Goal: Task Accomplishment & Management: Use online tool/utility

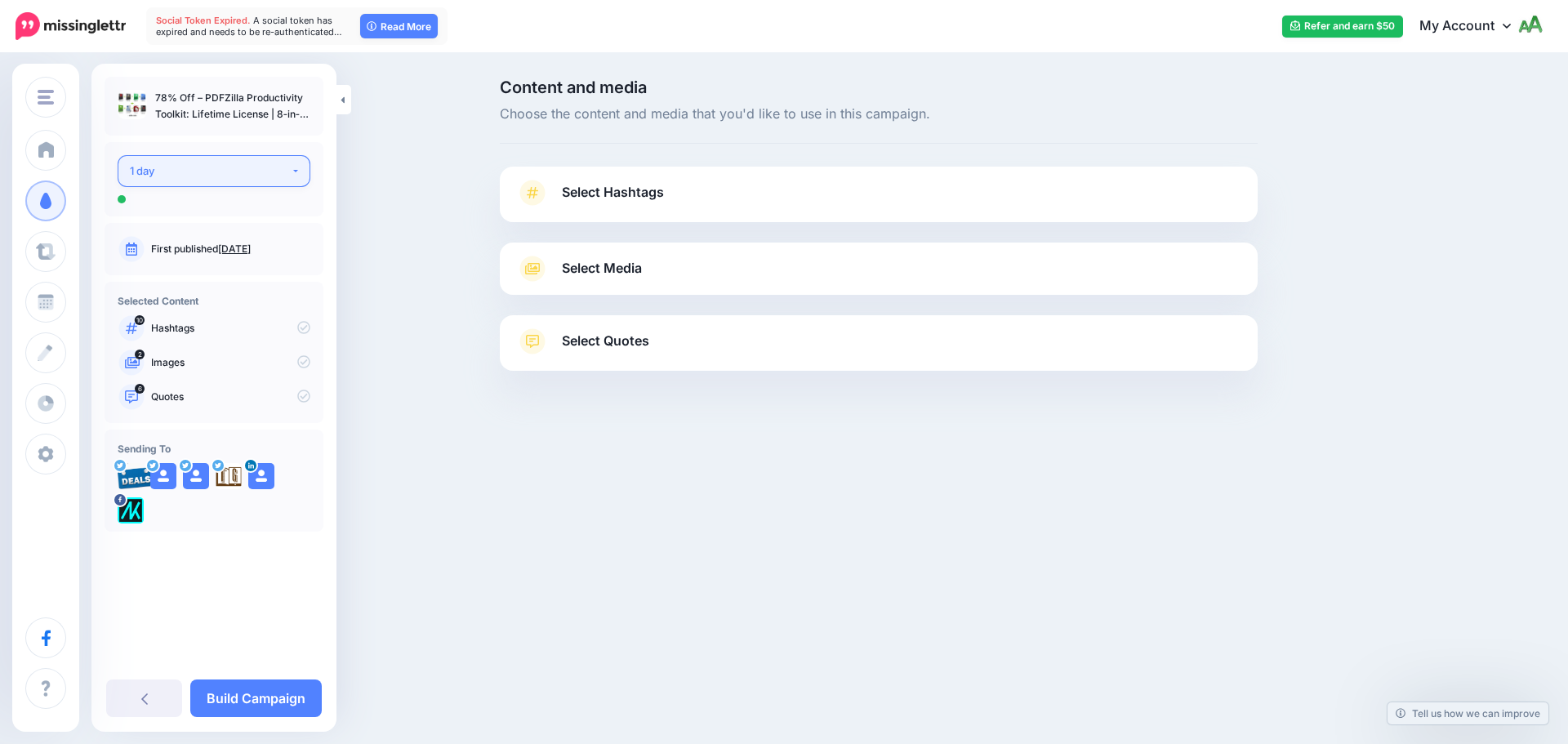
click at [239, 177] on div "1 day" at bounding box center [210, 171] width 161 height 19
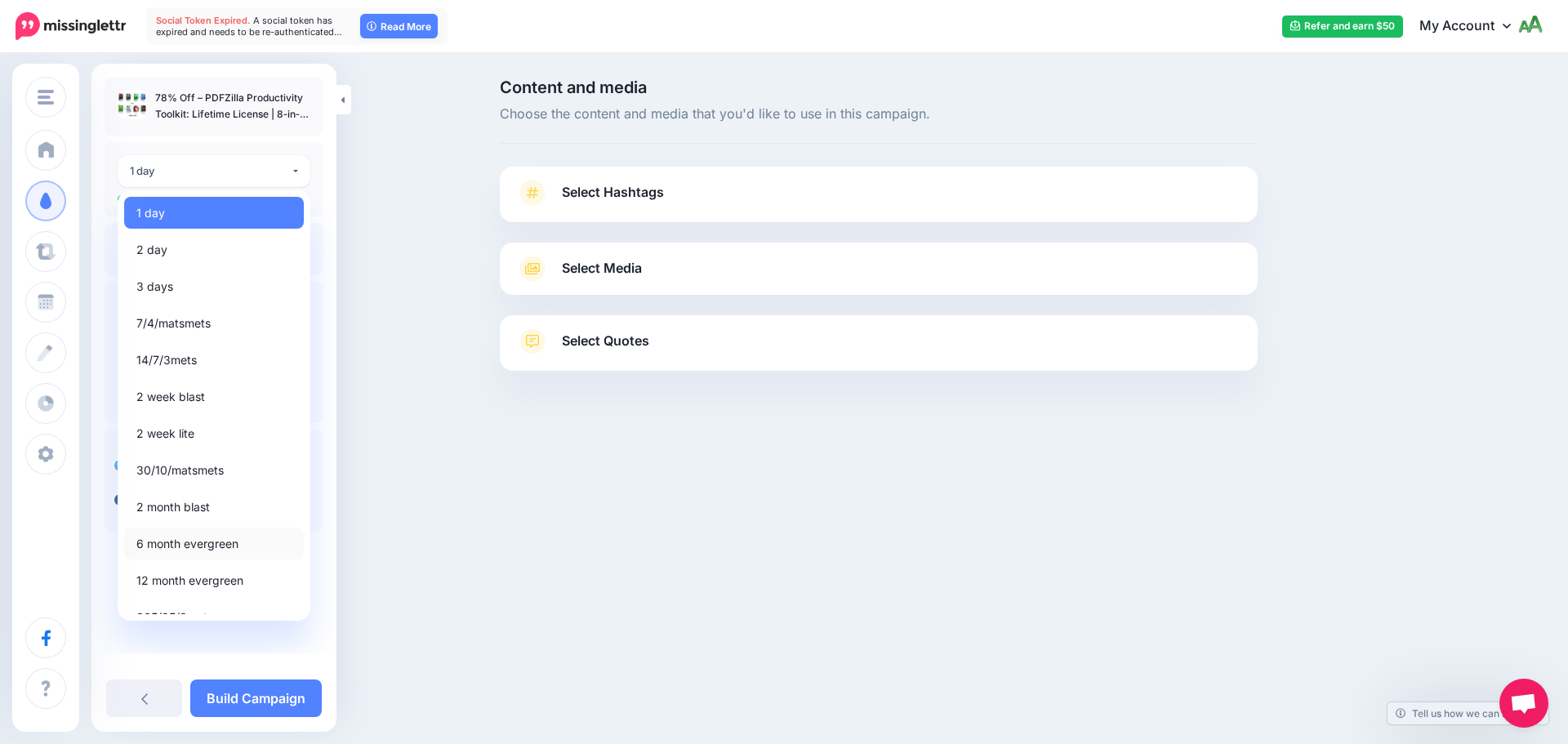
click at [202, 537] on span "6 month evergreen" at bounding box center [187, 543] width 102 height 20
select select "*****"
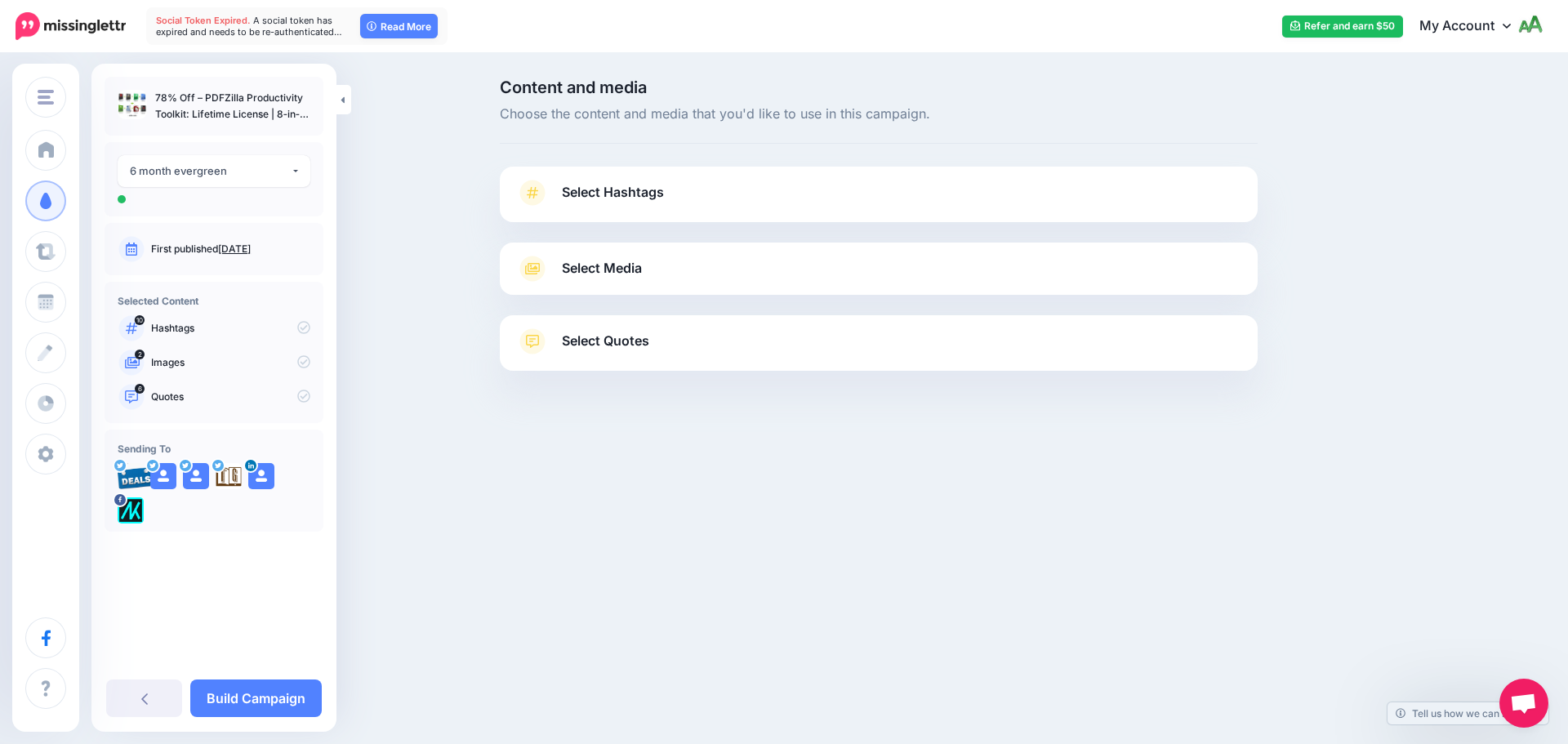
click at [662, 200] on span "Select Hashtags" at bounding box center [612, 193] width 102 height 22
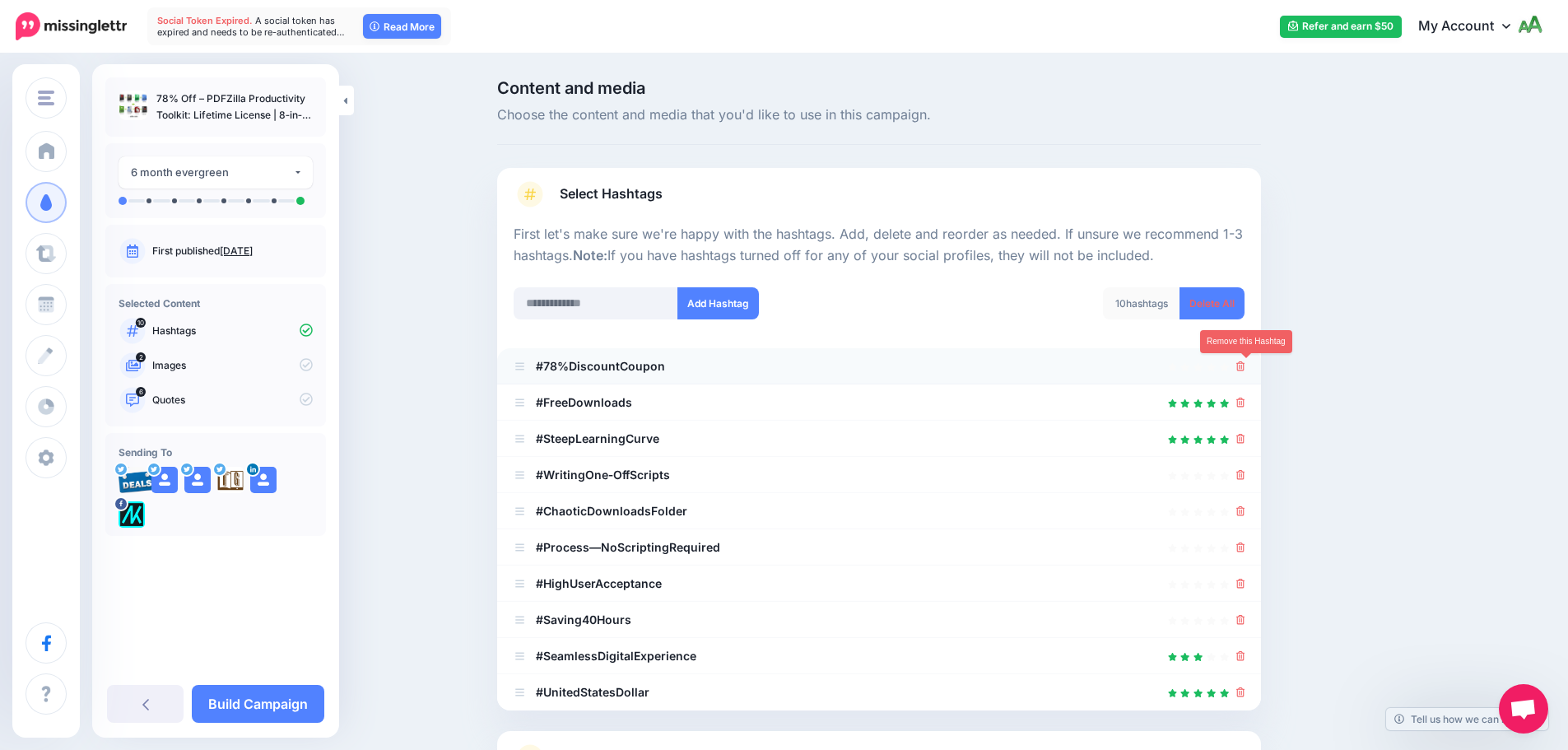
click at [1244, 368] on ul "#78%DiscountCoupon #FreeDownloads" at bounding box center [879, 529] width 764 height 362
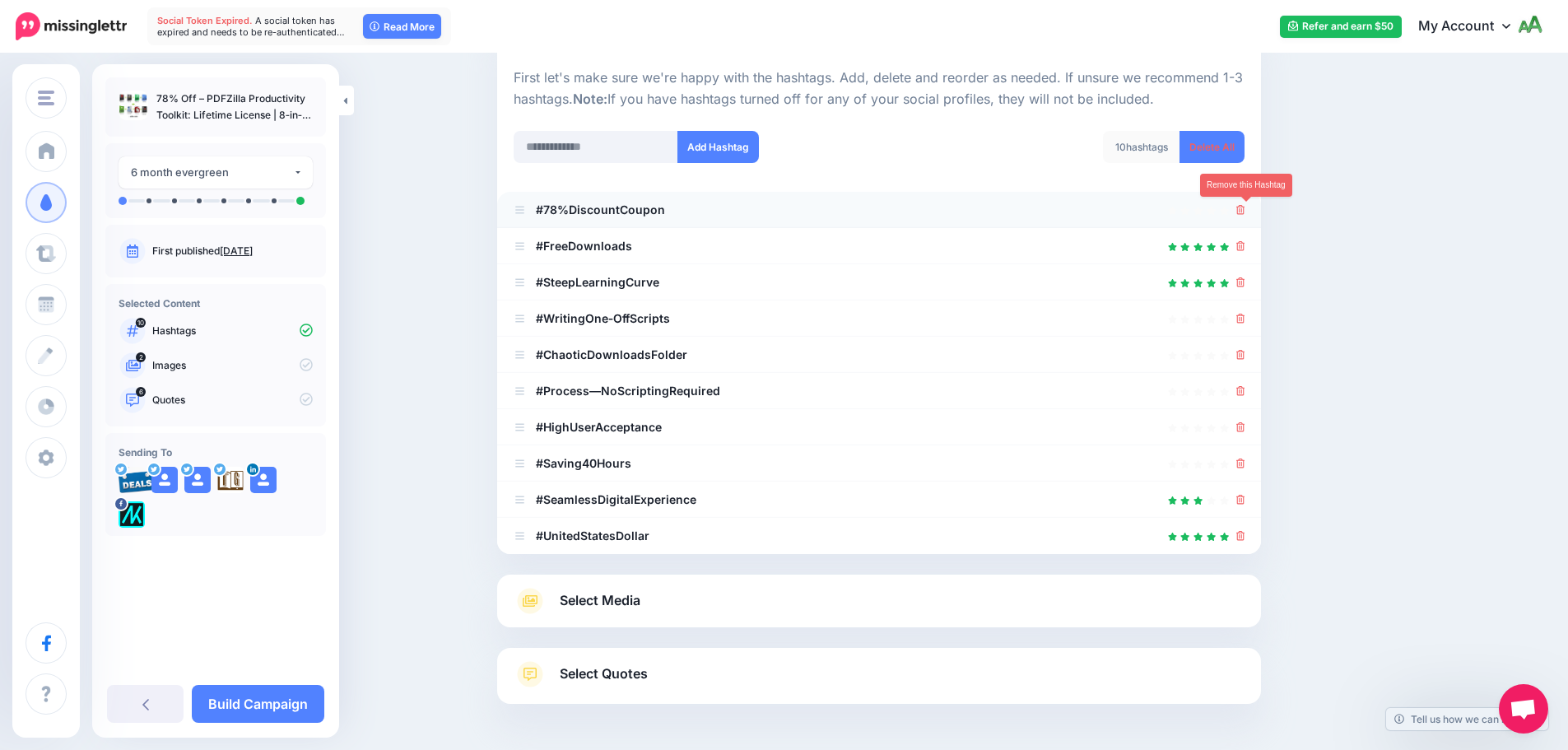
click at [1245, 211] on icon at bounding box center [1241, 209] width 9 height 9
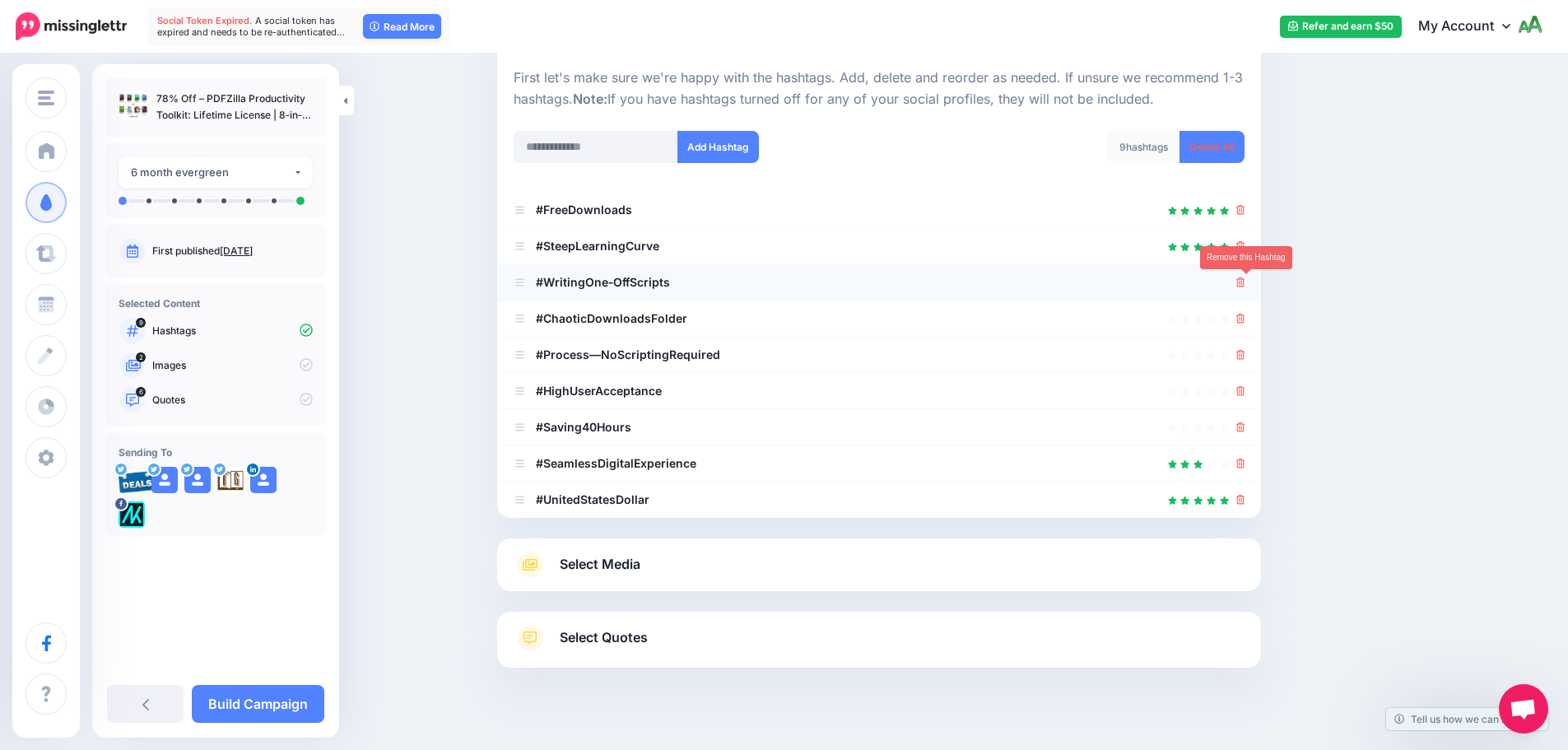
click at [1242, 282] on icon at bounding box center [1241, 282] width 9 height 9
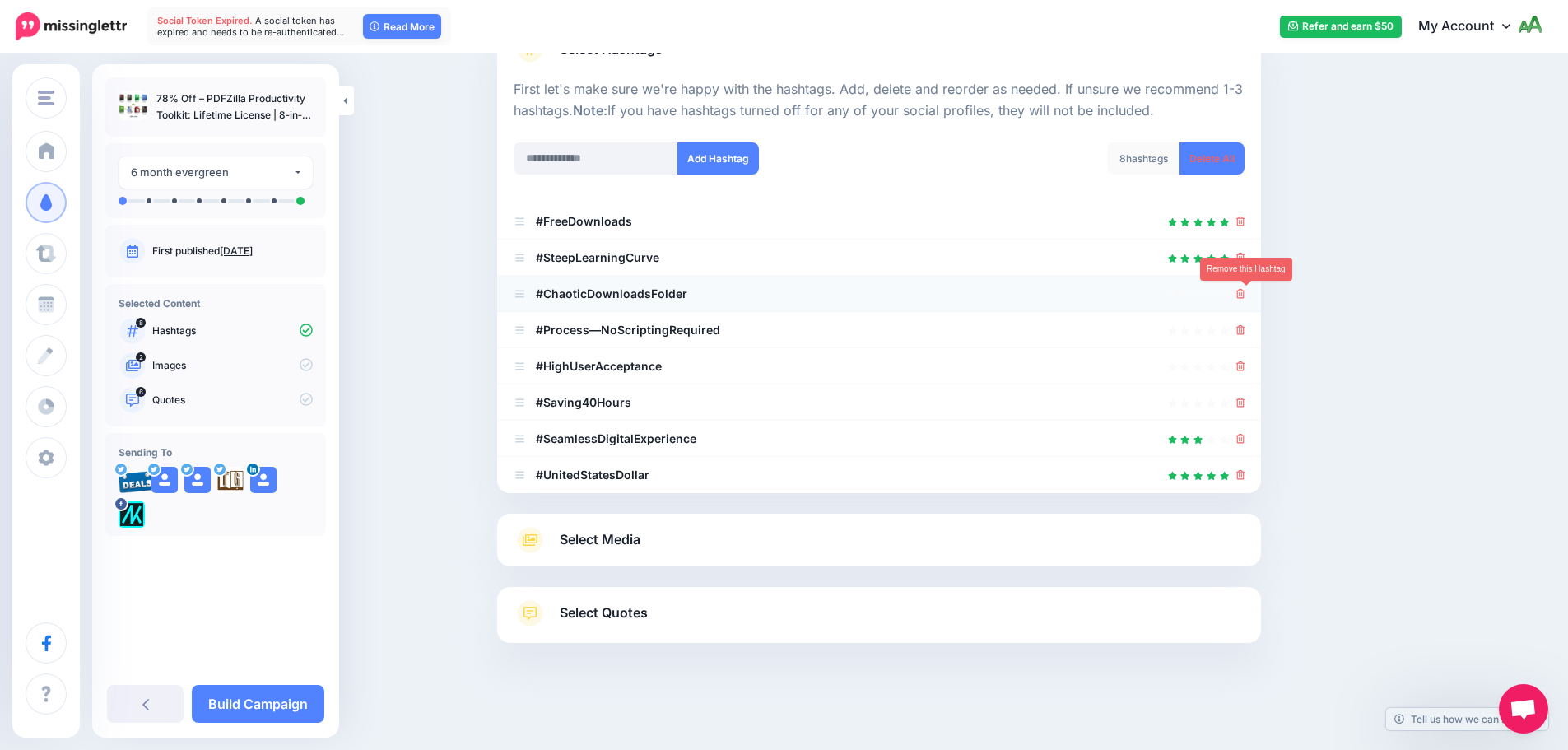
click at [1245, 293] on icon at bounding box center [1241, 294] width 9 height 9
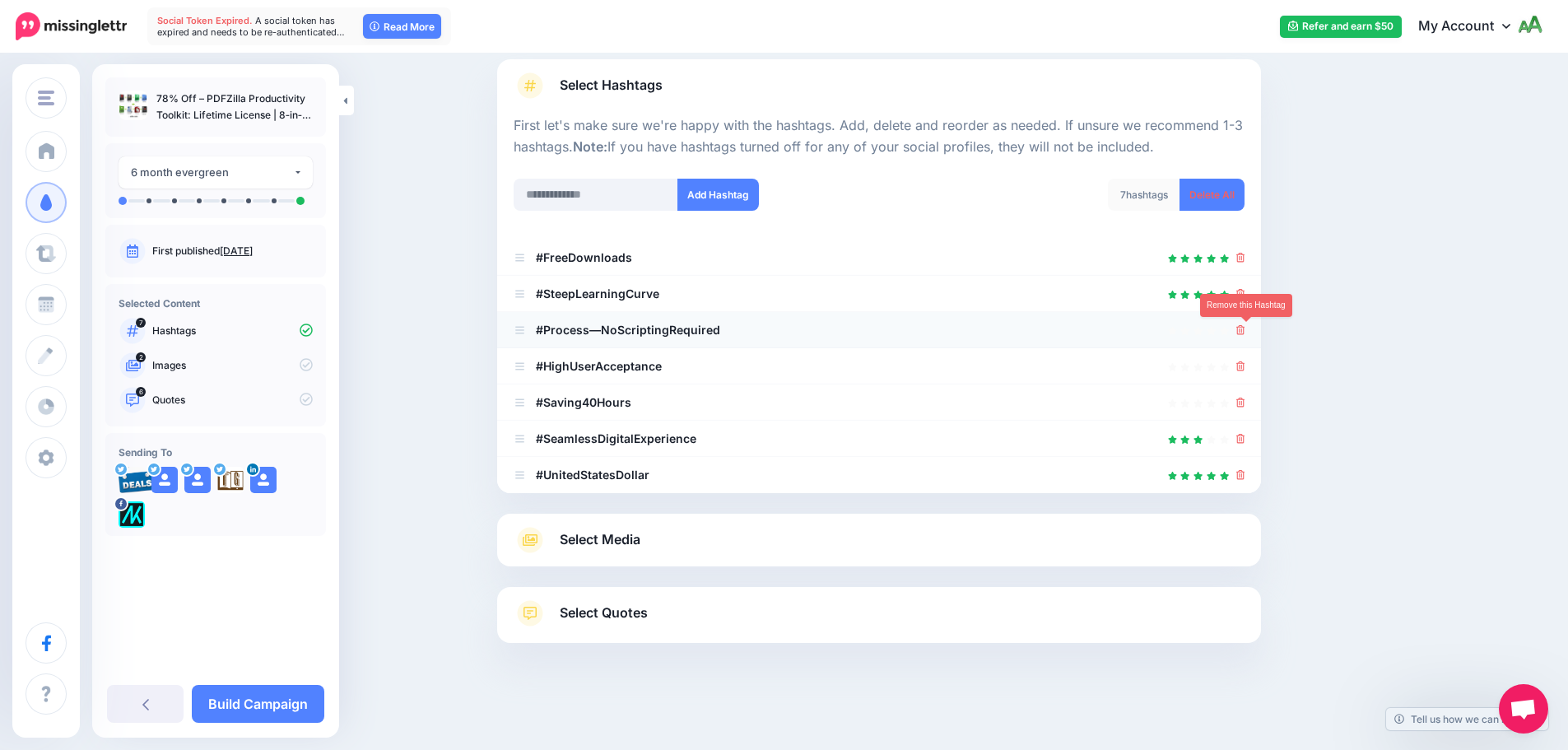
click at [1245, 326] on icon at bounding box center [1241, 330] width 9 height 9
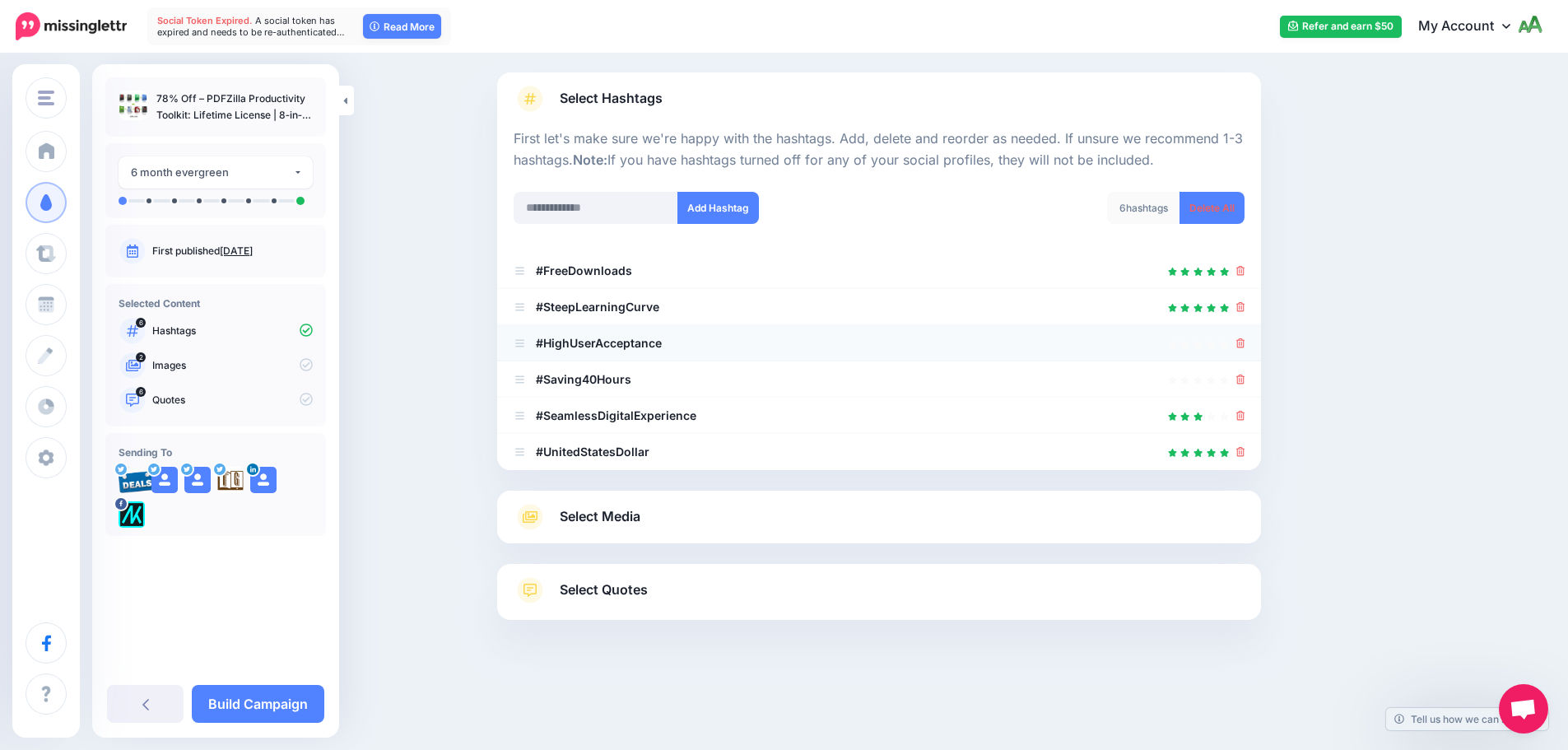
scroll to position [95, 0]
click at [1244, 452] on icon at bounding box center [1241, 451] width 9 height 9
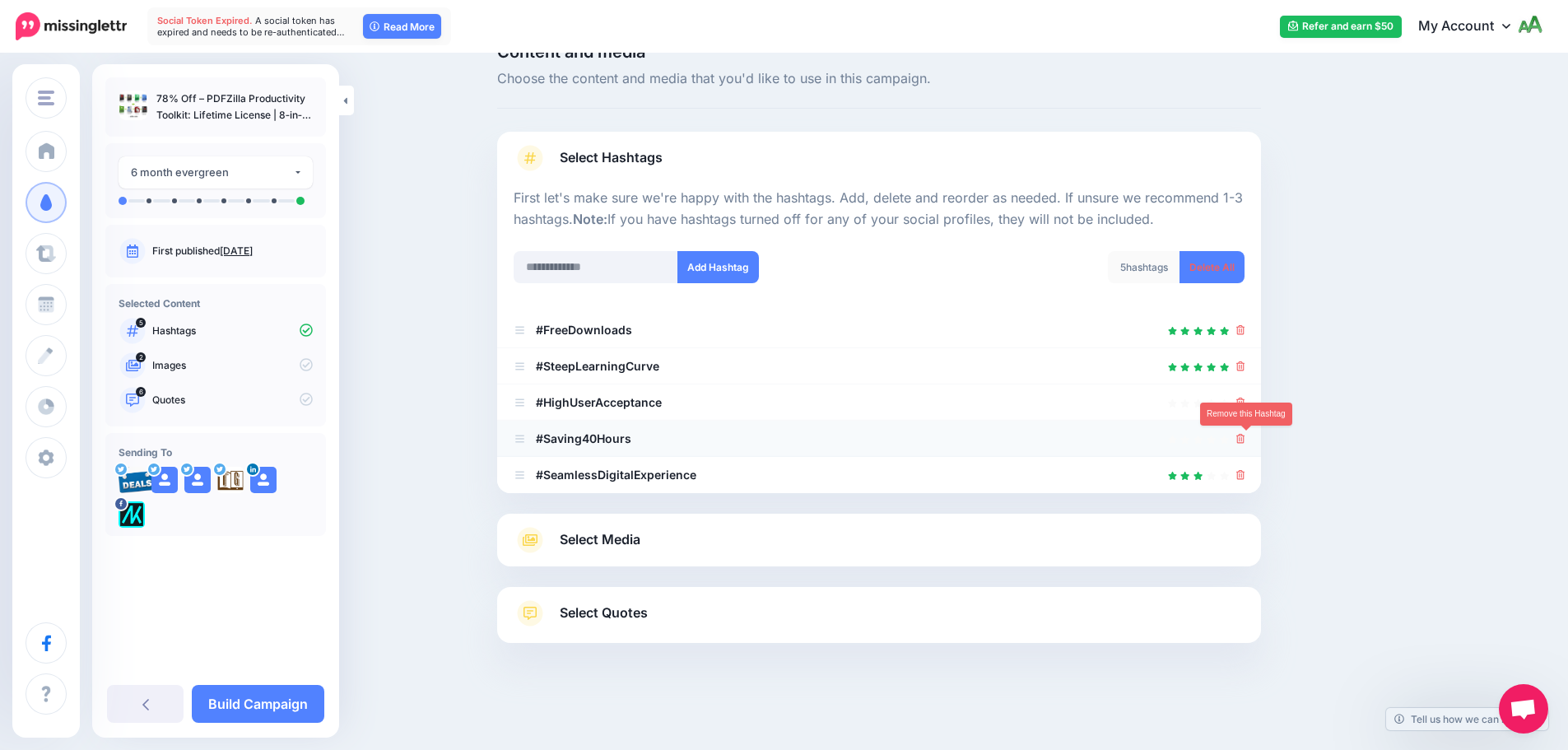
click at [1245, 437] on icon at bounding box center [1241, 438] width 9 height 9
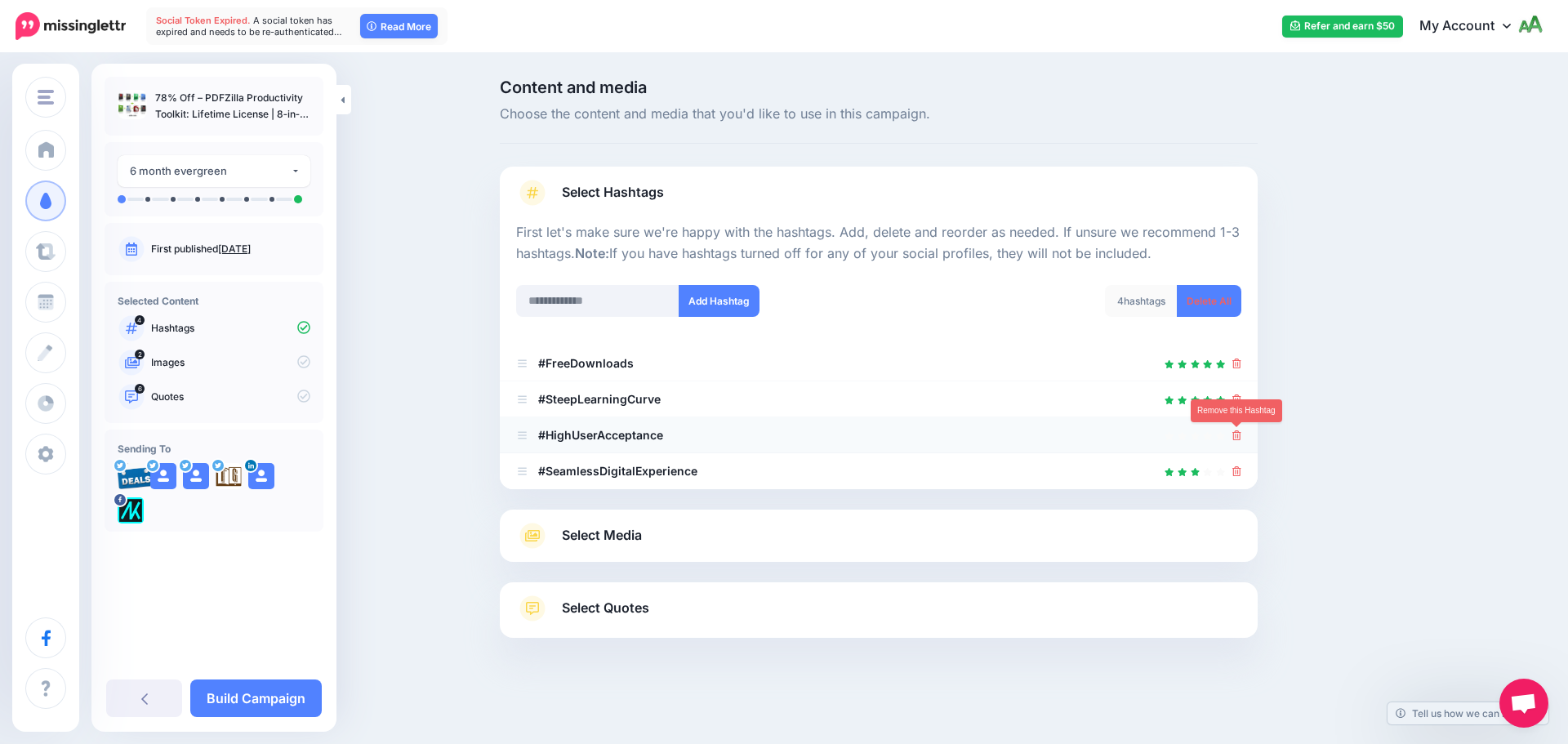
click at [1238, 436] on icon at bounding box center [1237, 435] width 9 height 9
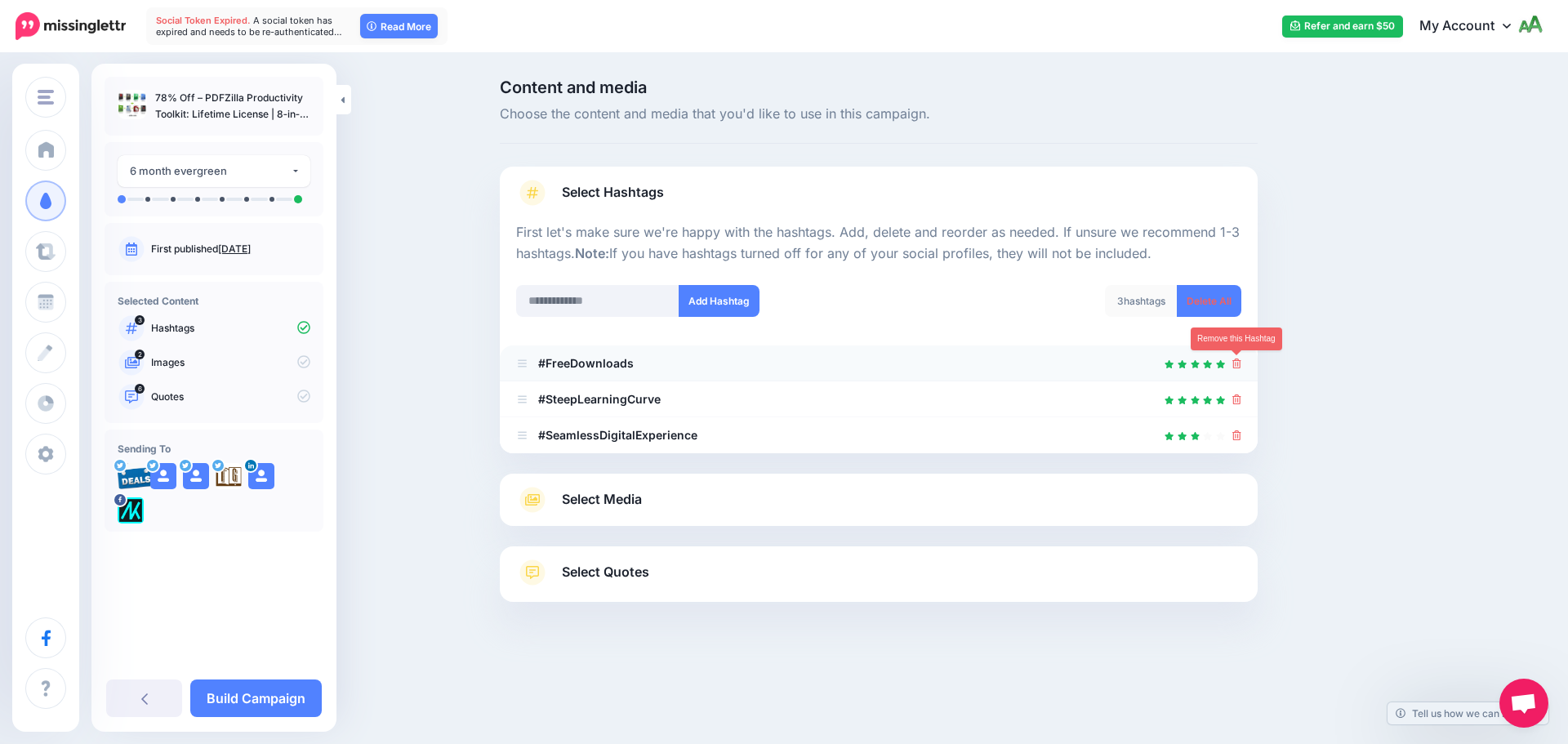
click at [1235, 367] on icon at bounding box center [1237, 363] width 9 height 9
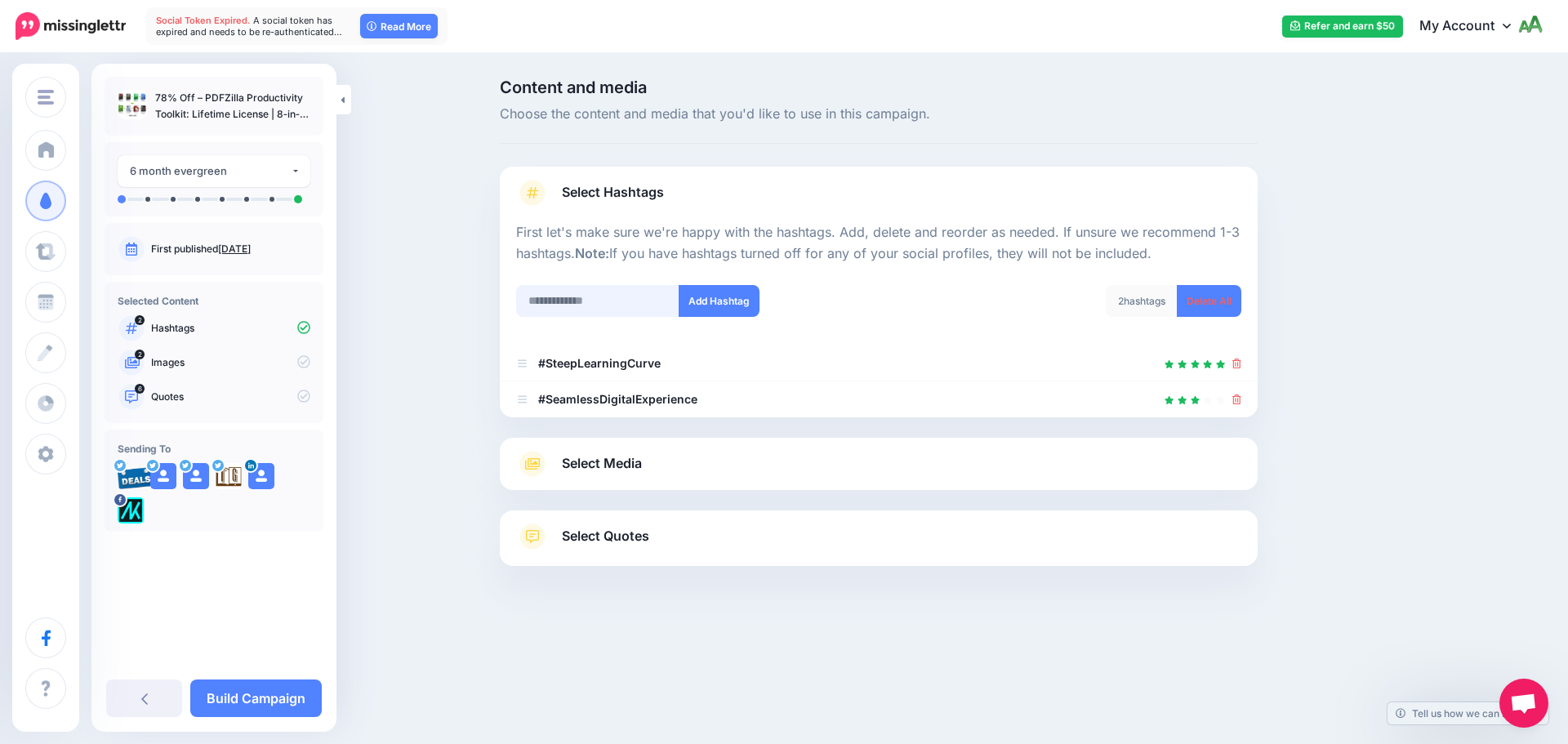
click at [583, 294] on input "text" at bounding box center [597, 301] width 164 height 32
type input "**********"
click at [726, 315] on button "Add Hashtag" at bounding box center [719, 301] width 80 height 32
click at [586, 299] on input "text" at bounding box center [597, 301] width 164 height 32
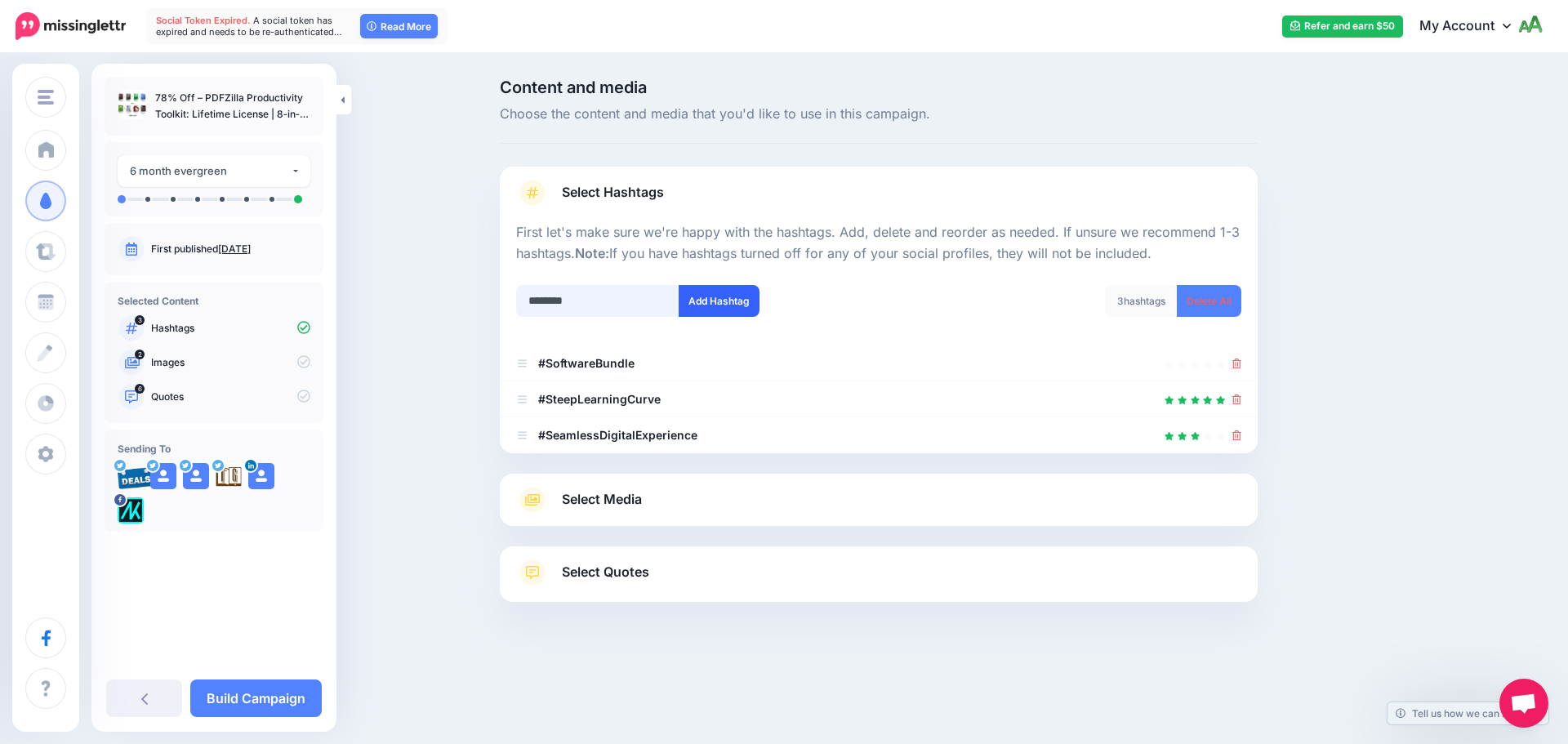
type input "********"
click at [746, 303] on button "Add Hashtag" at bounding box center [719, 301] width 80 height 32
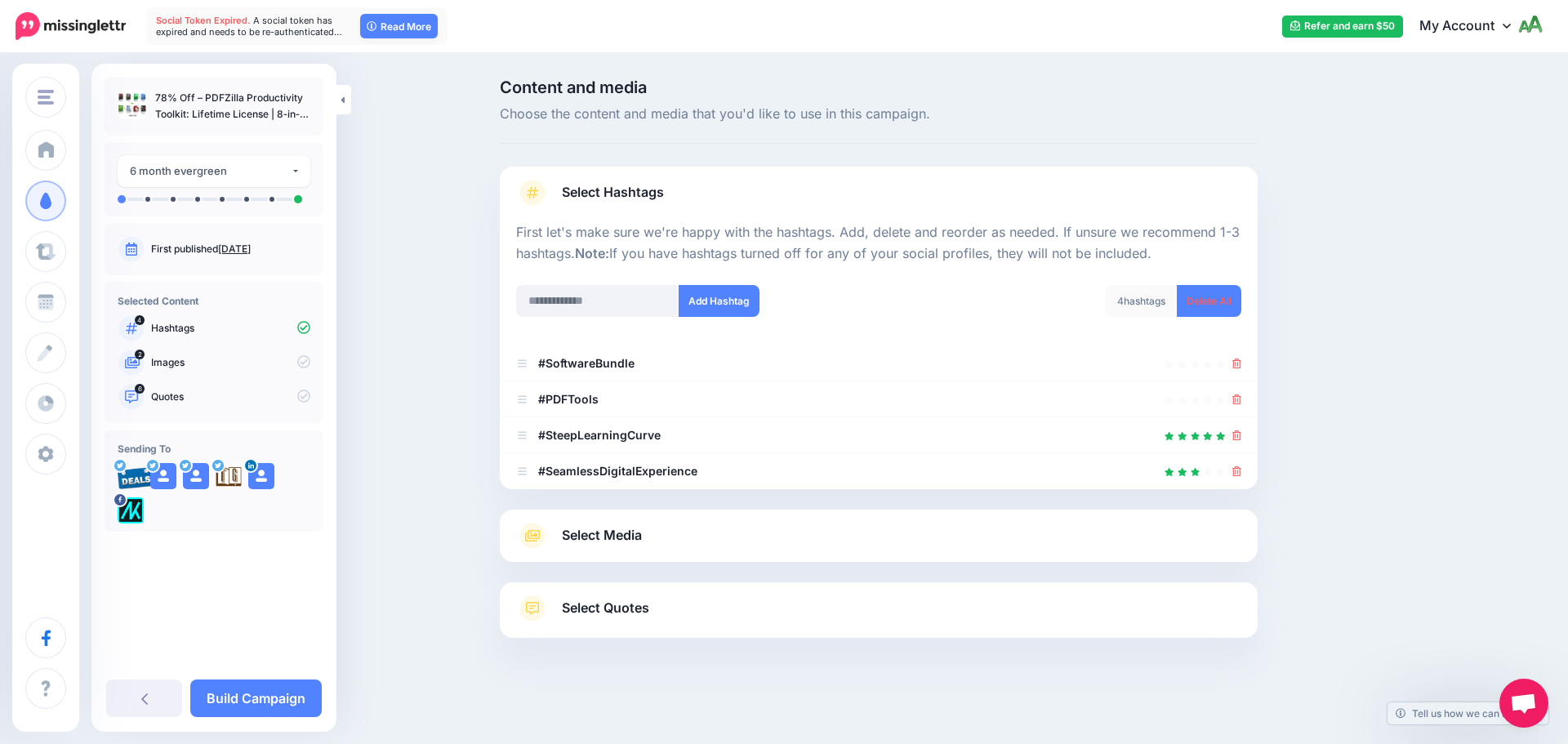
click at [658, 527] on link "Select Media" at bounding box center [879, 536] width 726 height 26
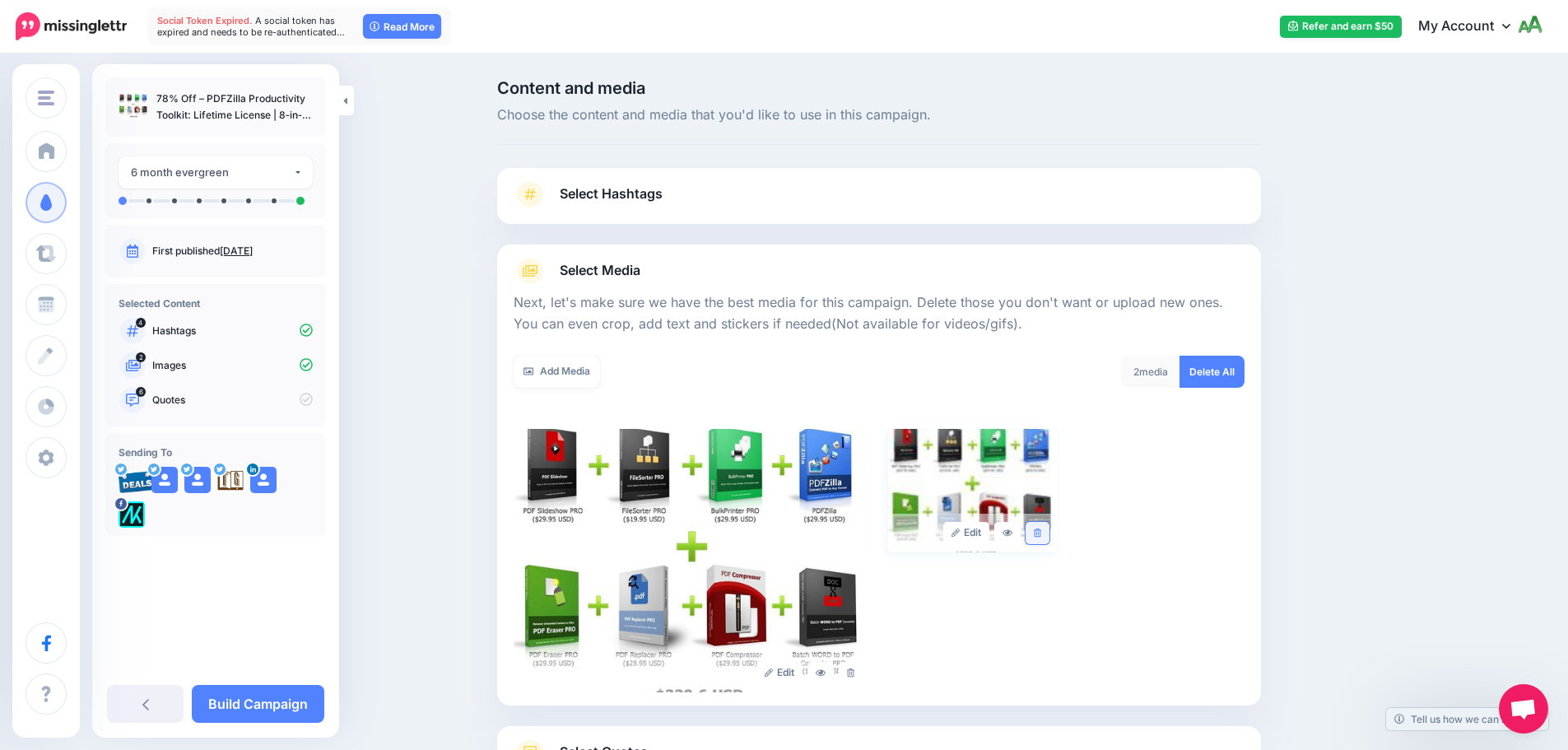
click at [1041, 532] on icon at bounding box center [1037, 533] width 8 height 9
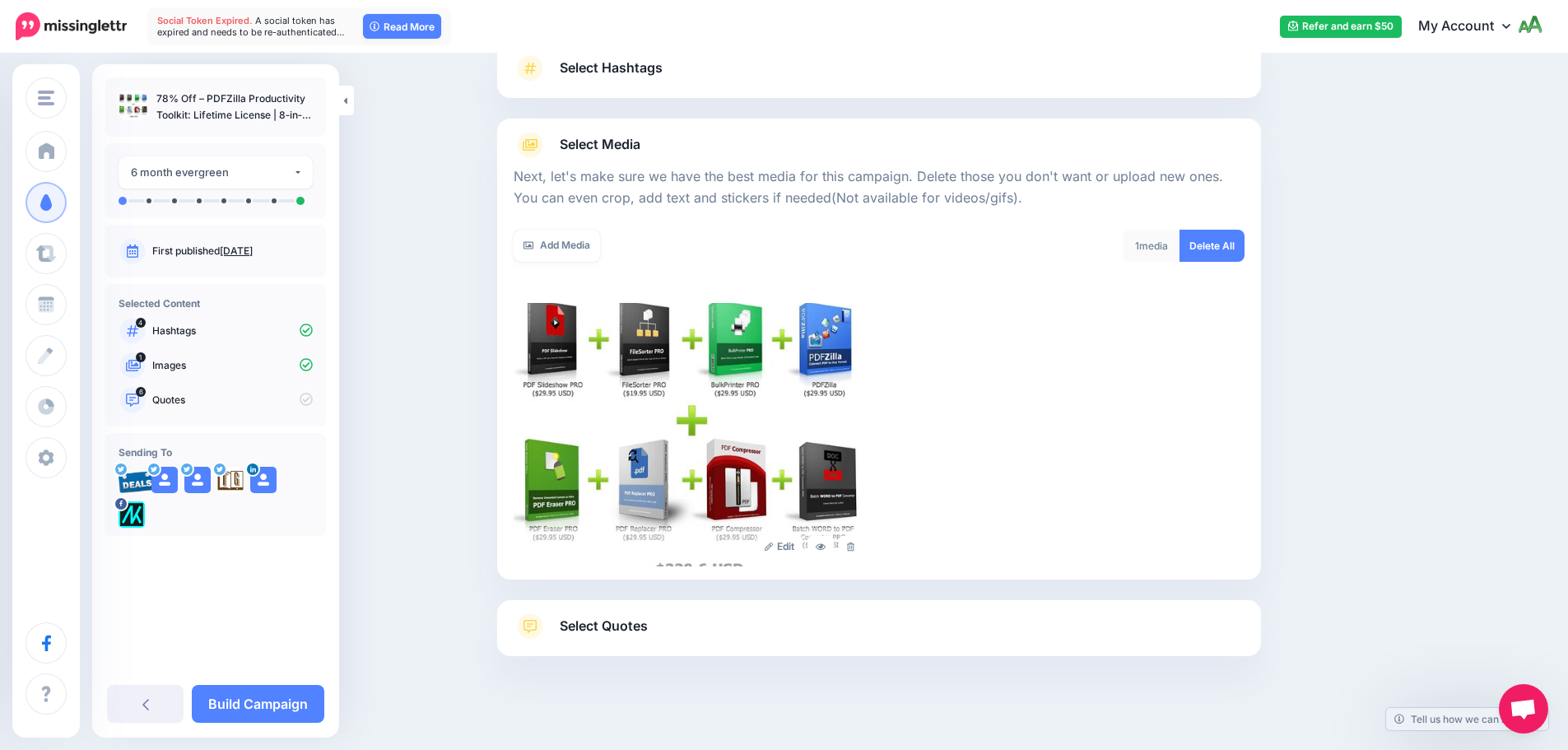
scroll to position [139, 0]
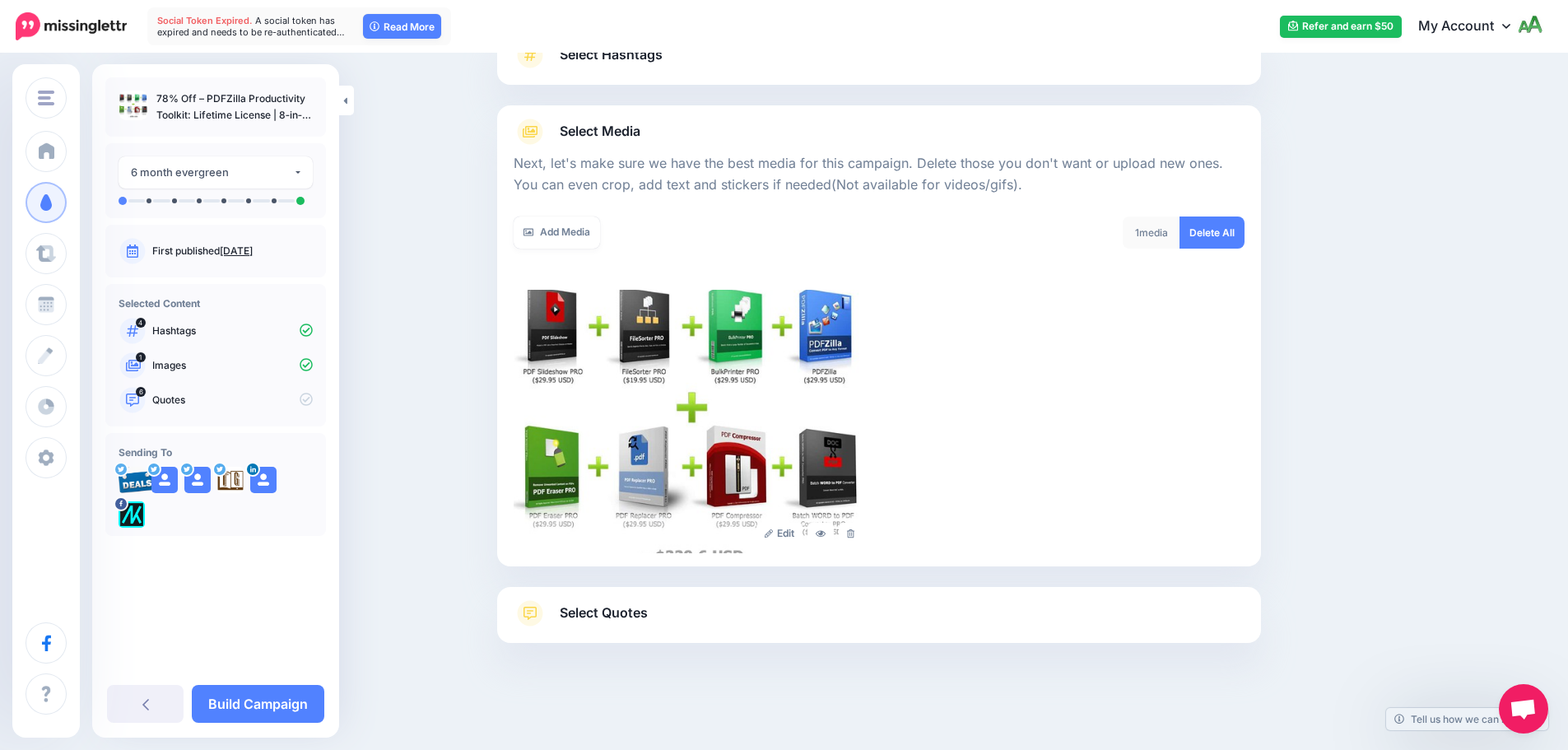
click at [715, 612] on link "Select Quotes" at bounding box center [879, 621] width 731 height 42
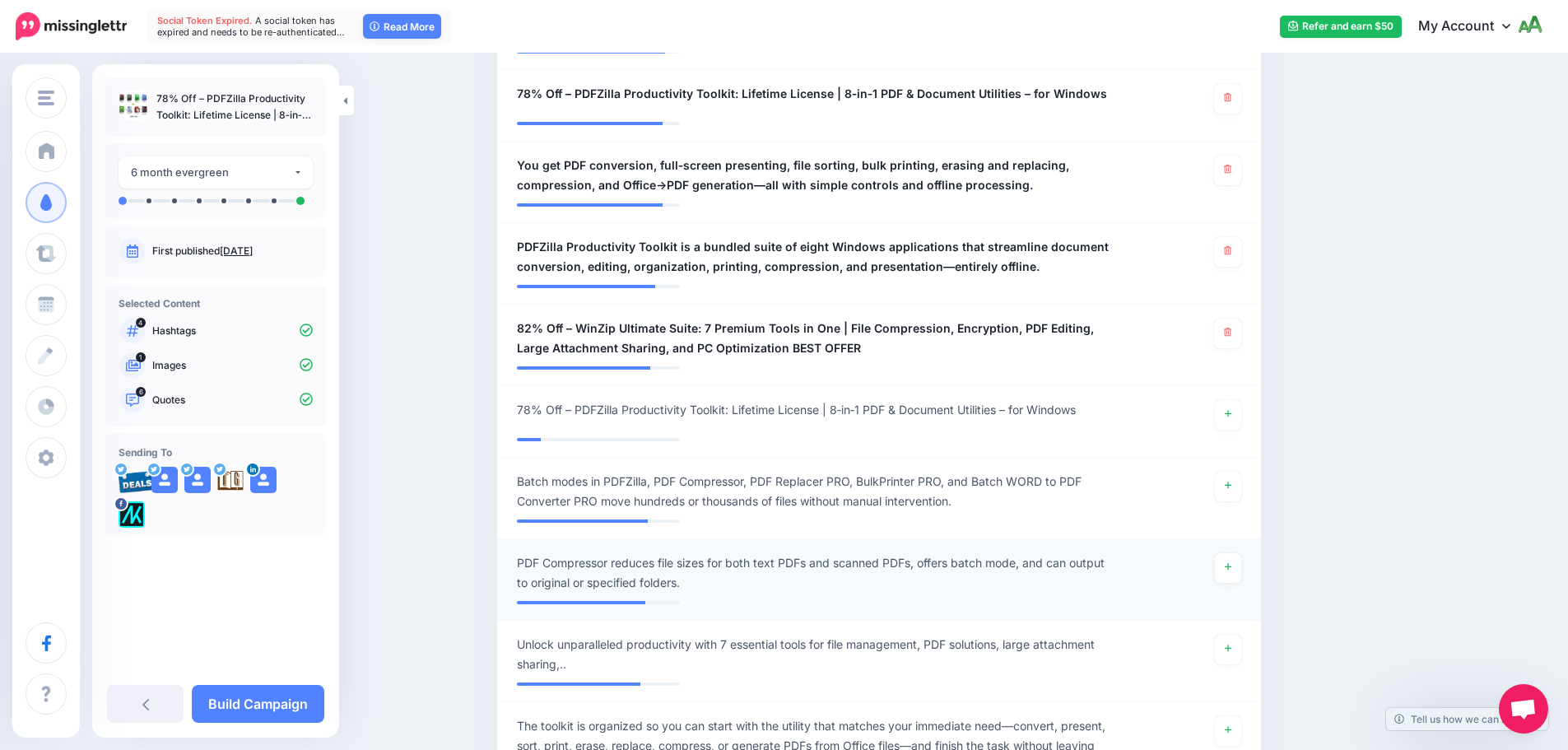
scroll to position [633, 0]
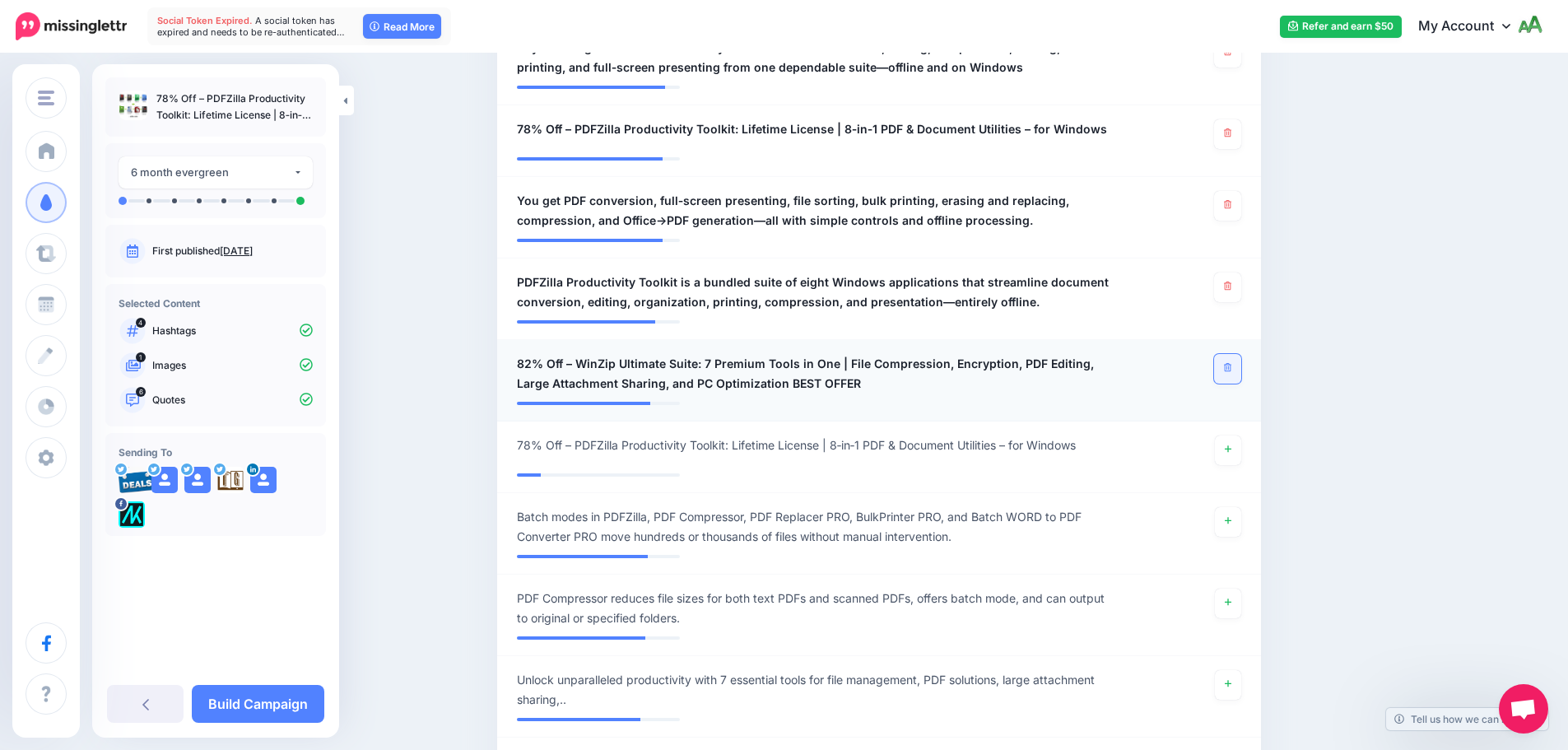
click at [1232, 366] on icon at bounding box center [1228, 367] width 8 height 9
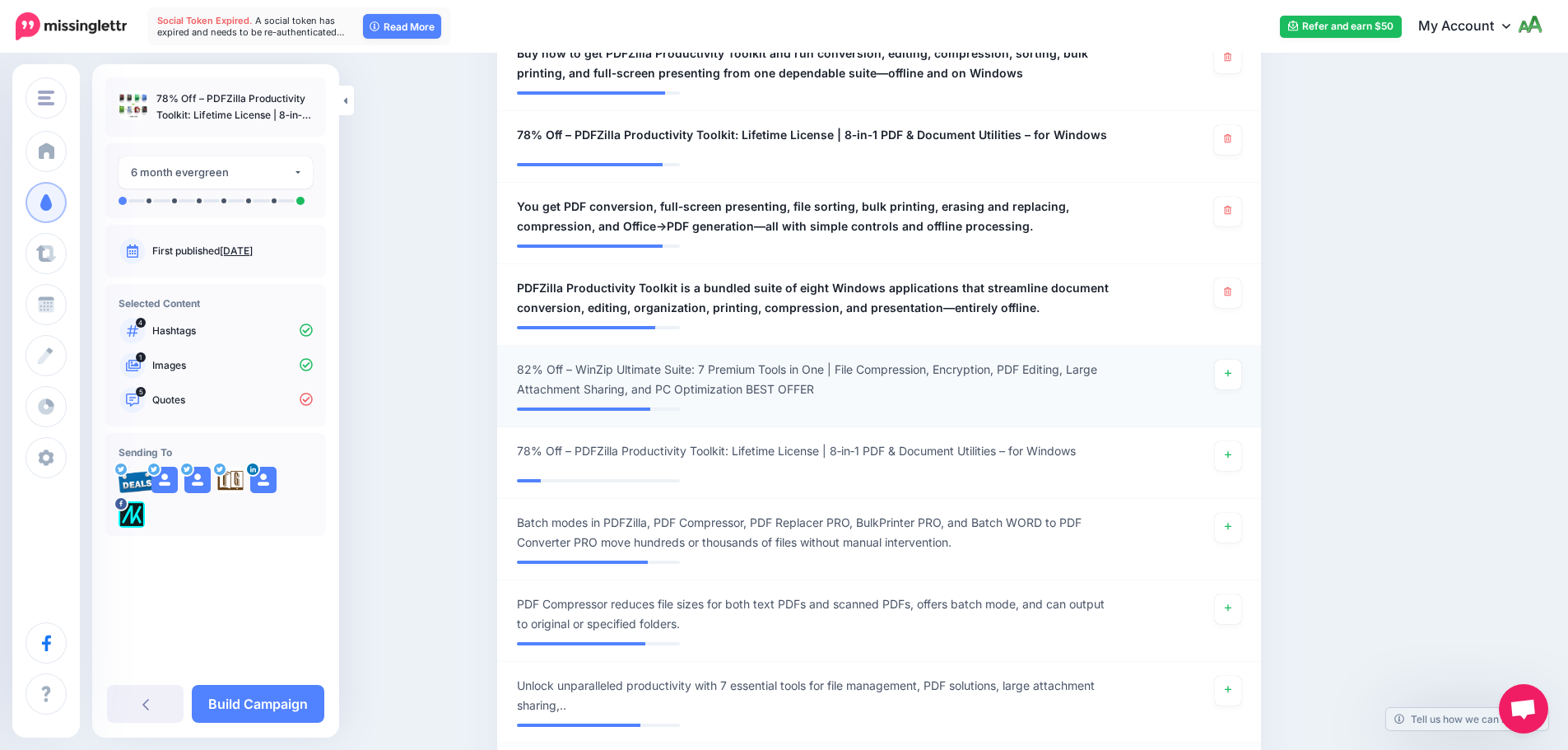
scroll to position [715, 0]
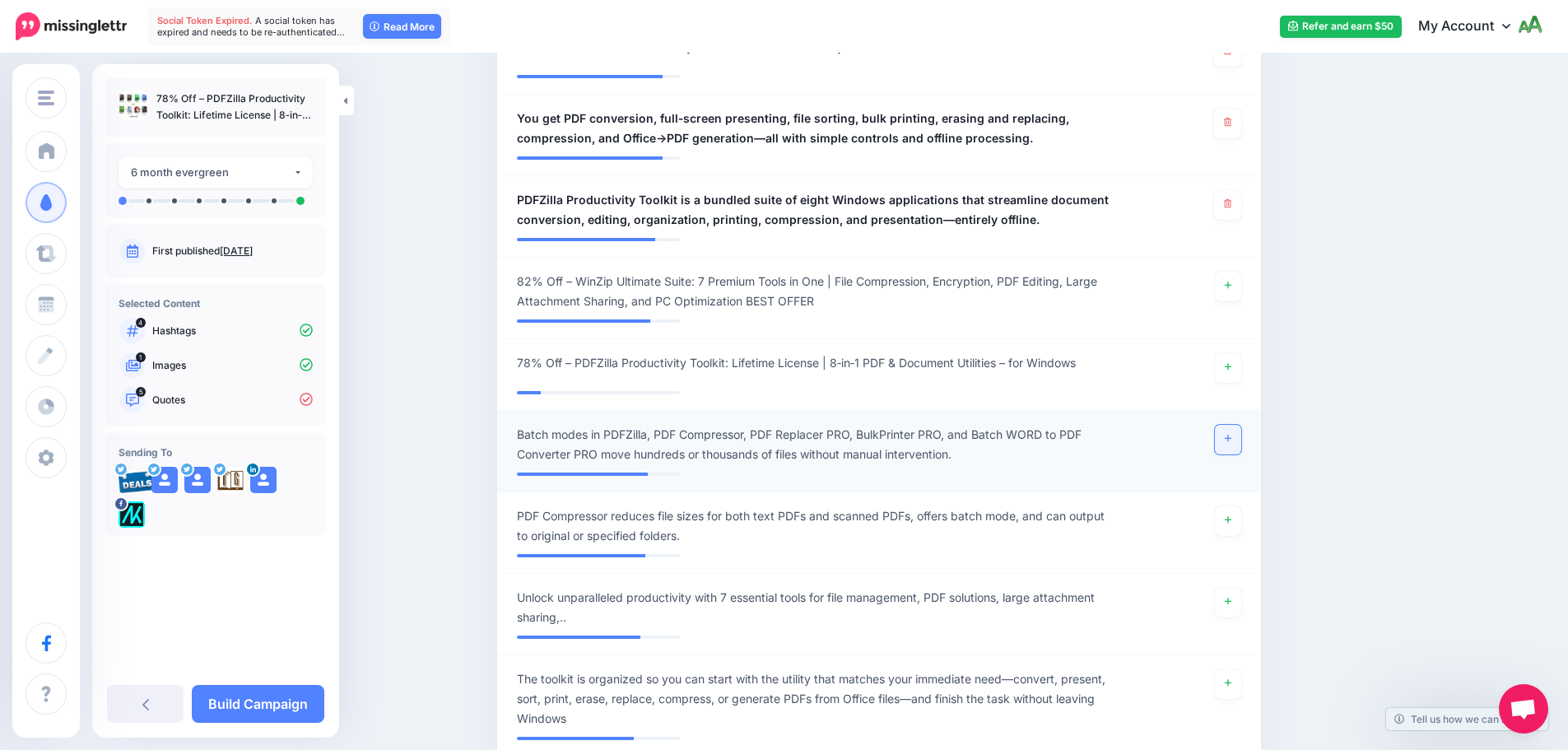
click at [1232, 448] on link at bounding box center [1228, 439] width 26 height 29
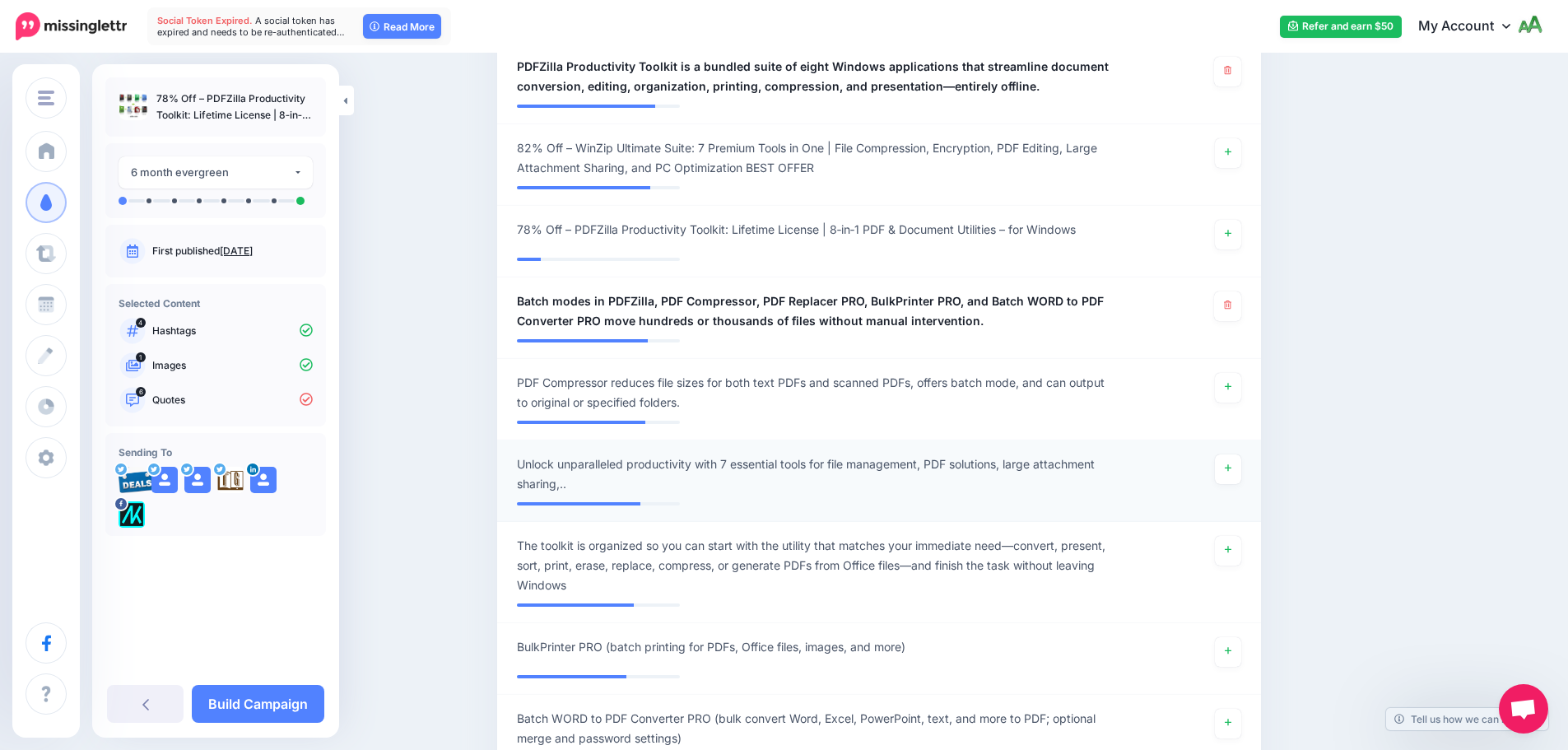
scroll to position [880, 0]
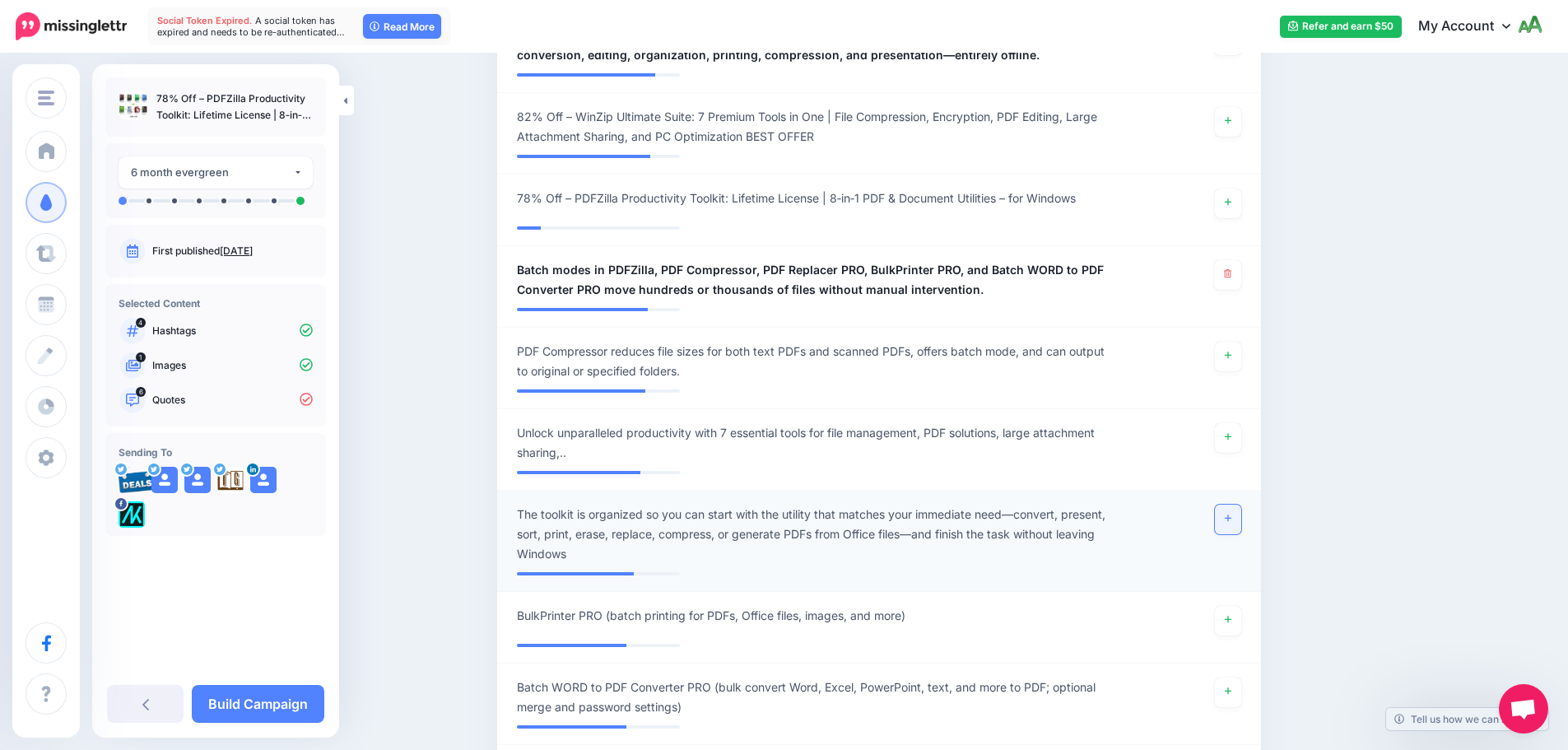
click at [1230, 516] on link at bounding box center [1228, 518] width 26 height 29
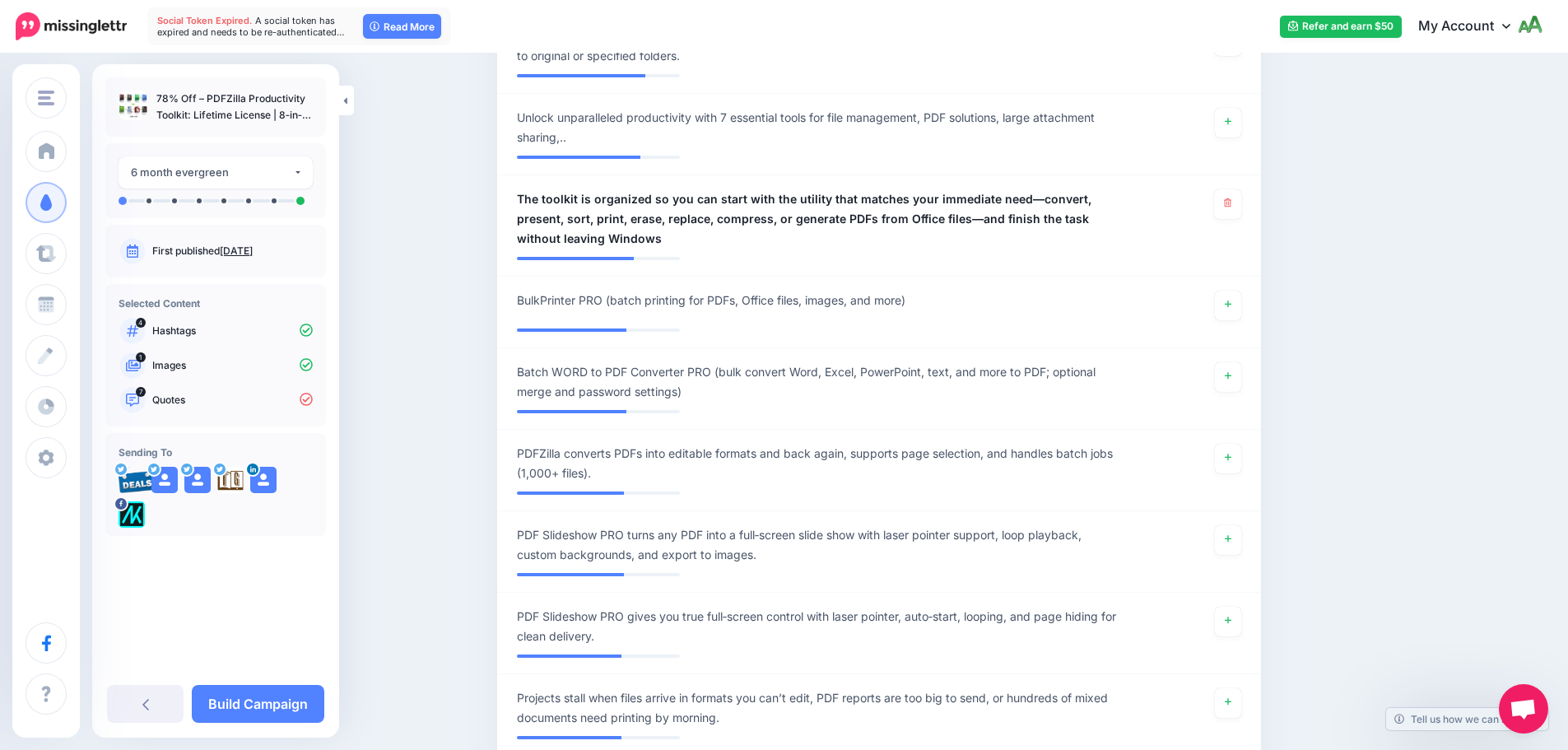
scroll to position [1101, 0]
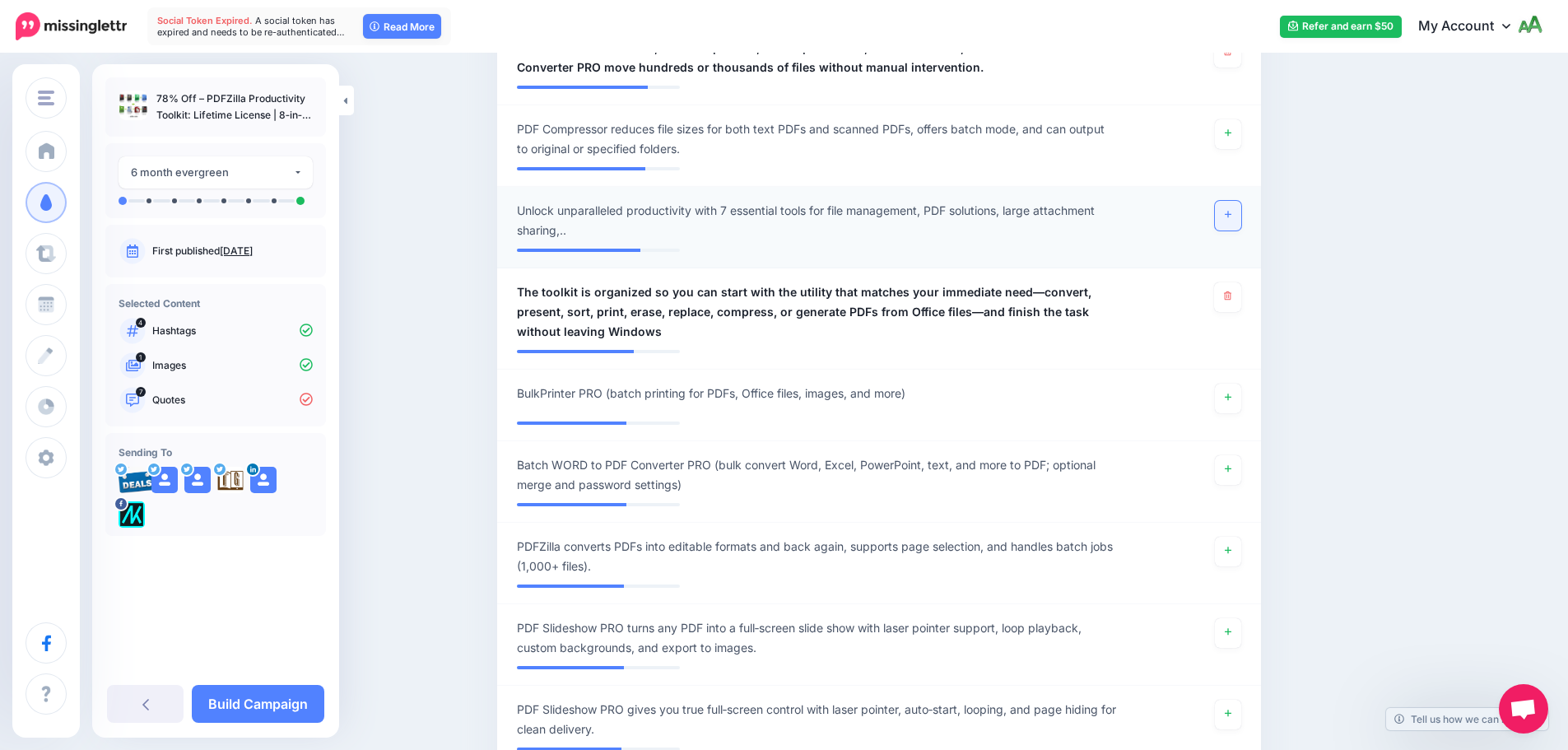
click at [1232, 217] on icon at bounding box center [1228, 215] width 7 height 9
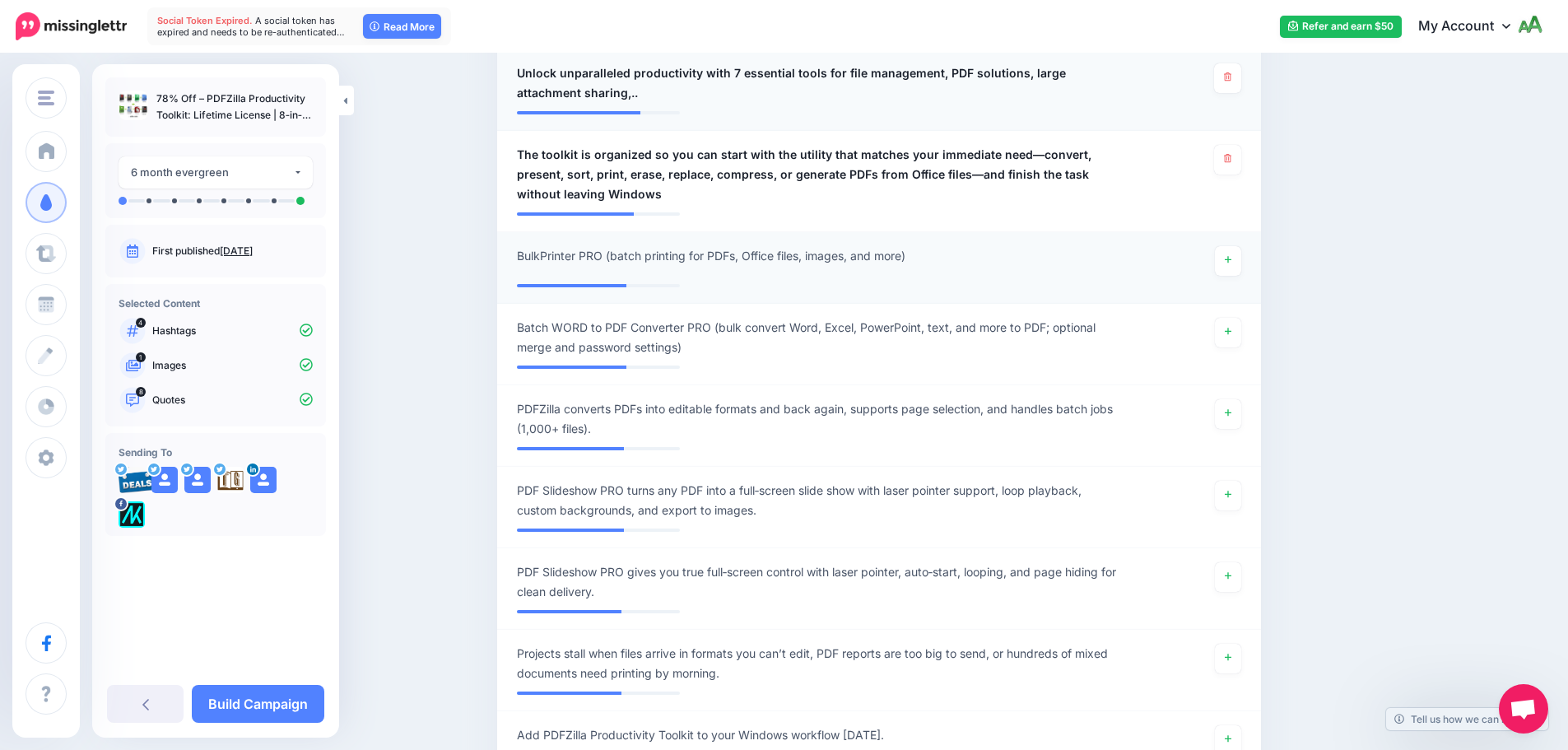
scroll to position [1266, 0]
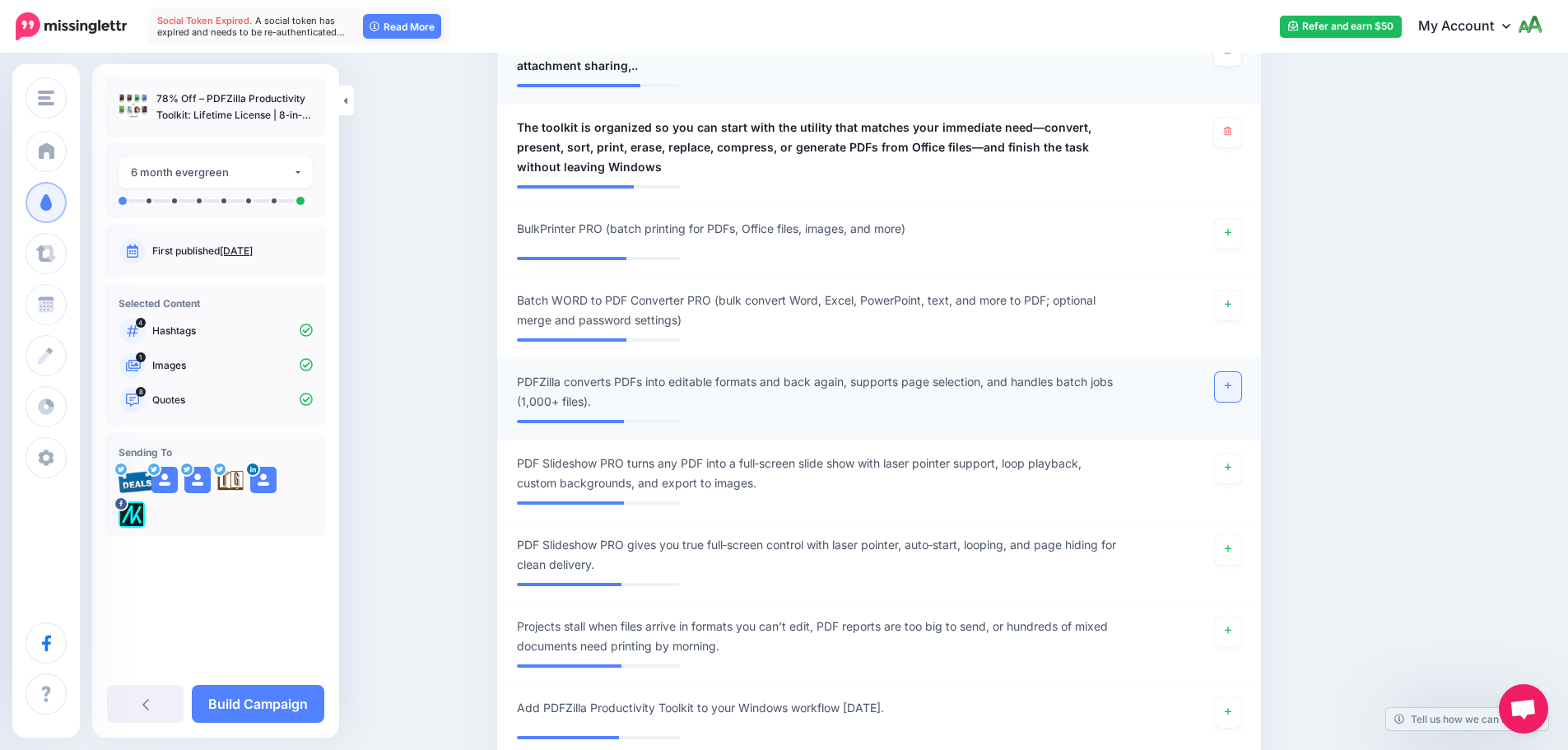
click at [1232, 381] on icon at bounding box center [1228, 385] width 7 height 9
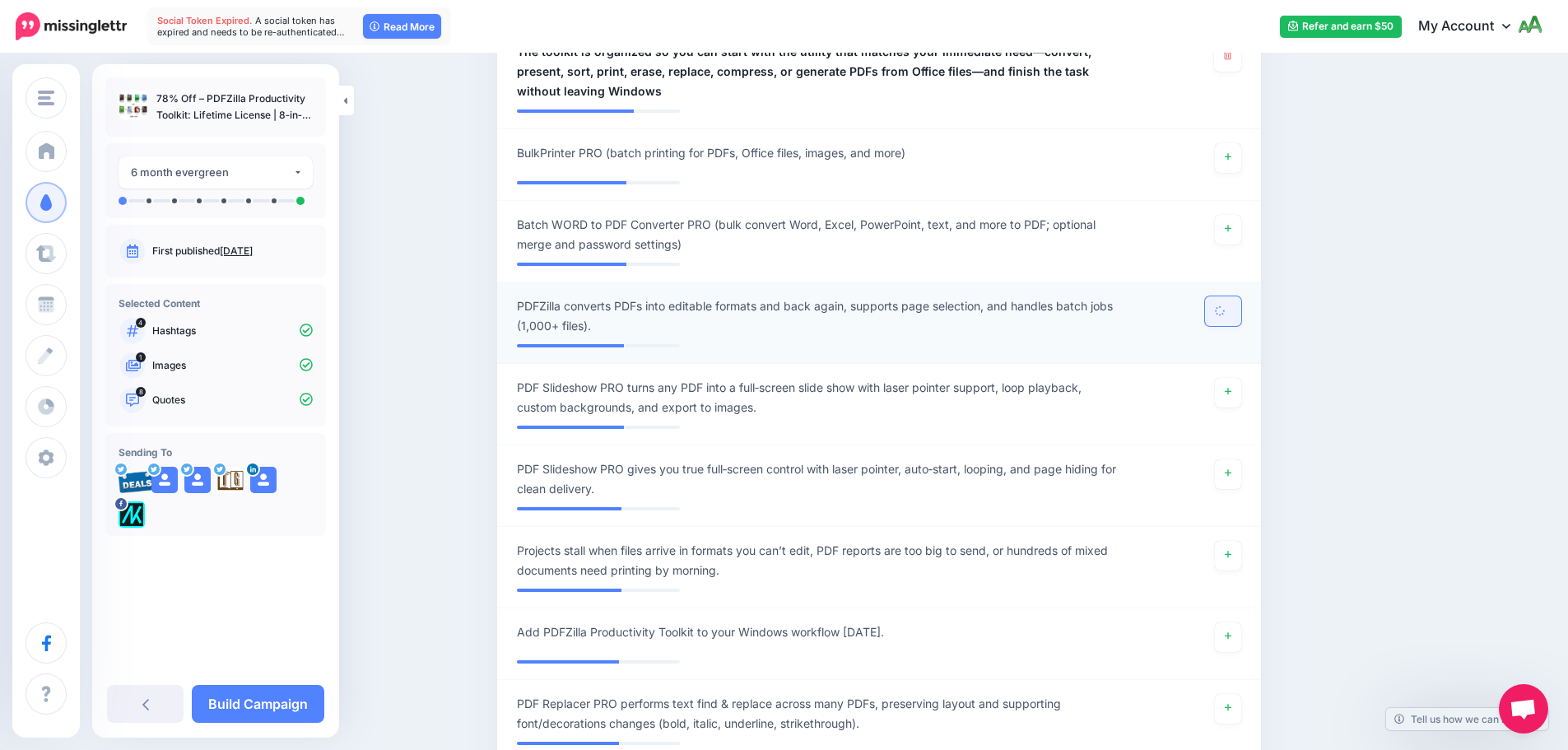
scroll to position [1349, 0]
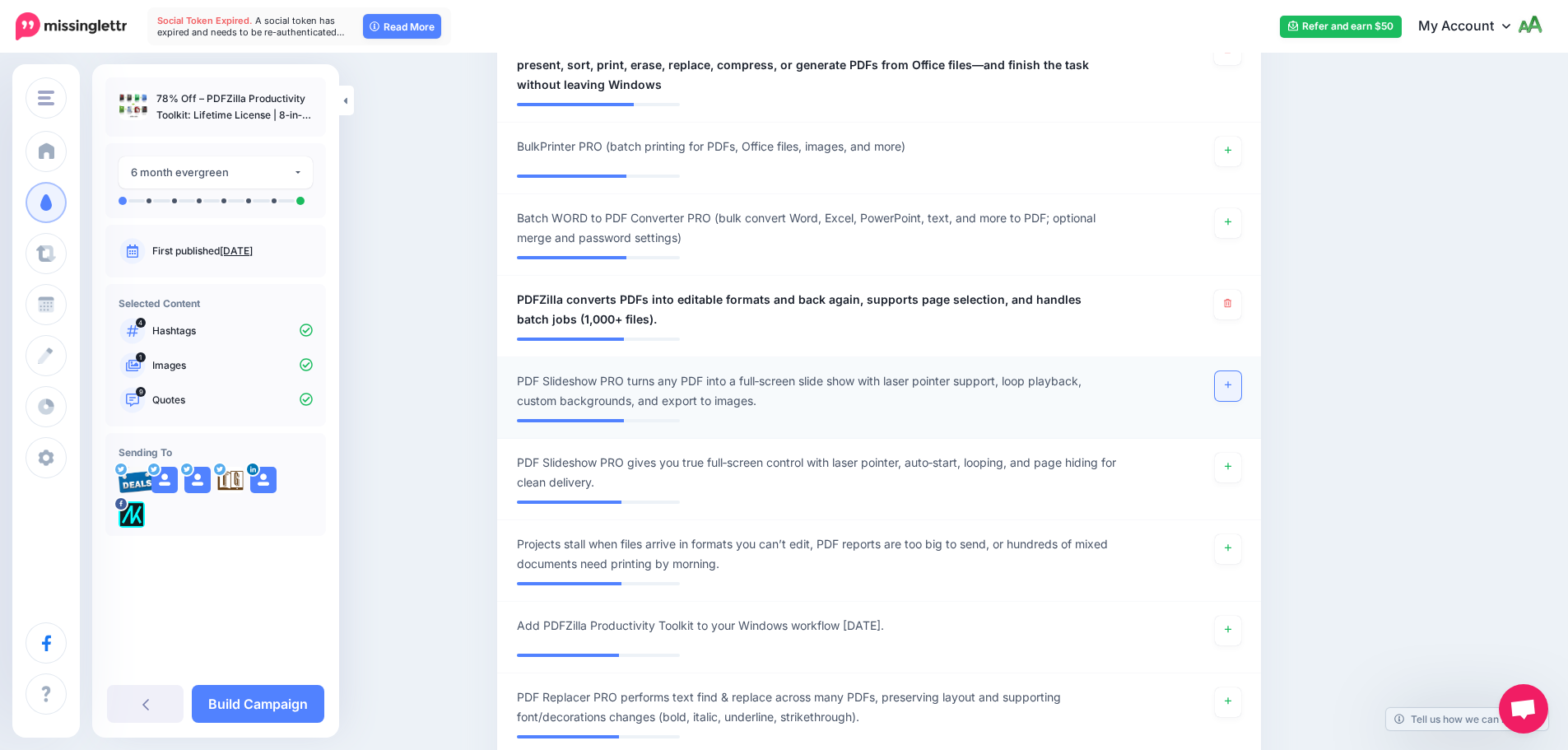
click at [1232, 381] on icon at bounding box center [1228, 385] width 7 height 9
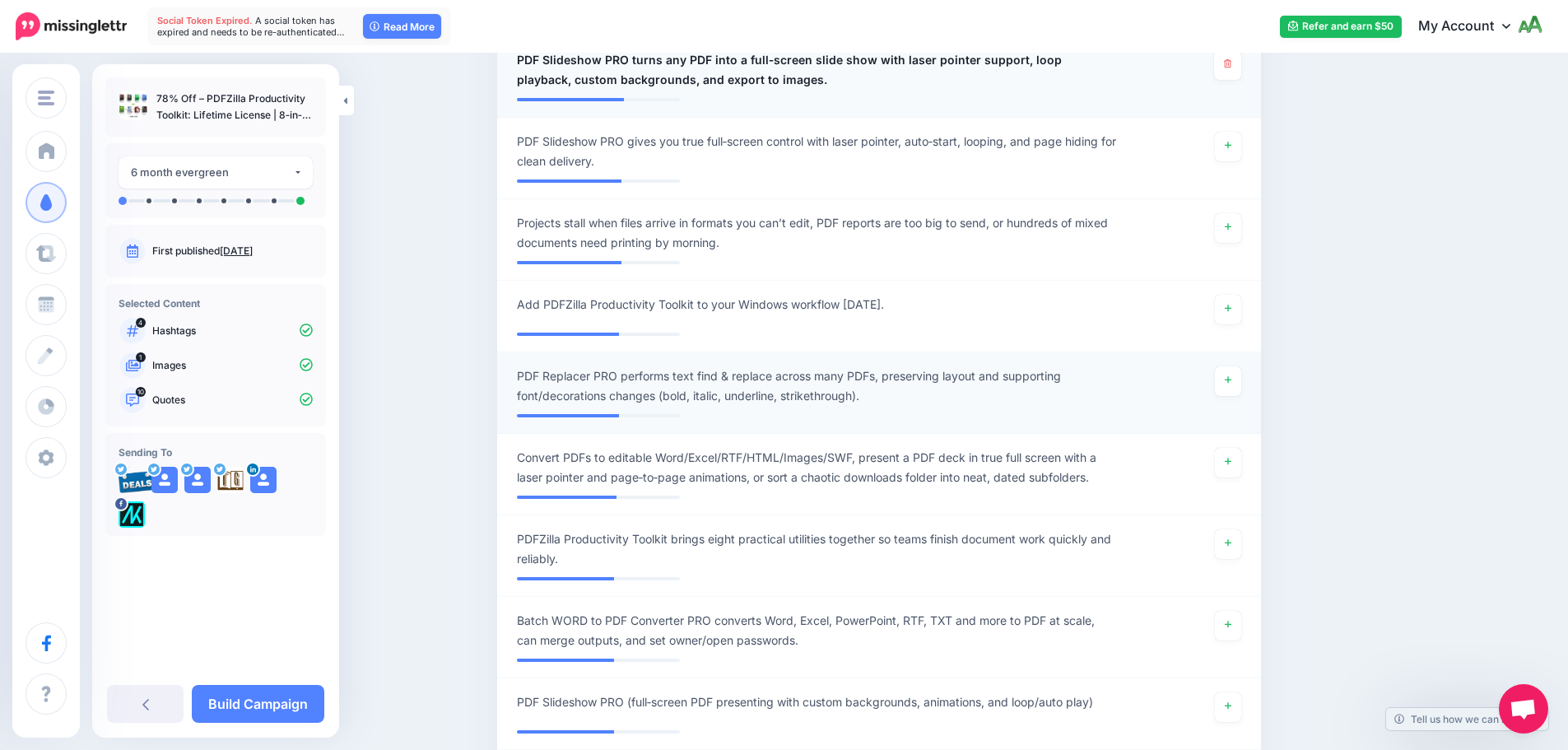
scroll to position [1678, 0]
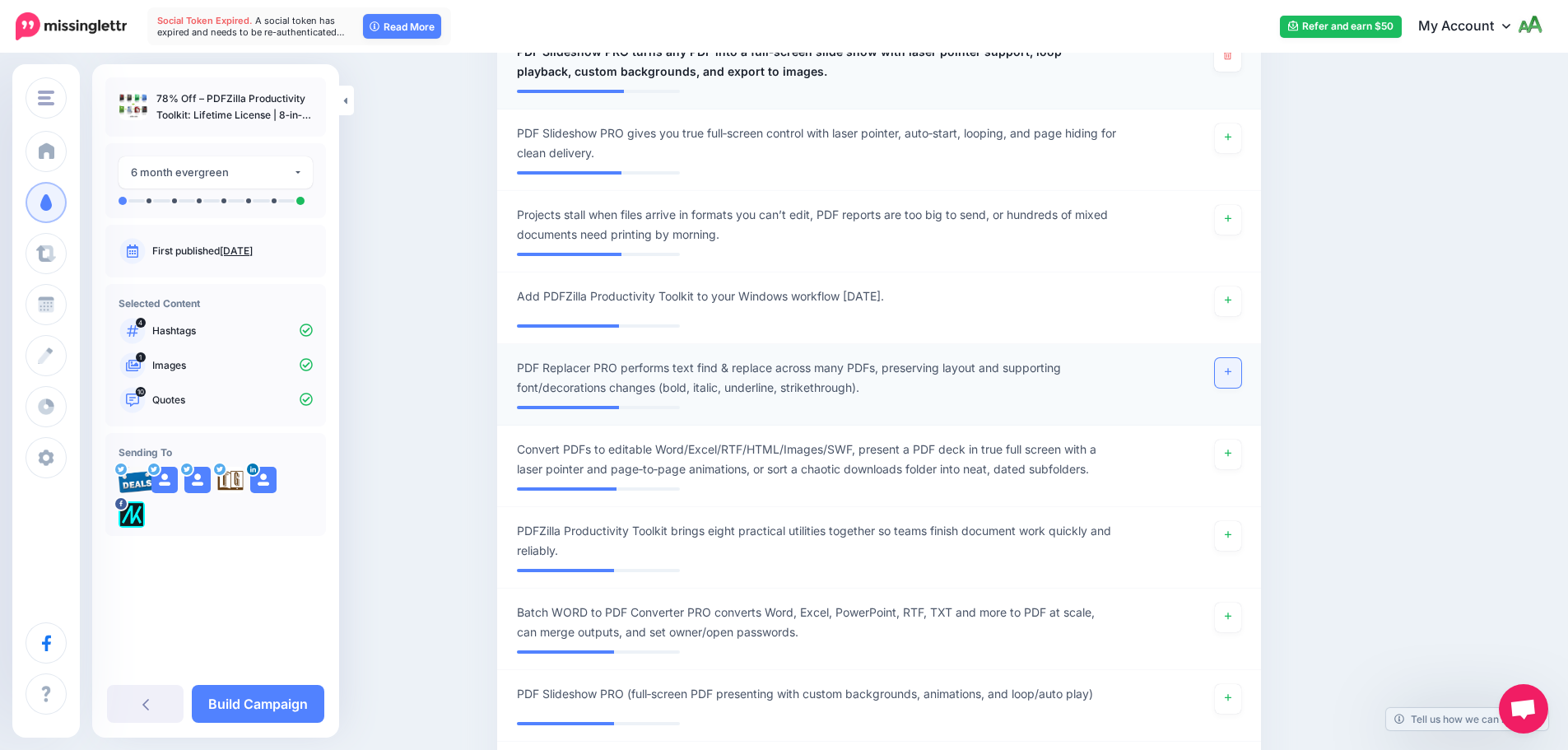
click at [1230, 364] on link at bounding box center [1228, 372] width 26 height 29
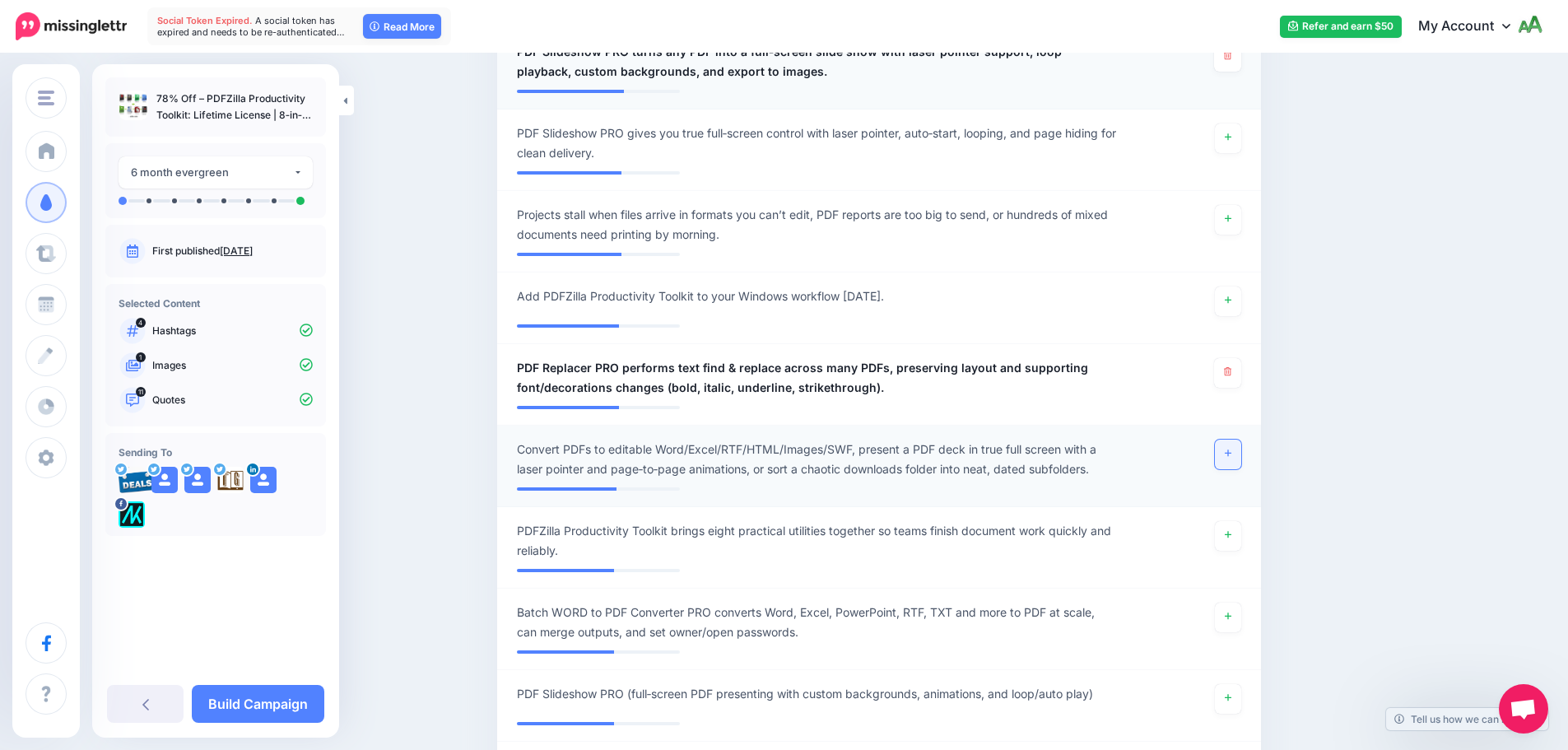
click at [1241, 452] on link at bounding box center [1228, 453] width 26 height 29
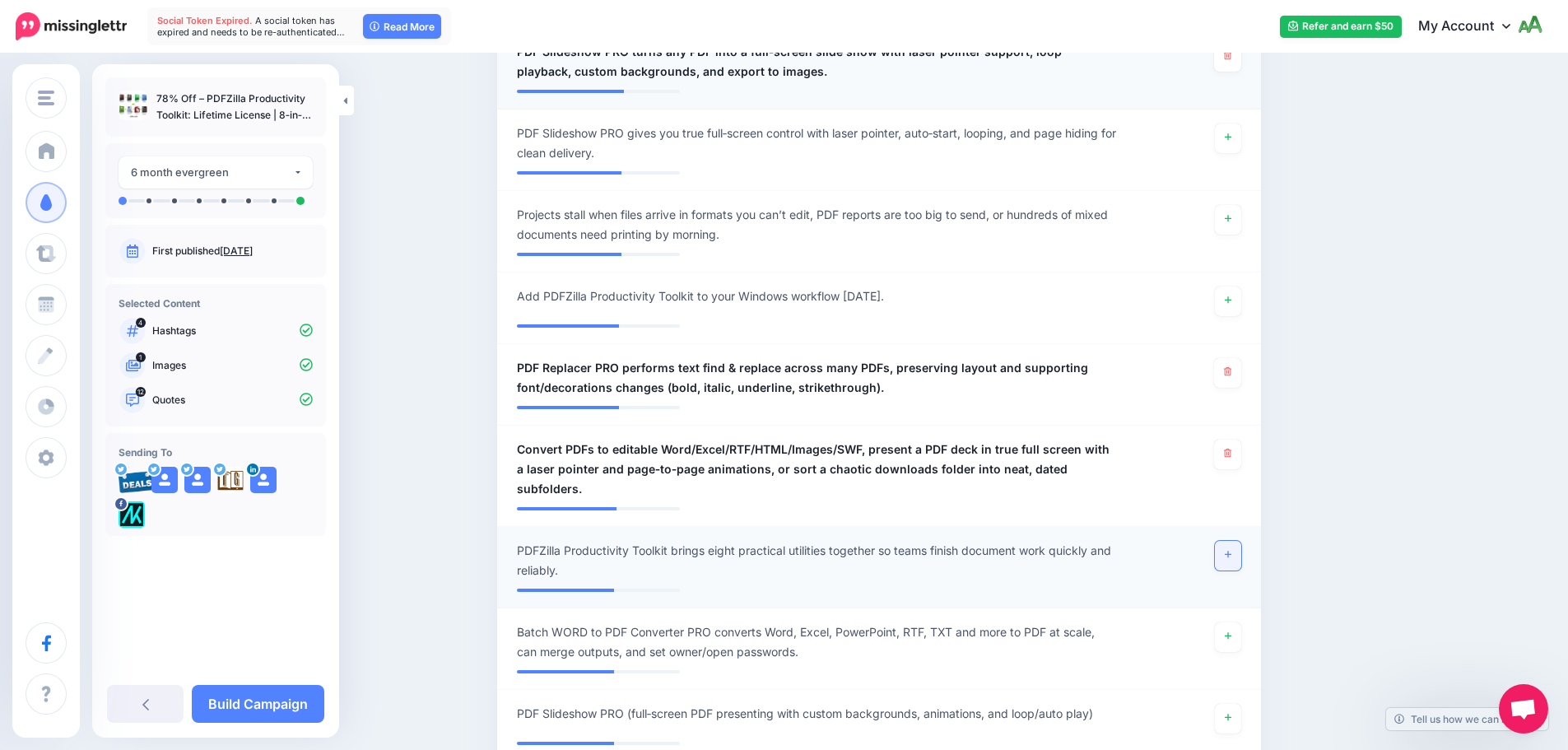
click at [1238, 541] on link at bounding box center [1228, 555] width 26 height 29
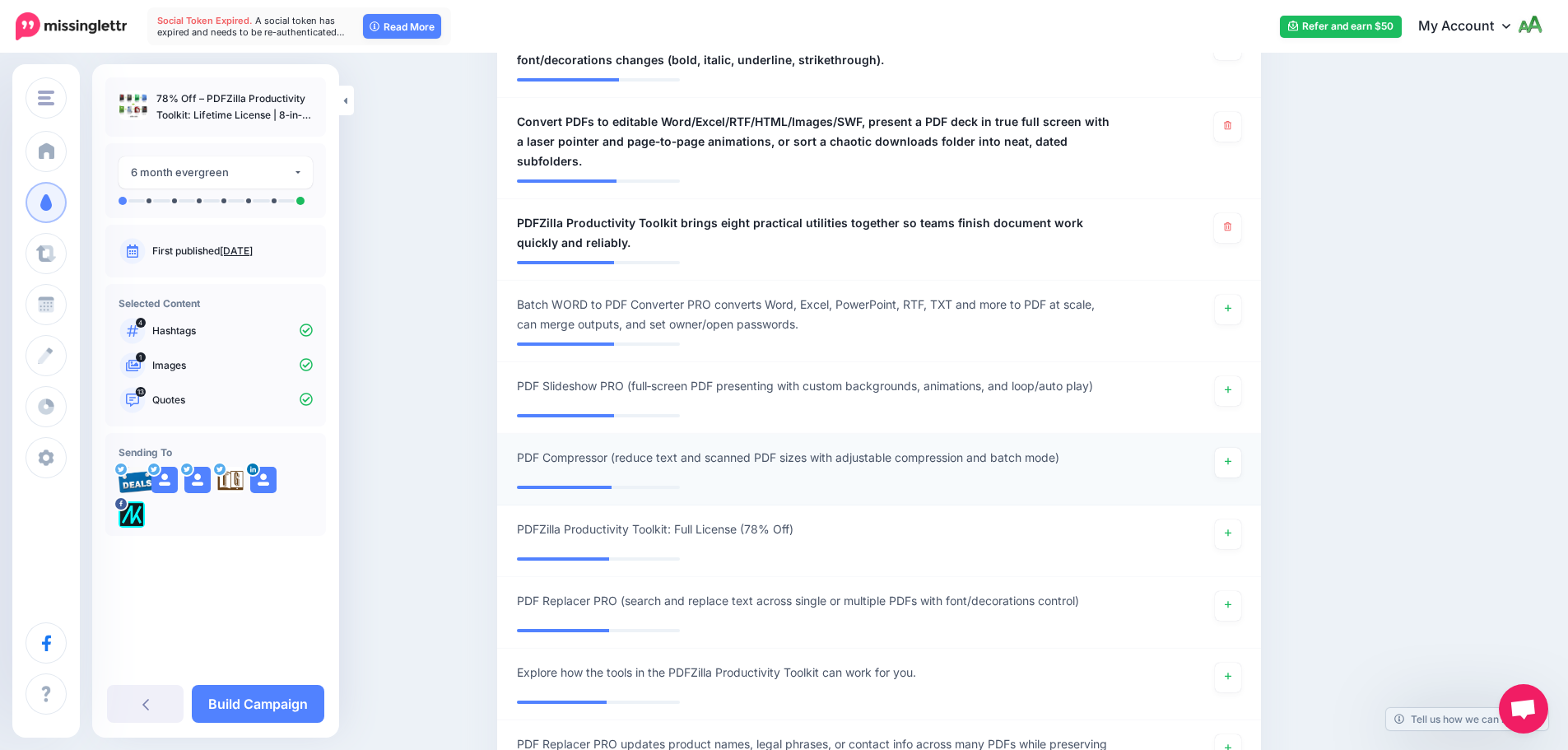
scroll to position [2007, 0]
click at [1241, 446] on link at bounding box center [1228, 460] width 26 height 29
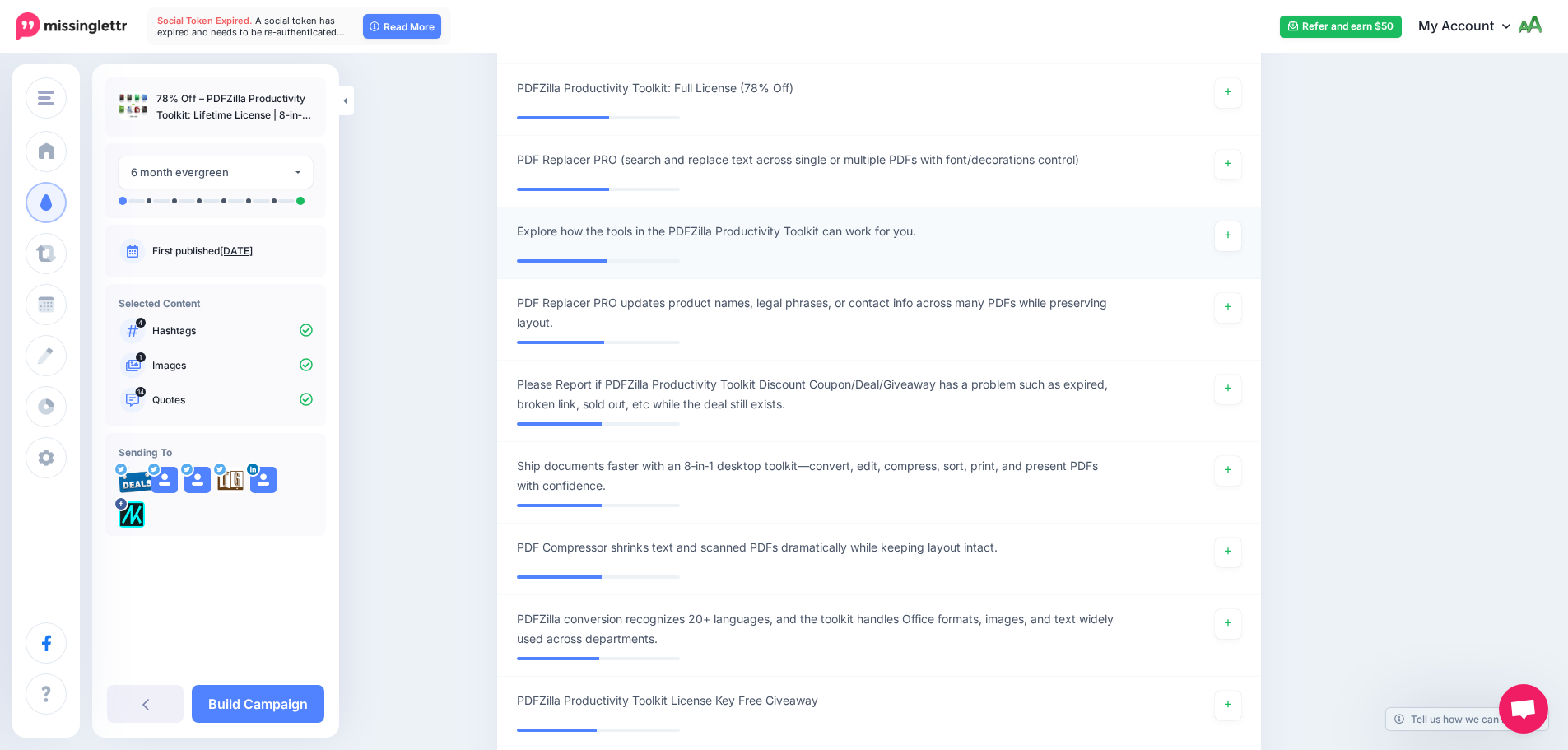
scroll to position [2501, 0]
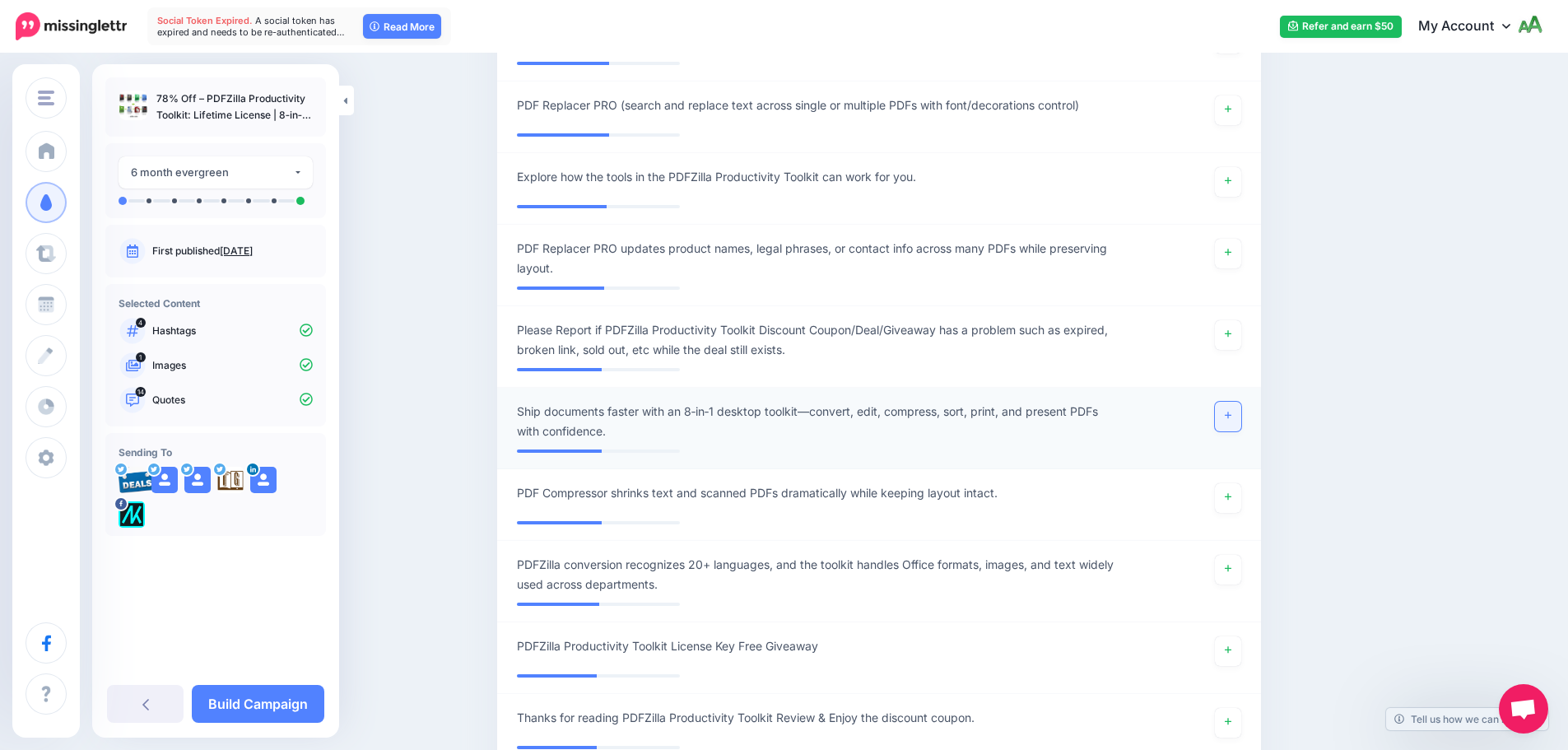
click at [1230, 401] on link at bounding box center [1228, 416] width 26 height 29
click at [281, 705] on link "Build Campaign" at bounding box center [258, 704] width 133 height 38
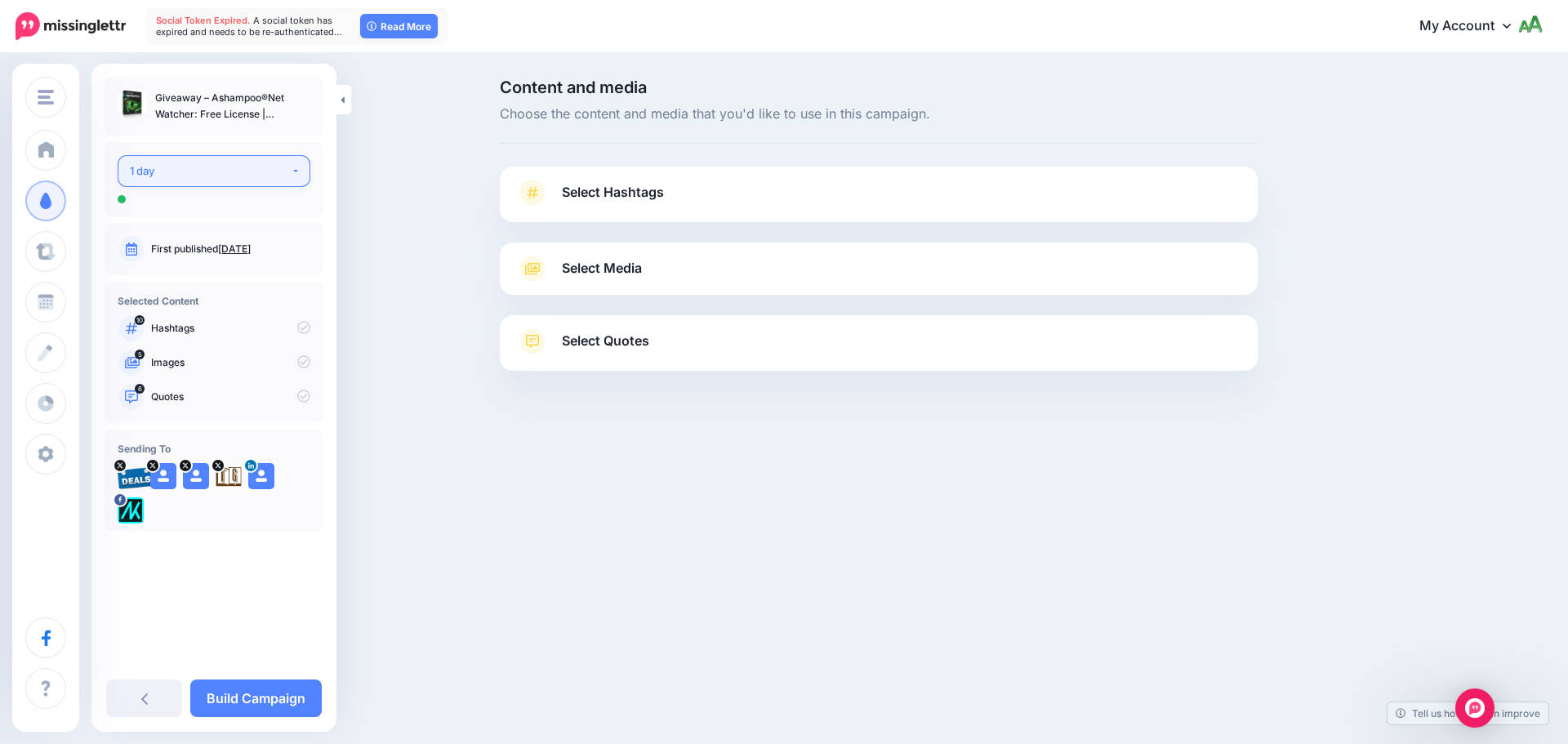
click at [256, 171] on div "1 day" at bounding box center [210, 171] width 161 height 19
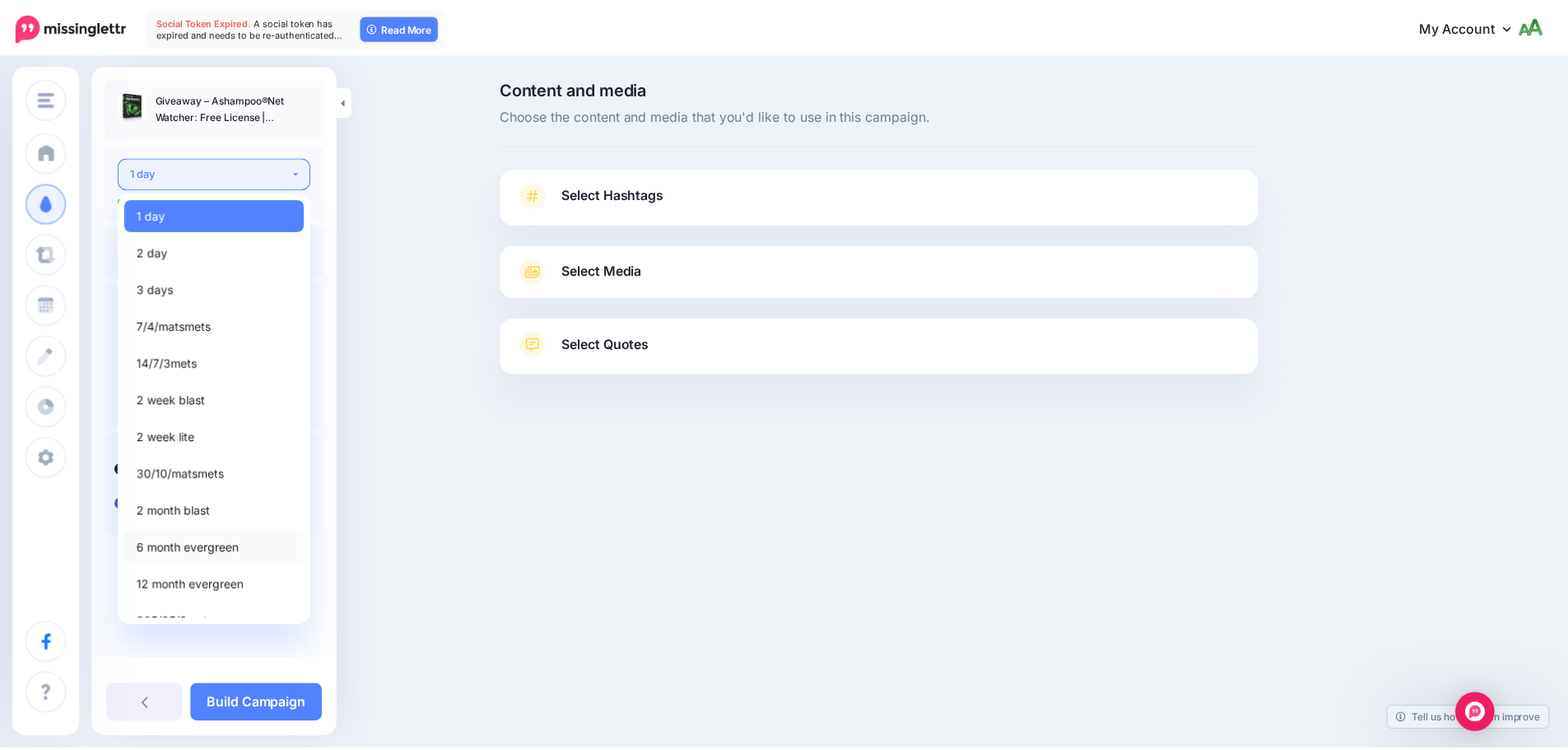
scroll to position [19, 0]
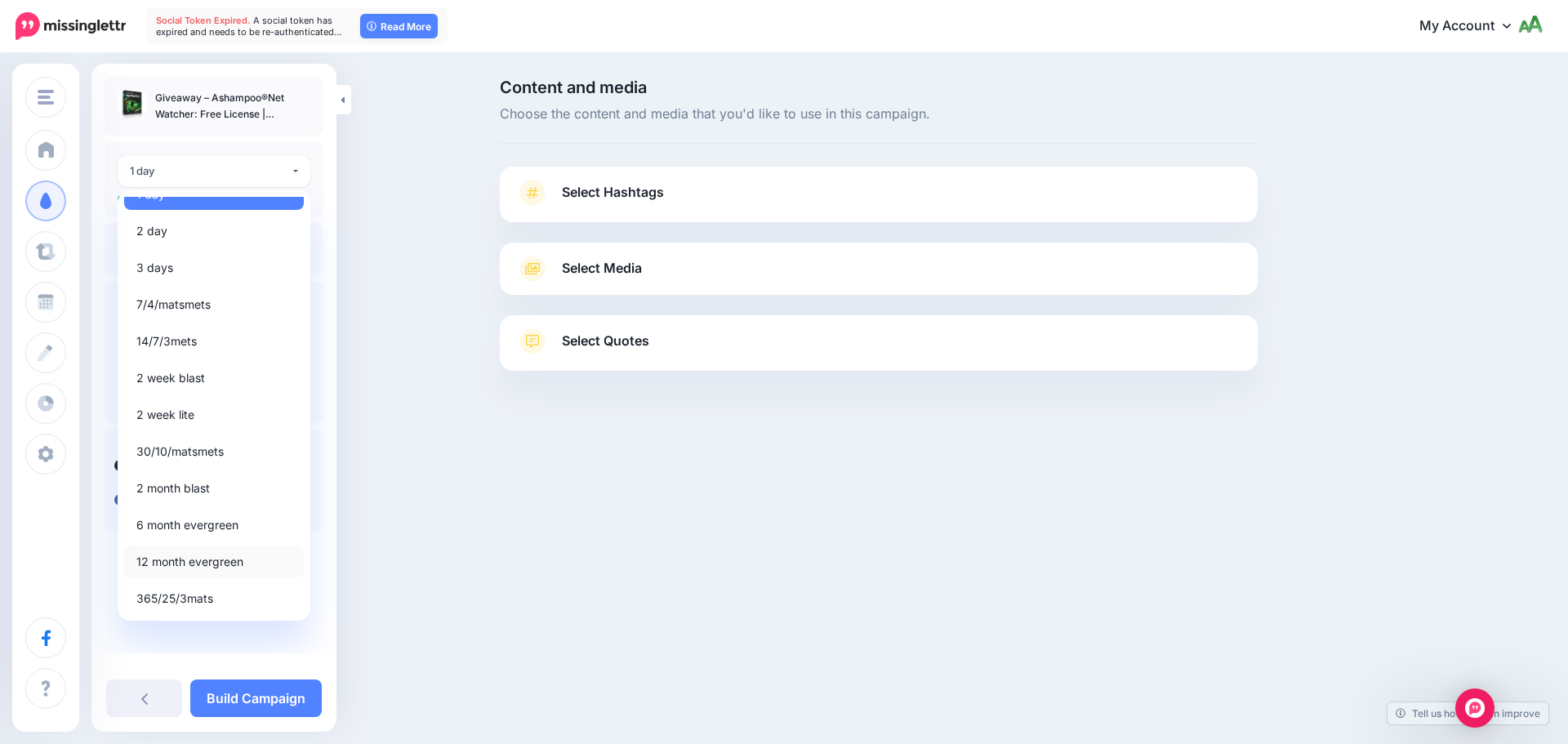
click at [222, 552] on span "12 month evergreen" at bounding box center [190, 561] width 107 height 20
select select "*****"
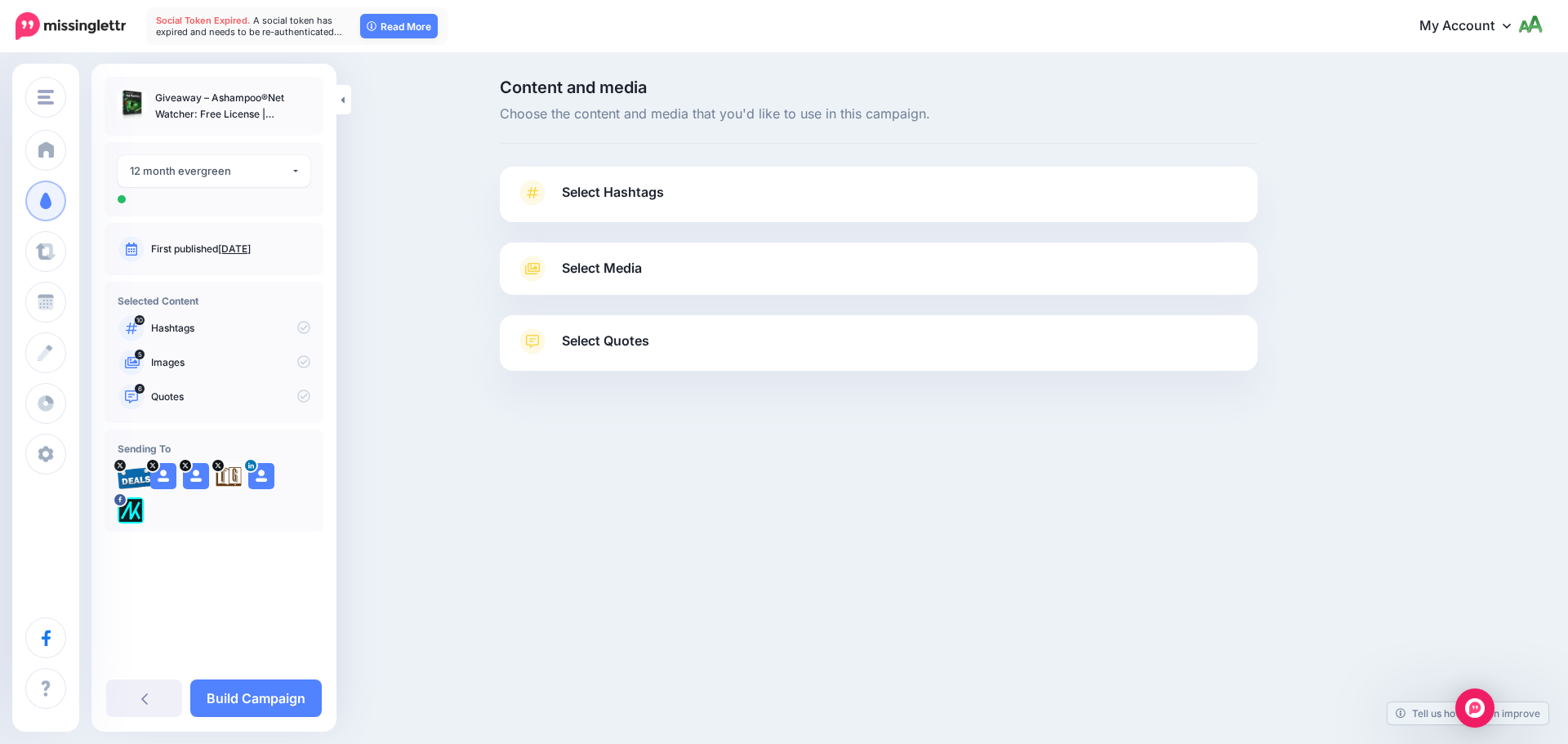
click at [692, 191] on link "Select Hashtags" at bounding box center [879, 200] width 726 height 42
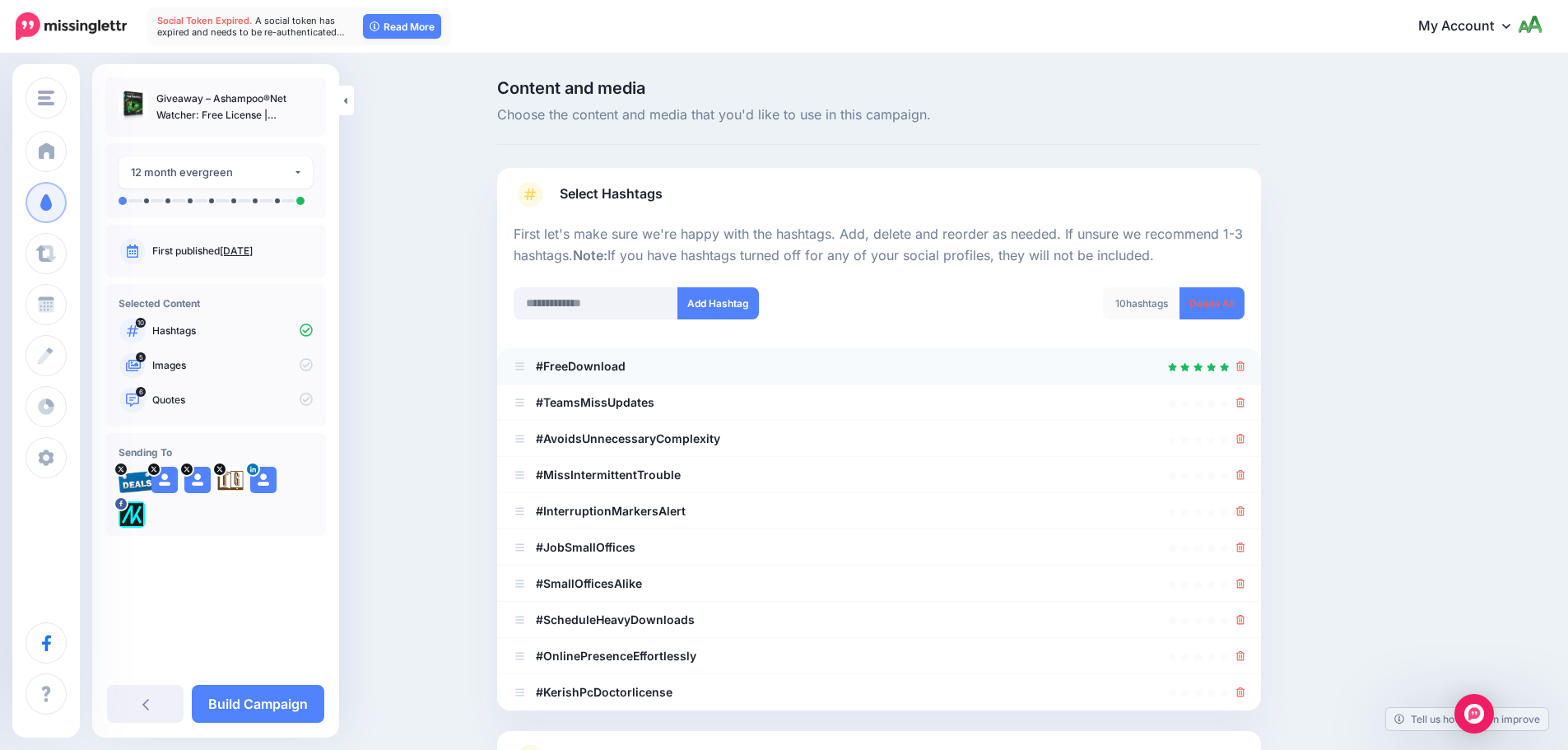
scroll to position [156, 0]
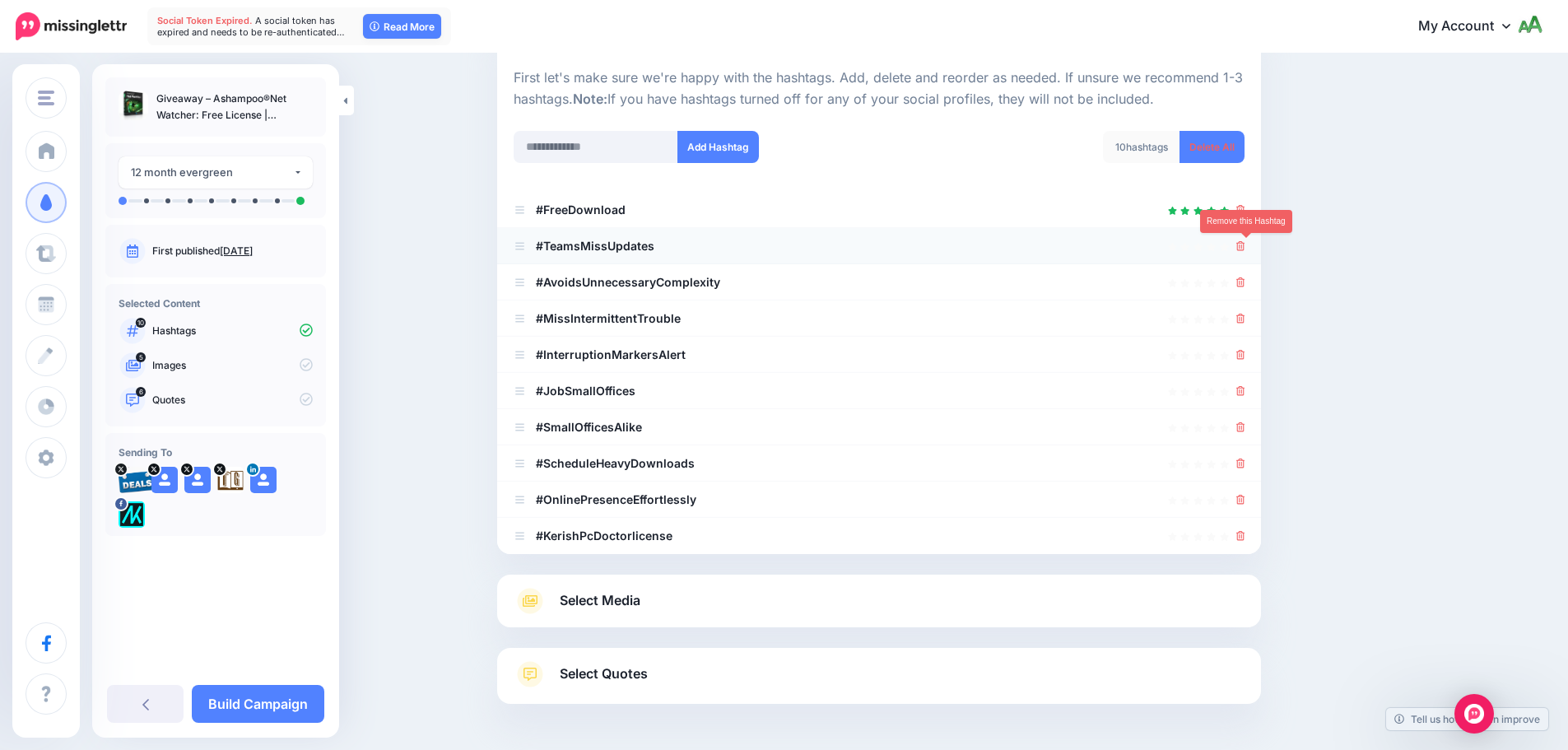
click at [1245, 246] on icon at bounding box center [1241, 246] width 9 height 9
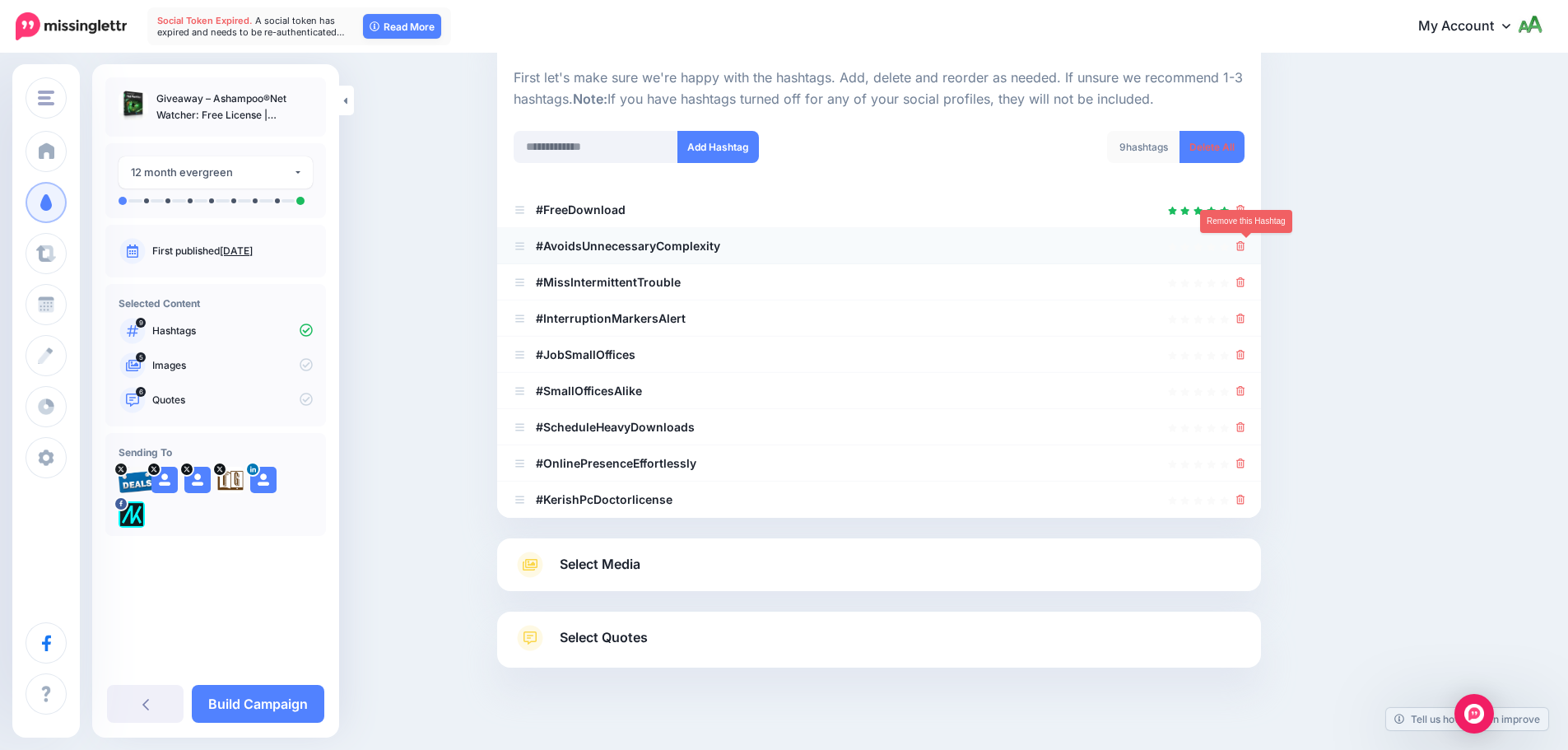
click at [1245, 247] on icon at bounding box center [1241, 246] width 9 height 9
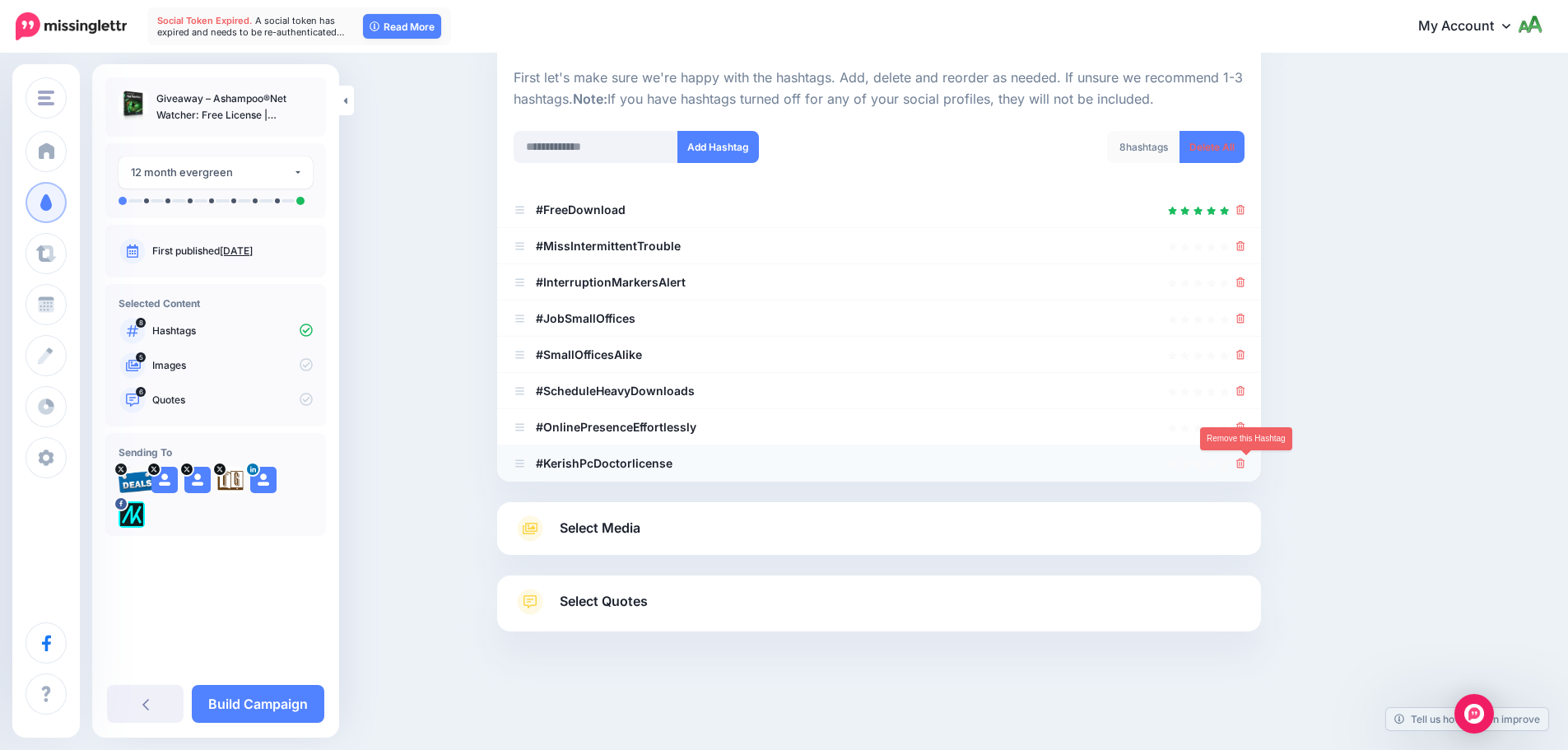
click at [1245, 464] on icon at bounding box center [1241, 463] width 9 height 9
click at [1245, 427] on icon at bounding box center [1241, 427] width 9 height 9
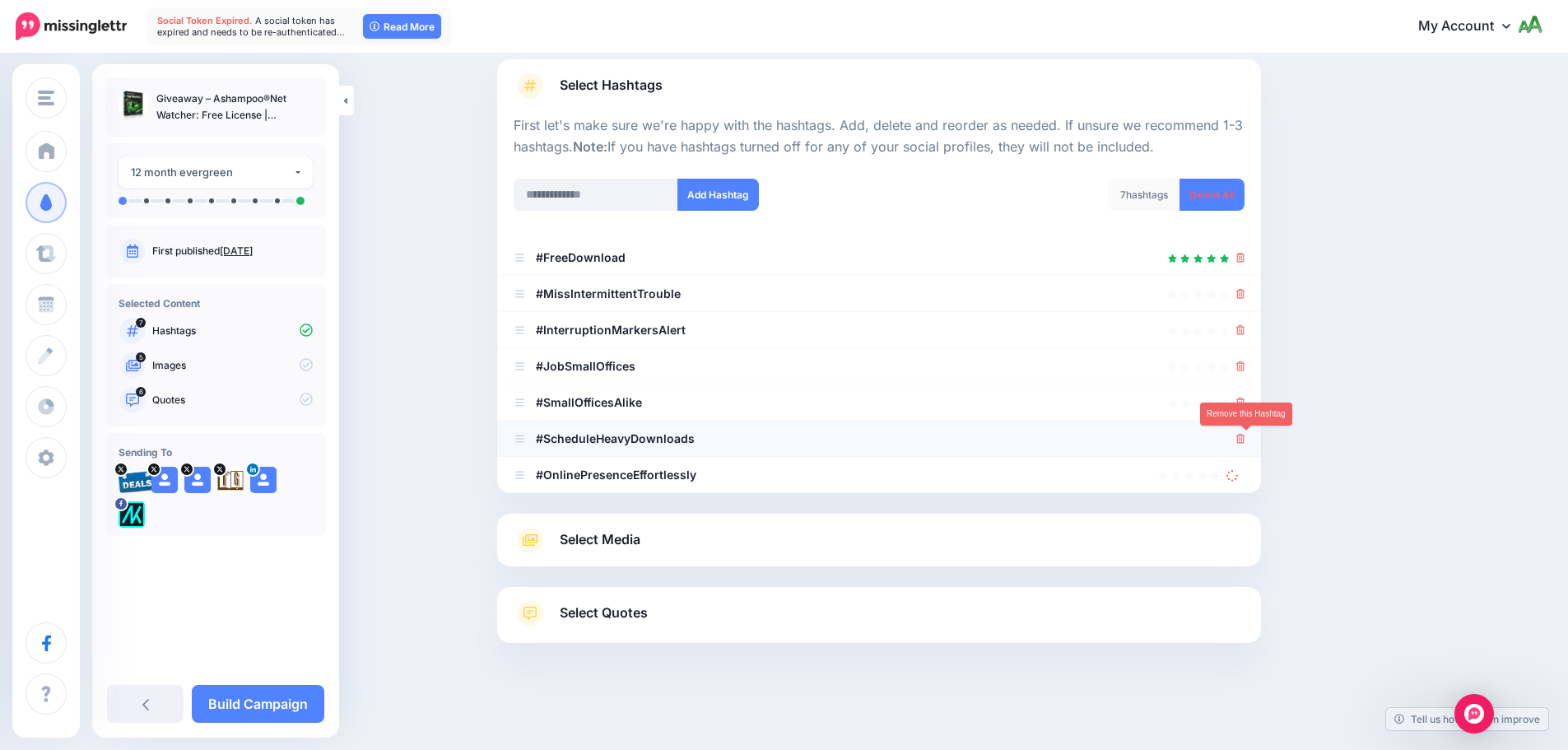
click at [1243, 439] on icon at bounding box center [1241, 438] width 9 height 9
click at [1245, 399] on icon at bounding box center [1241, 402] width 9 height 9
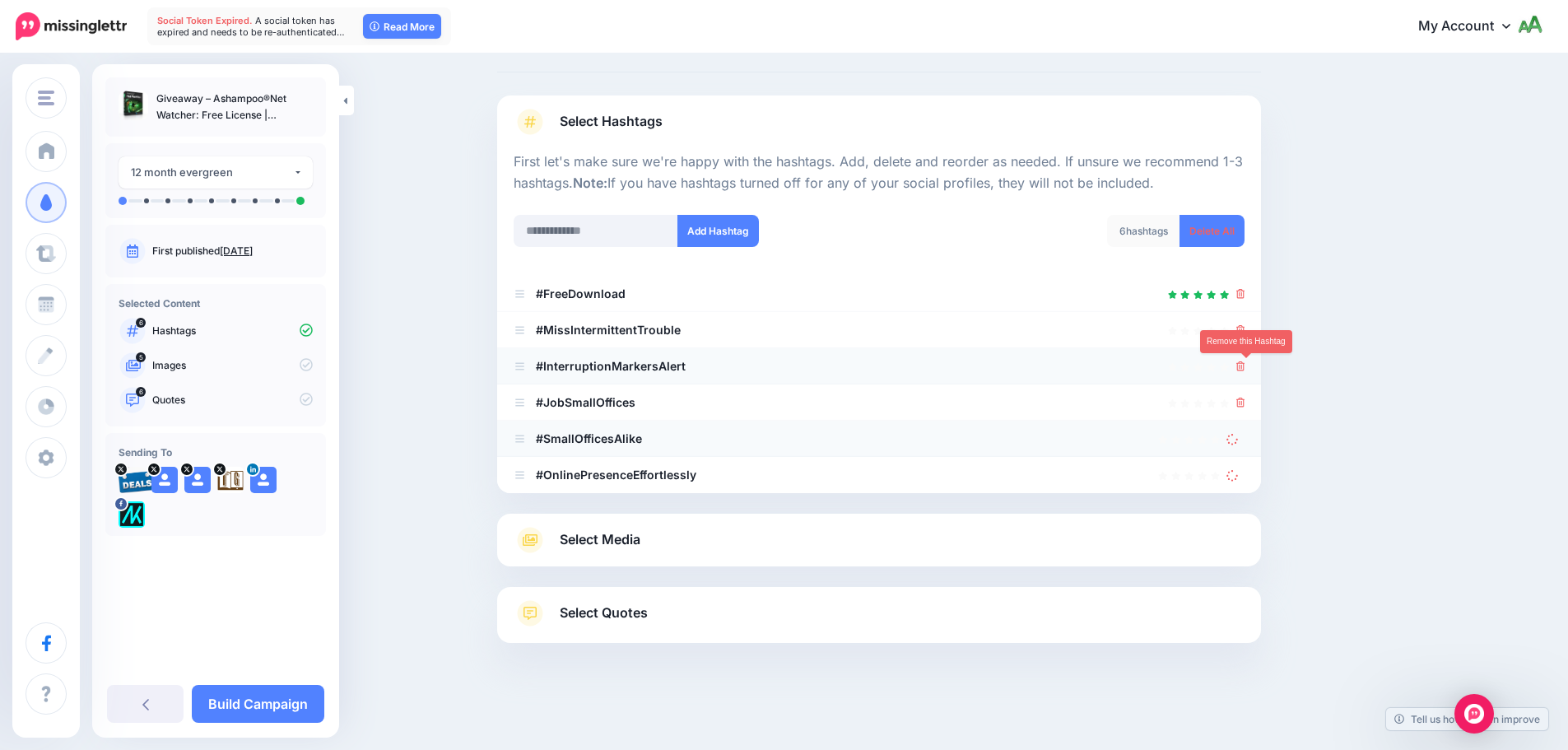
click at [1245, 366] on icon at bounding box center [1241, 366] width 9 height 9
click at [1245, 334] on icon at bounding box center [1241, 330] width 9 height 9
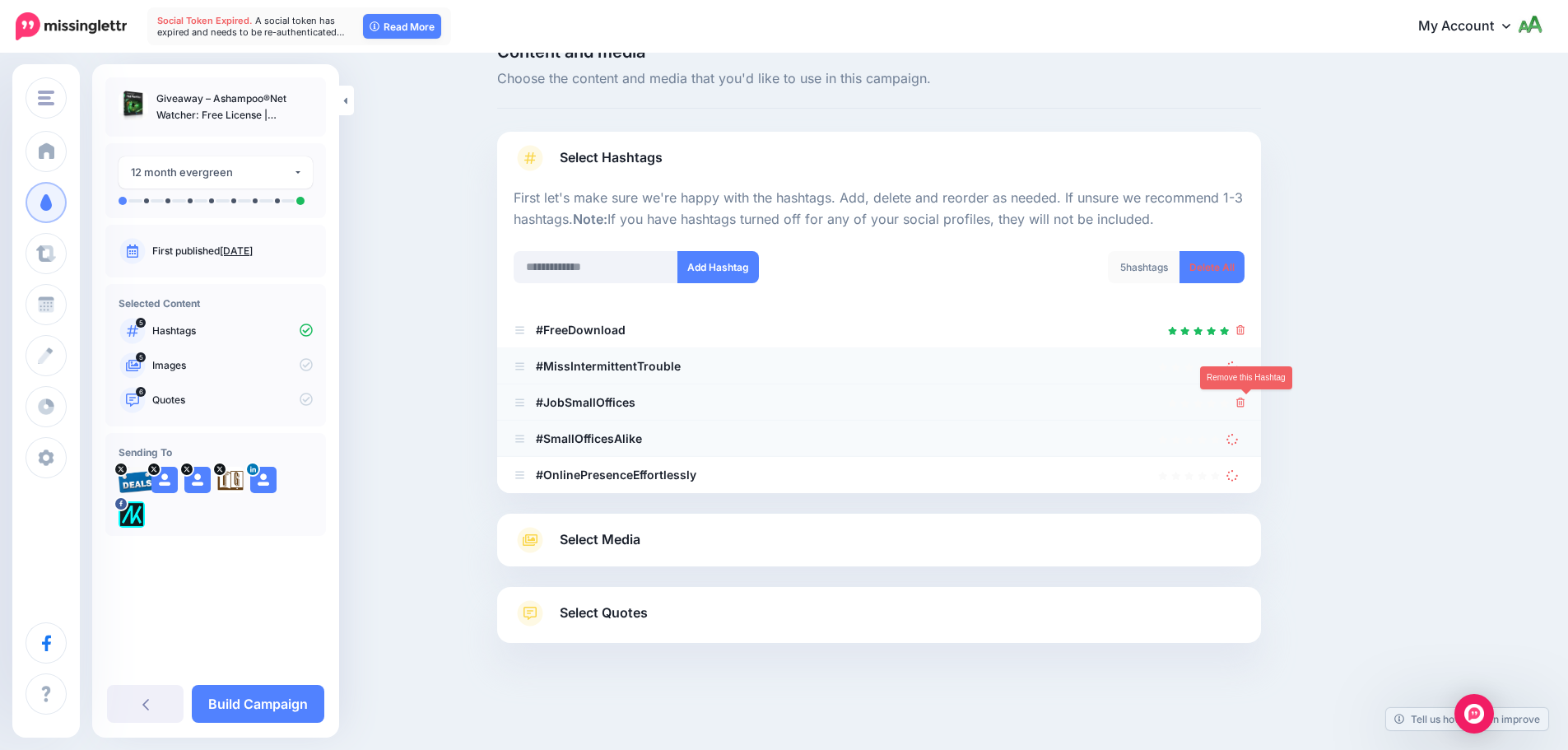
click at [1245, 399] on icon at bounding box center [1241, 402] width 9 height 9
click at [1238, 440] on icon at bounding box center [1232, 438] width 12 height 12
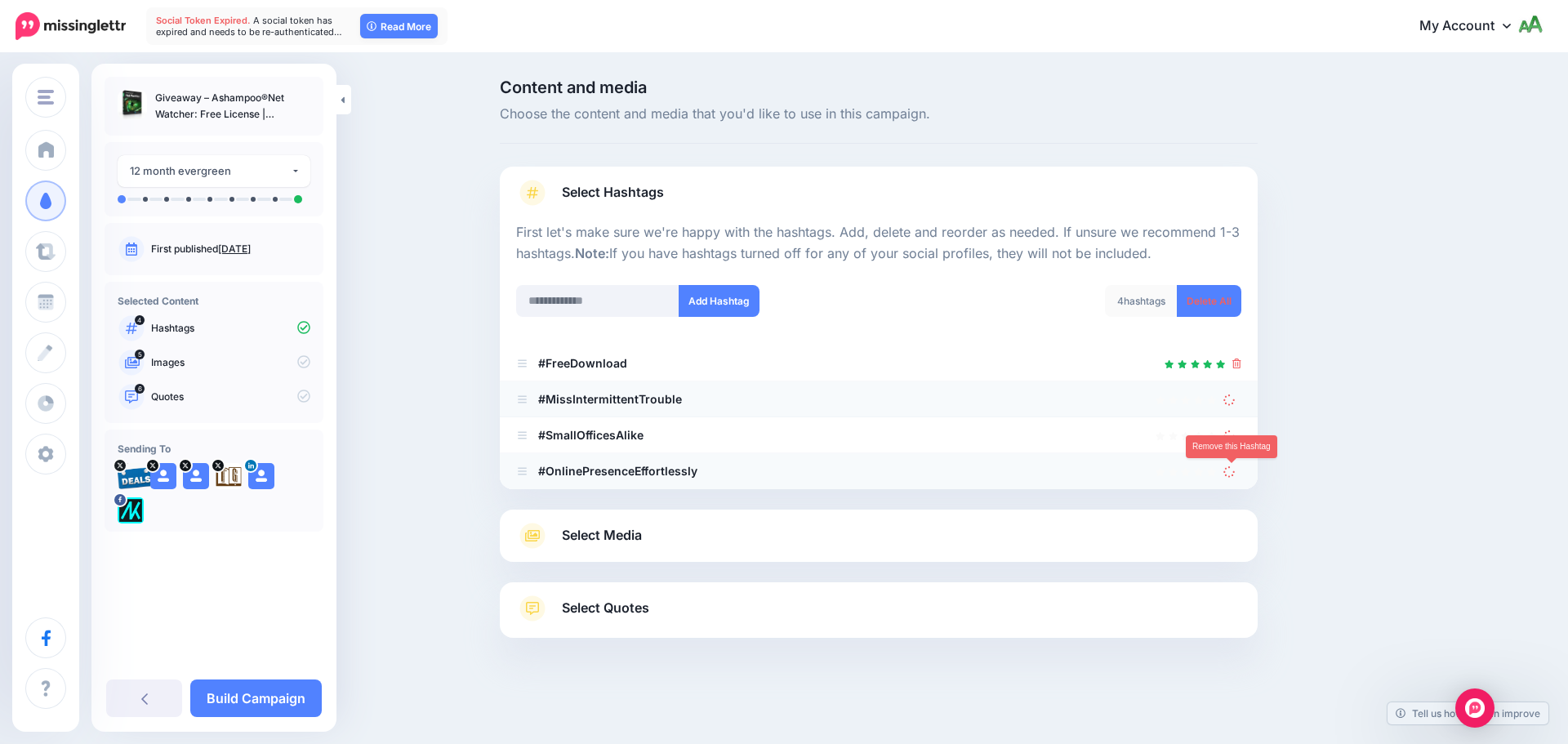
click at [1232, 474] on icon at bounding box center [1229, 471] width 13 height 13
click at [1238, 401] on link at bounding box center [1231, 398] width 18 height 14
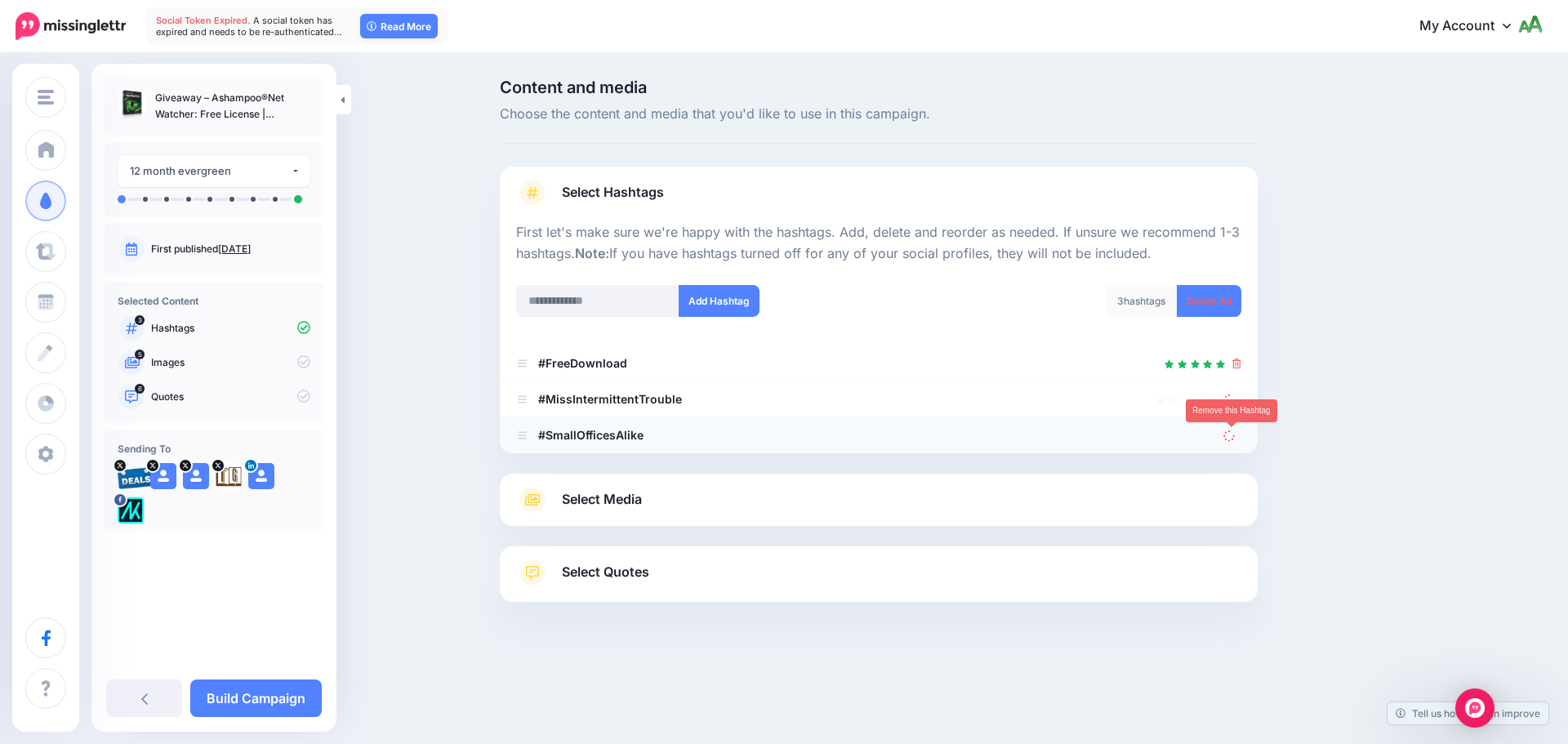
click at [1230, 437] on icon at bounding box center [1229, 435] width 11 height 11
click at [1235, 399] on icon at bounding box center [1229, 399] width 11 height 11
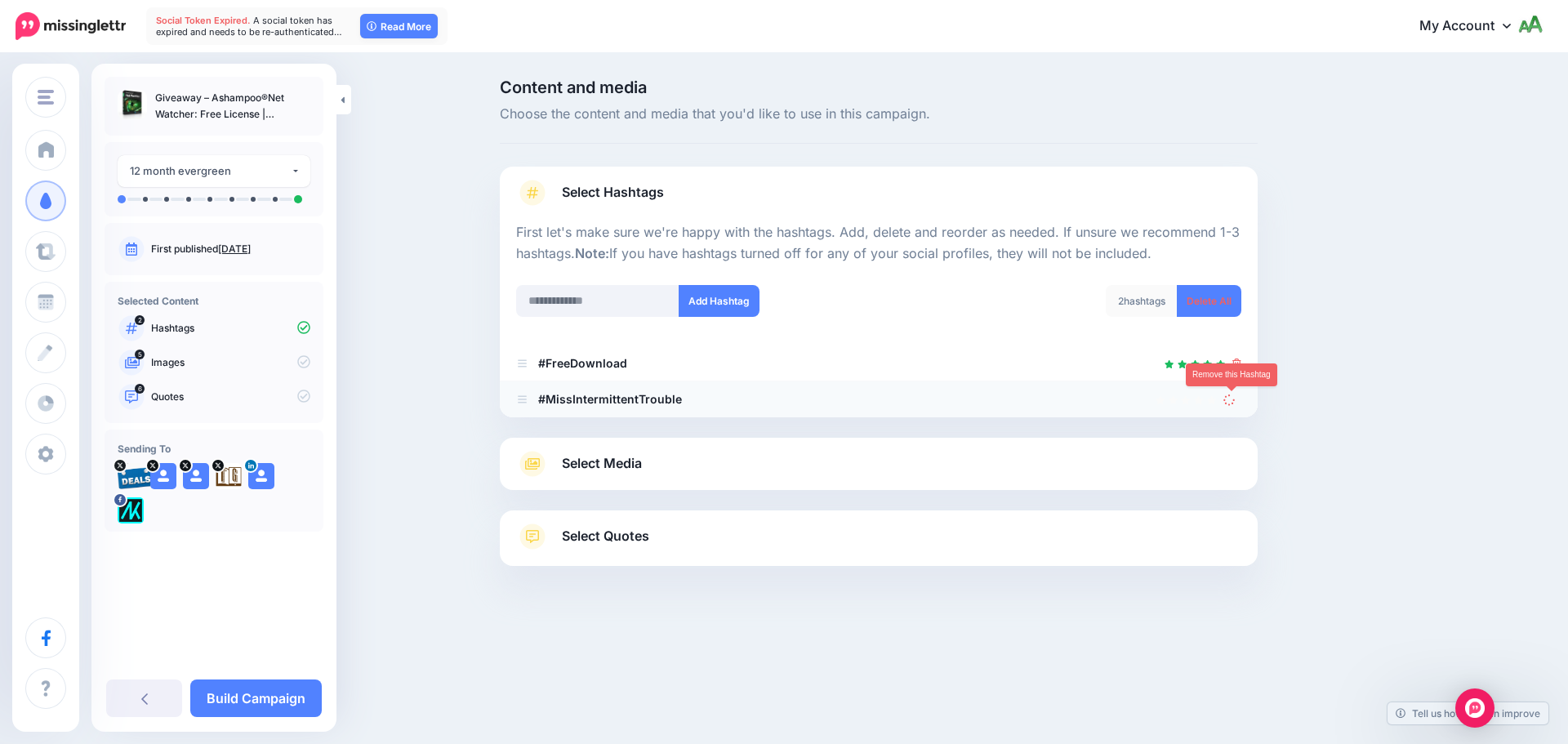
click at [1231, 393] on link at bounding box center [1231, 398] width 18 height 14
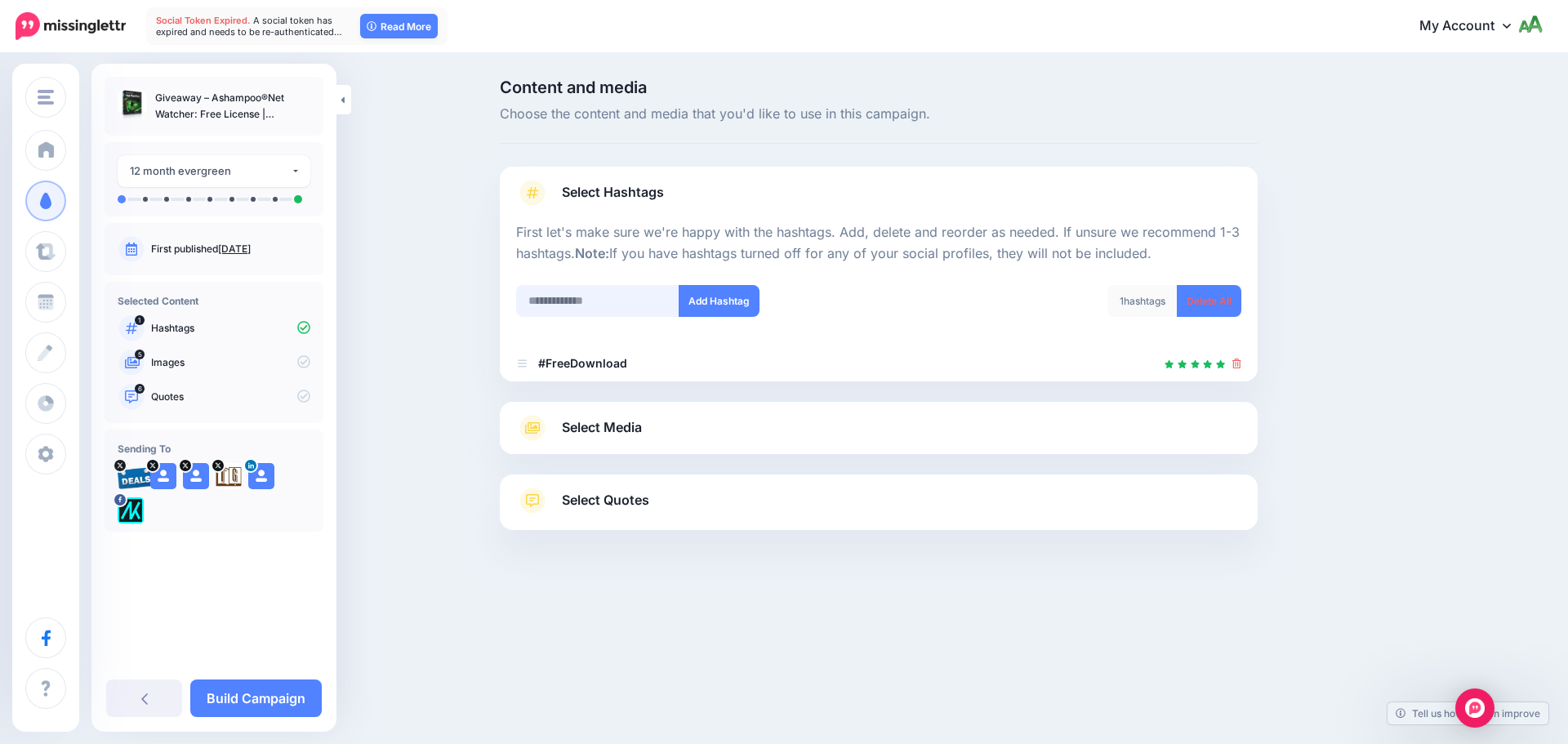
click at [603, 288] on input "text" at bounding box center [597, 301] width 164 height 32
type input "**********"
click at [712, 312] on button "Add Hashtag" at bounding box center [719, 301] width 80 height 32
click at [610, 298] on input "**********" at bounding box center [597, 301] width 164 height 32
type input "*"
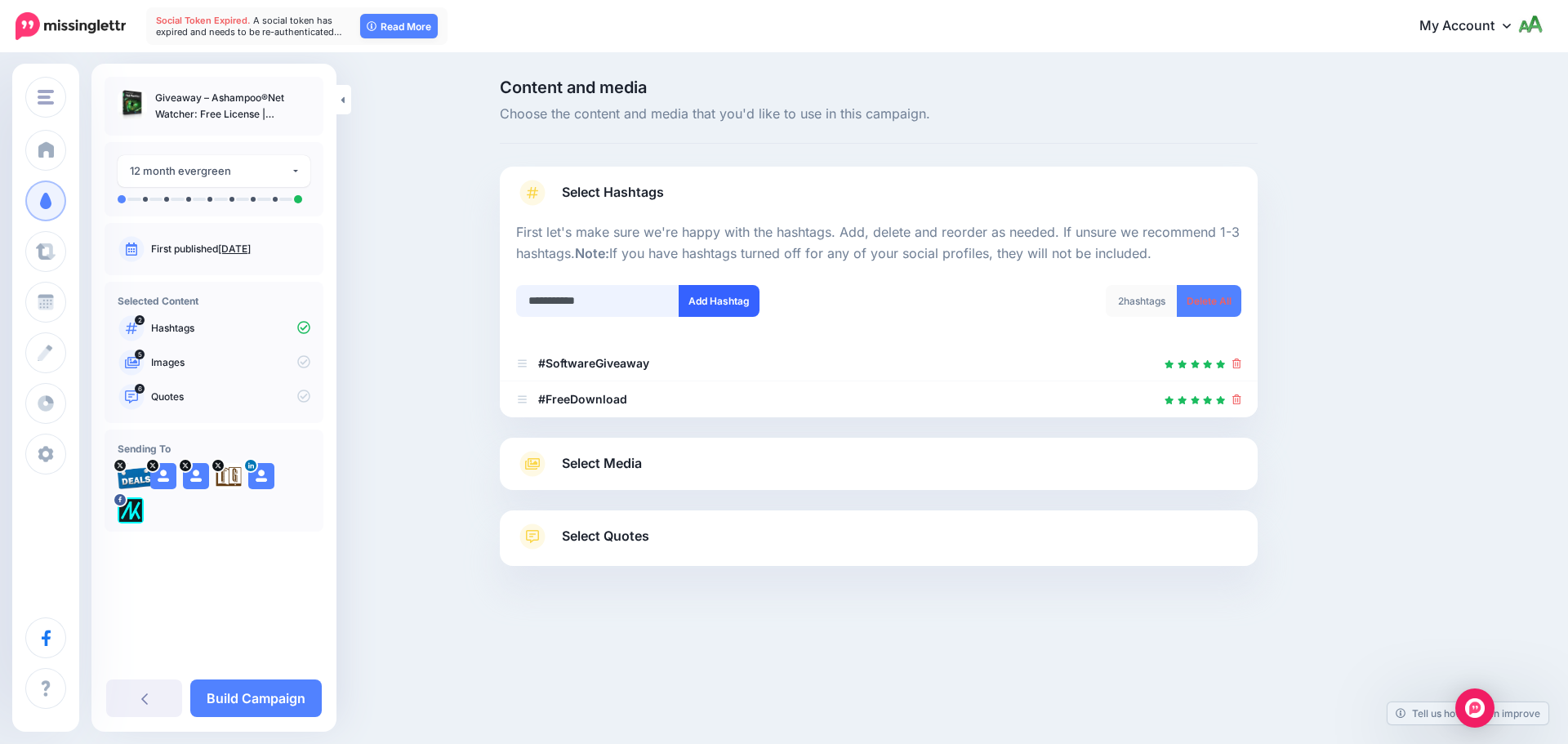
type input "**********"
click at [704, 303] on button "Add Hashtag" at bounding box center [719, 301] width 80 height 32
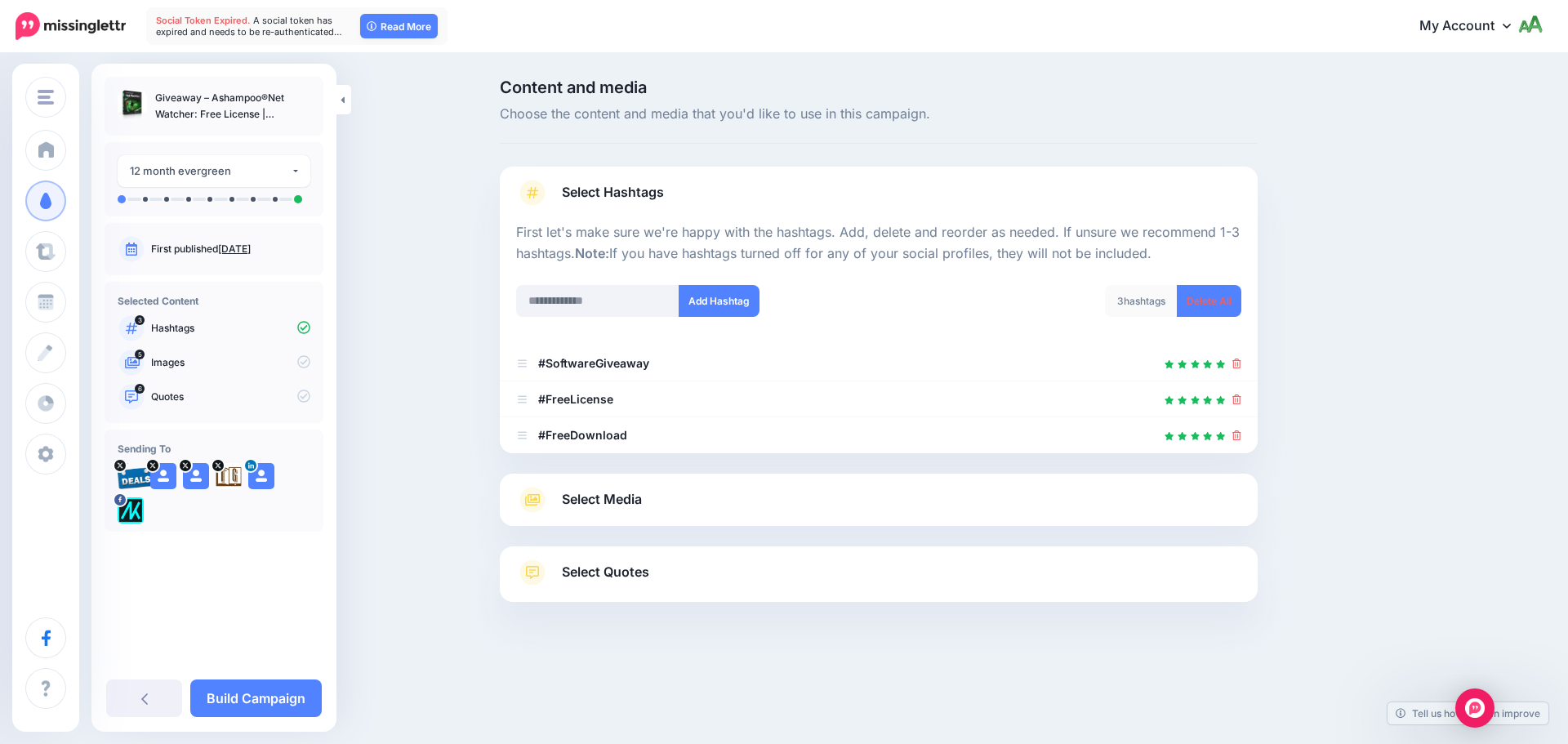
click at [703, 507] on link "Select Media" at bounding box center [879, 500] width 726 height 26
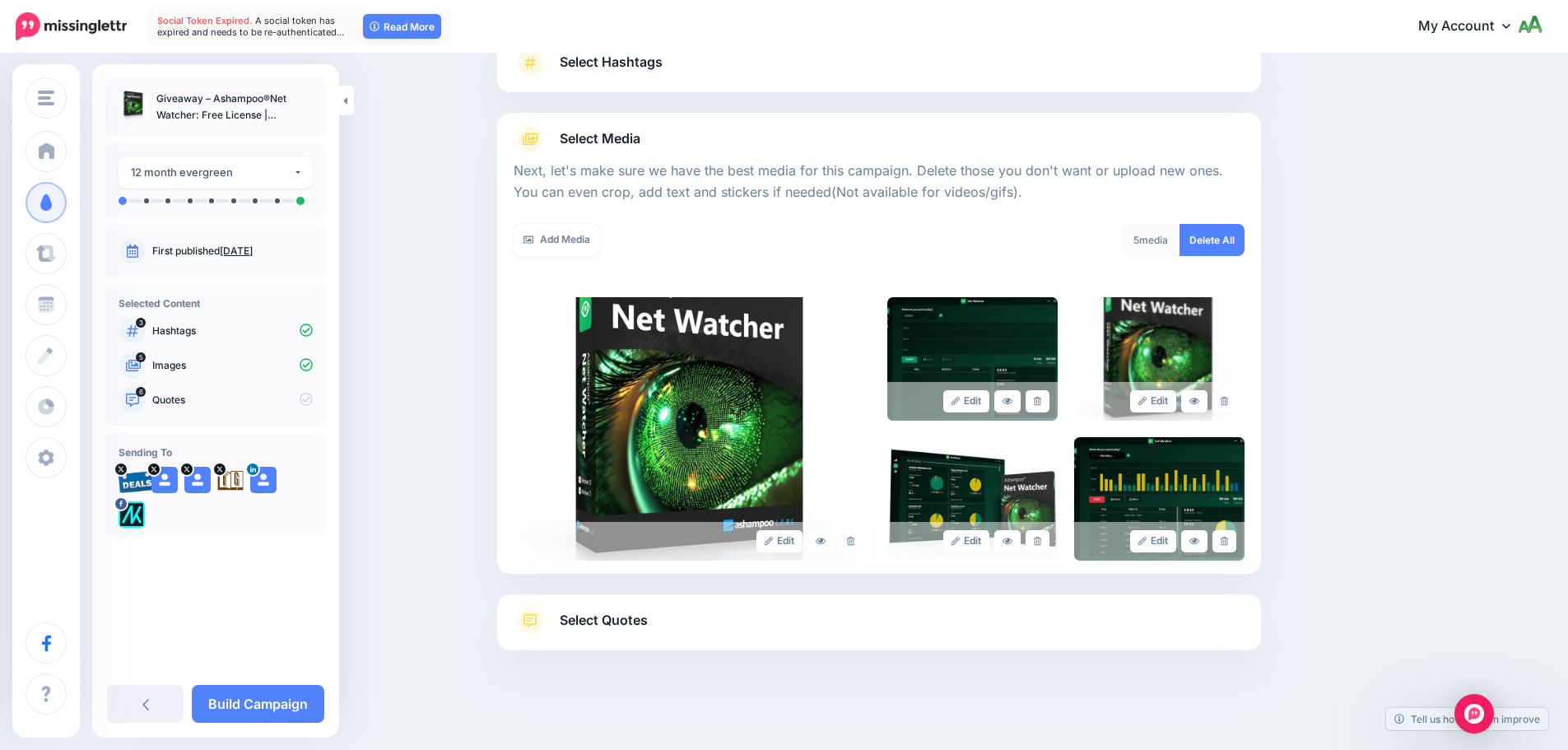
scroll to position [139, 0]
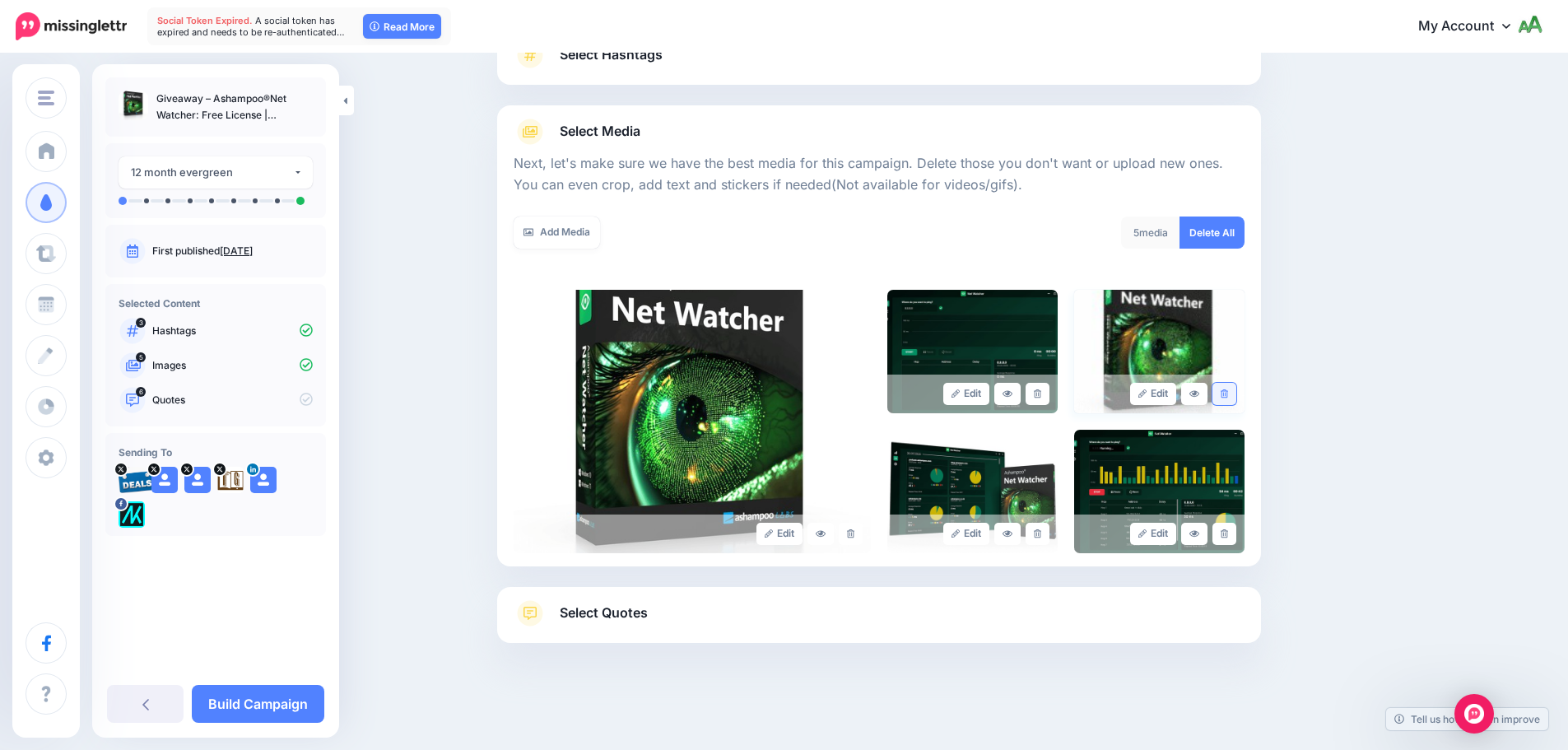
click at [1236, 388] on link at bounding box center [1224, 394] width 24 height 23
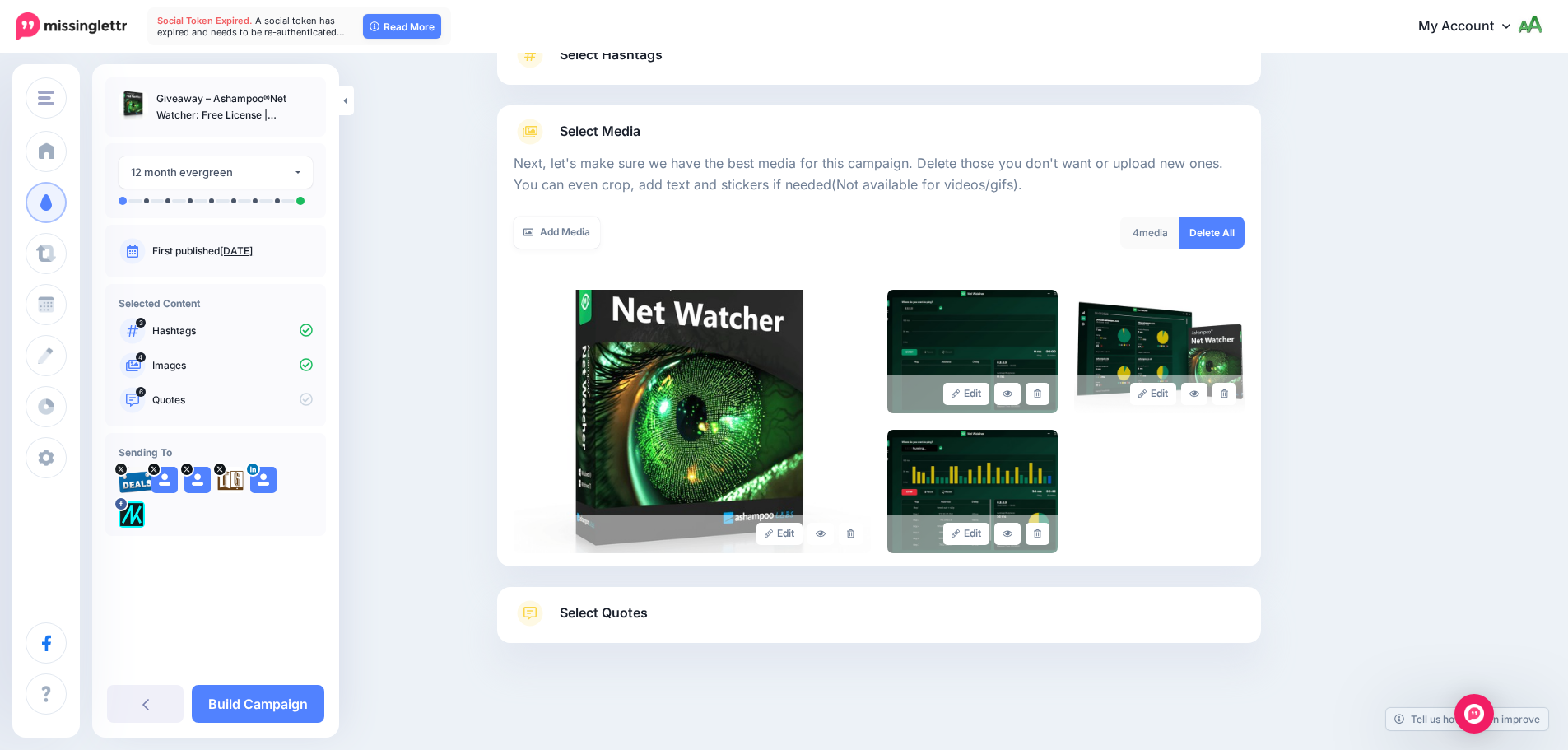
click at [679, 622] on link "Select Quotes" at bounding box center [879, 621] width 731 height 42
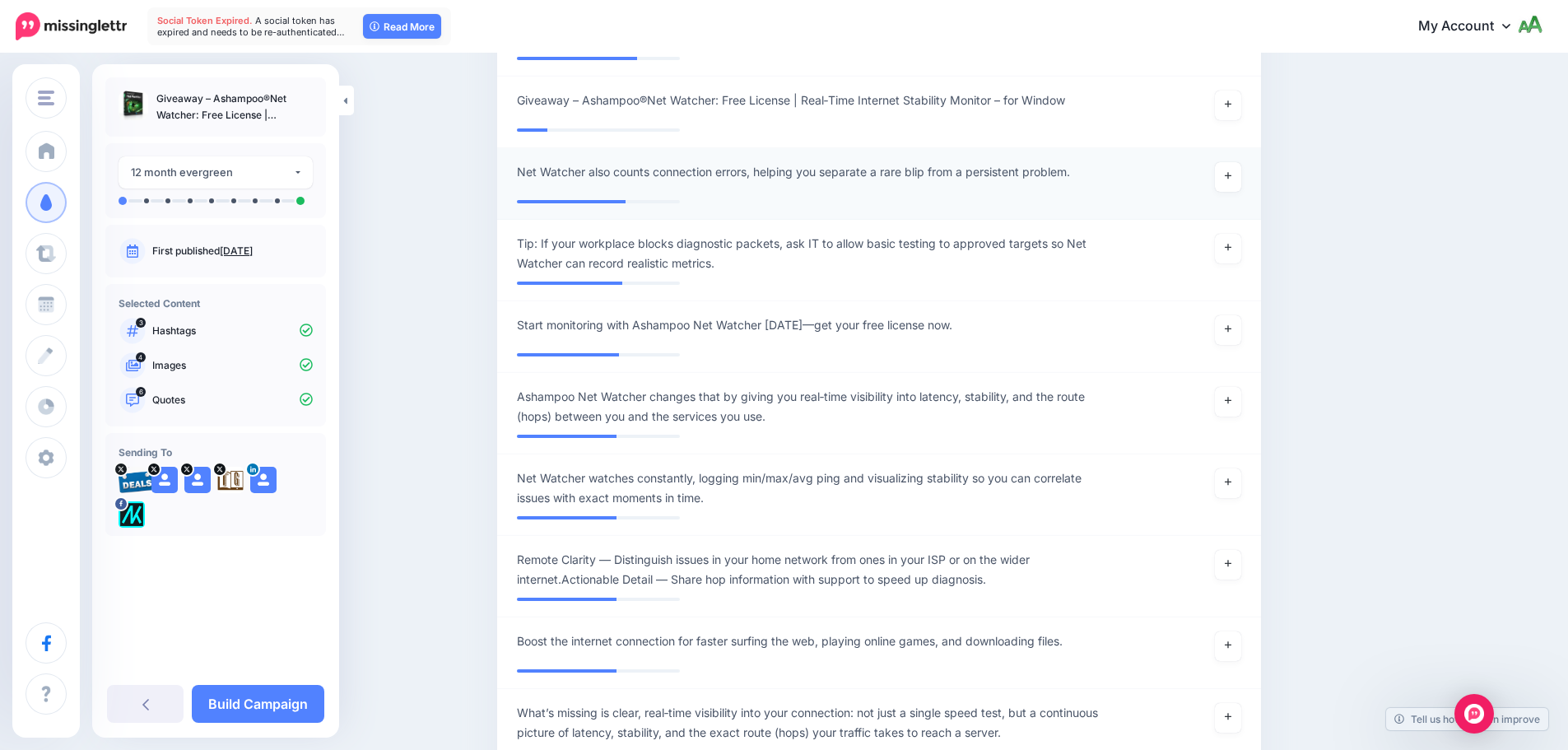
scroll to position [1044, 0]
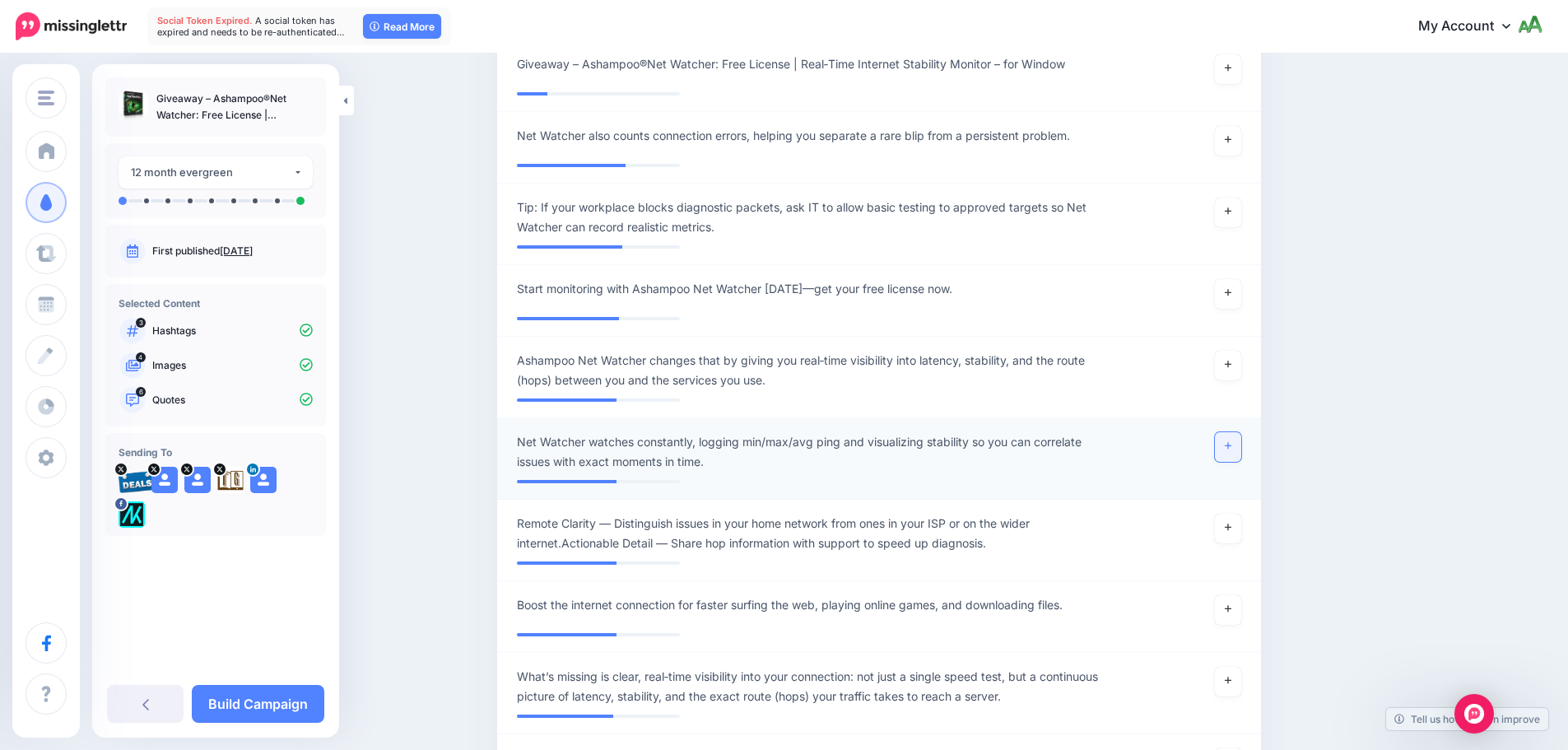
click at [1228, 446] on link at bounding box center [1228, 447] width 26 height 29
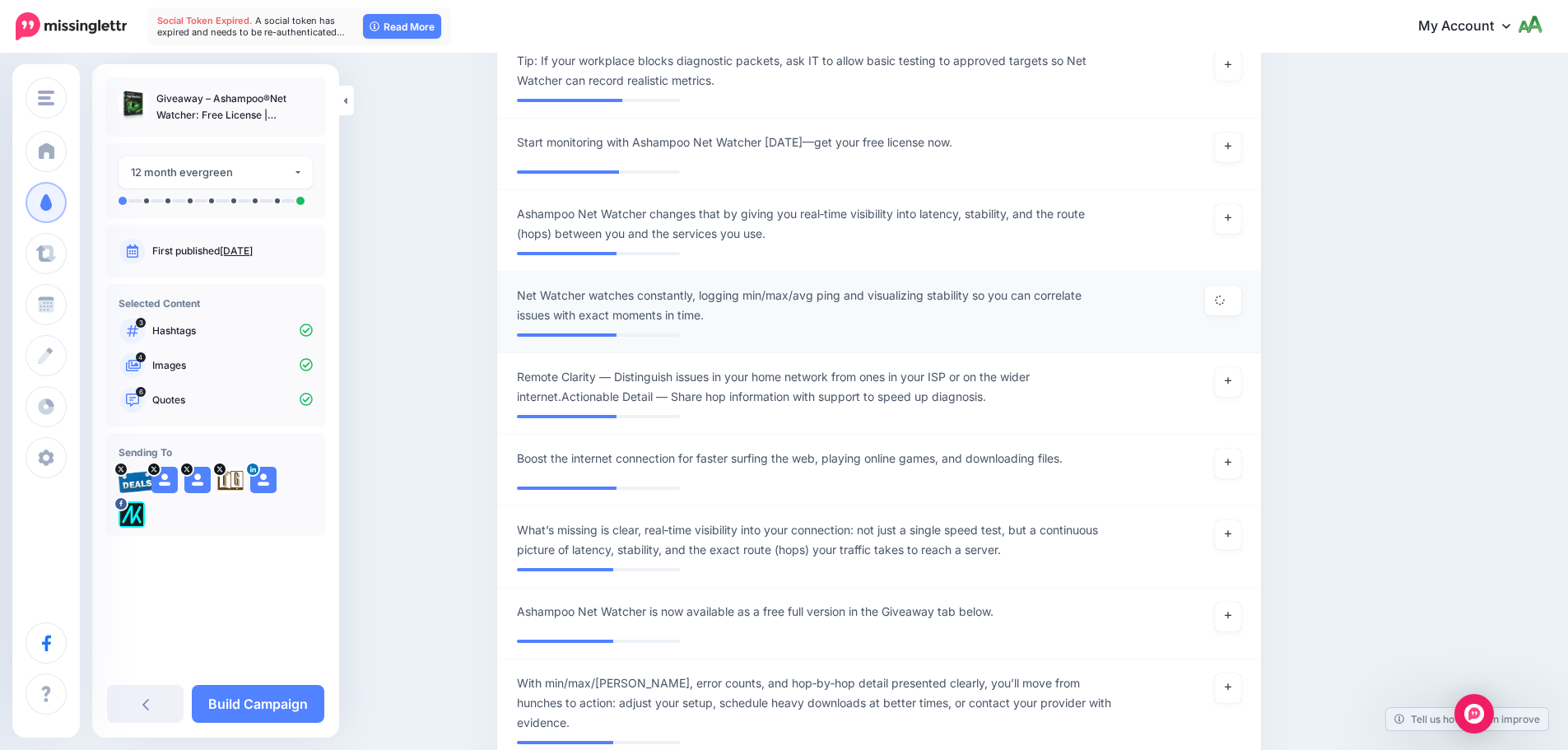
scroll to position [1209, 0]
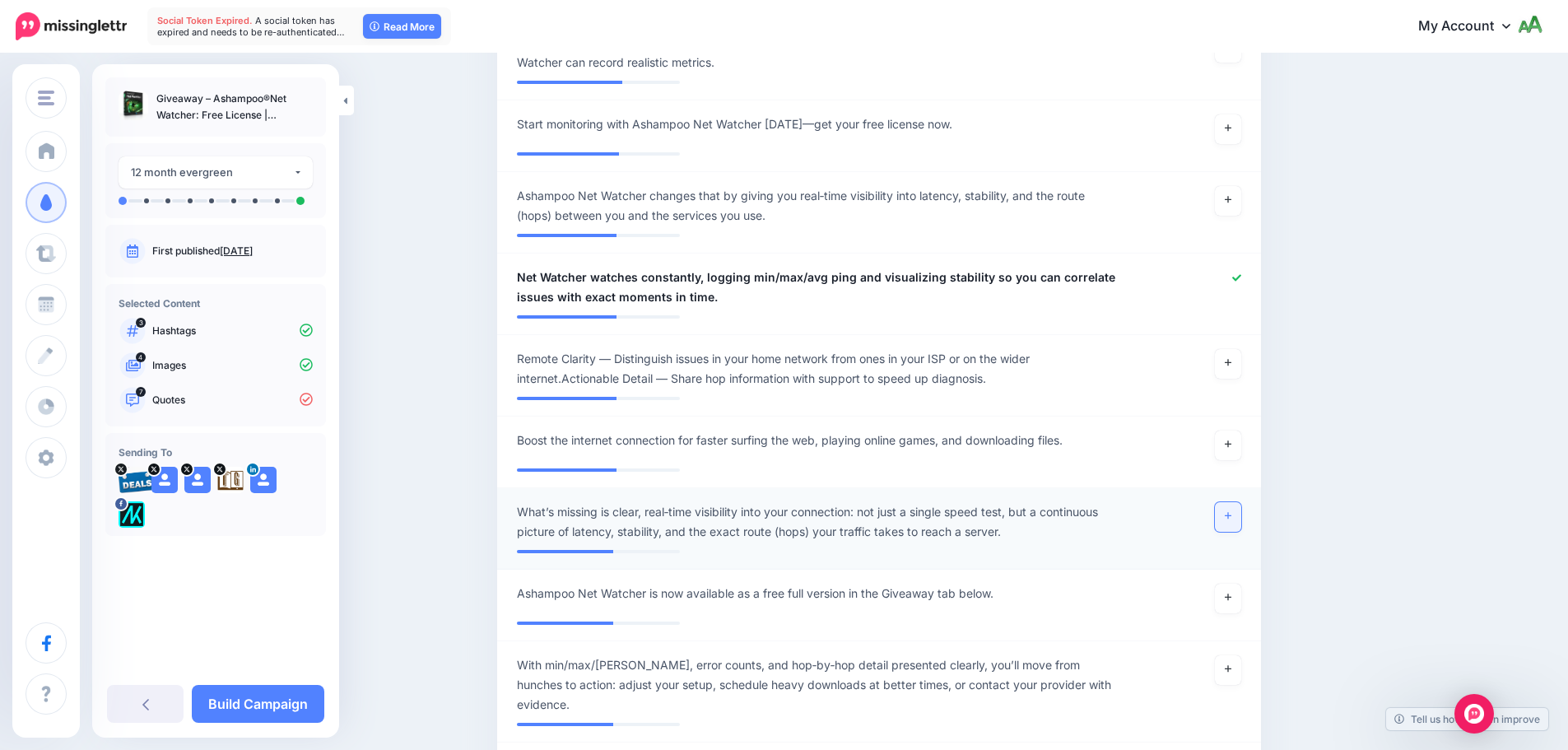
click at [1227, 519] on link at bounding box center [1228, 516] width 26 height 29
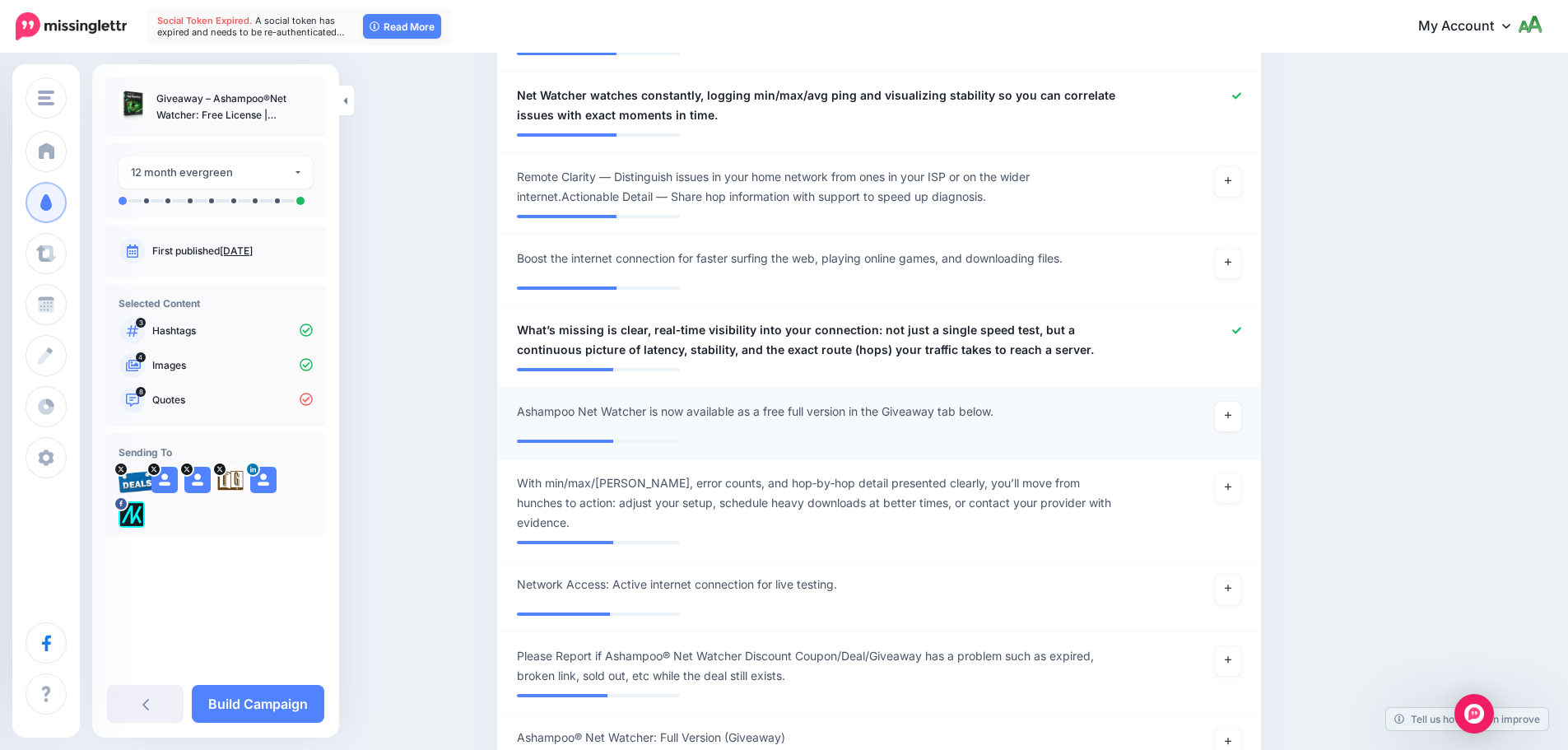
scroll to position [1456, 0]
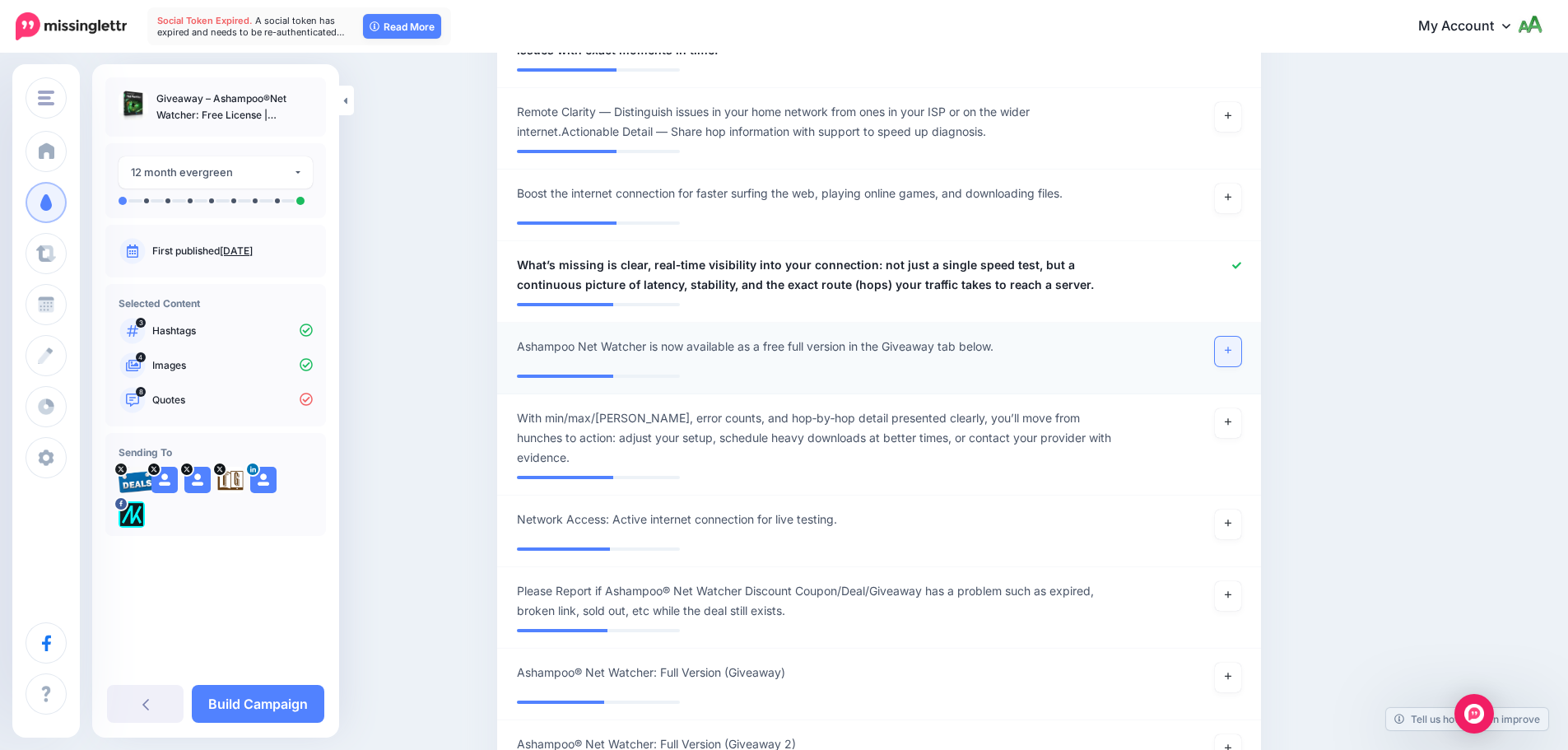
click at [1226, 348] on link at bounding box center [1228, 351] width 26 height 29
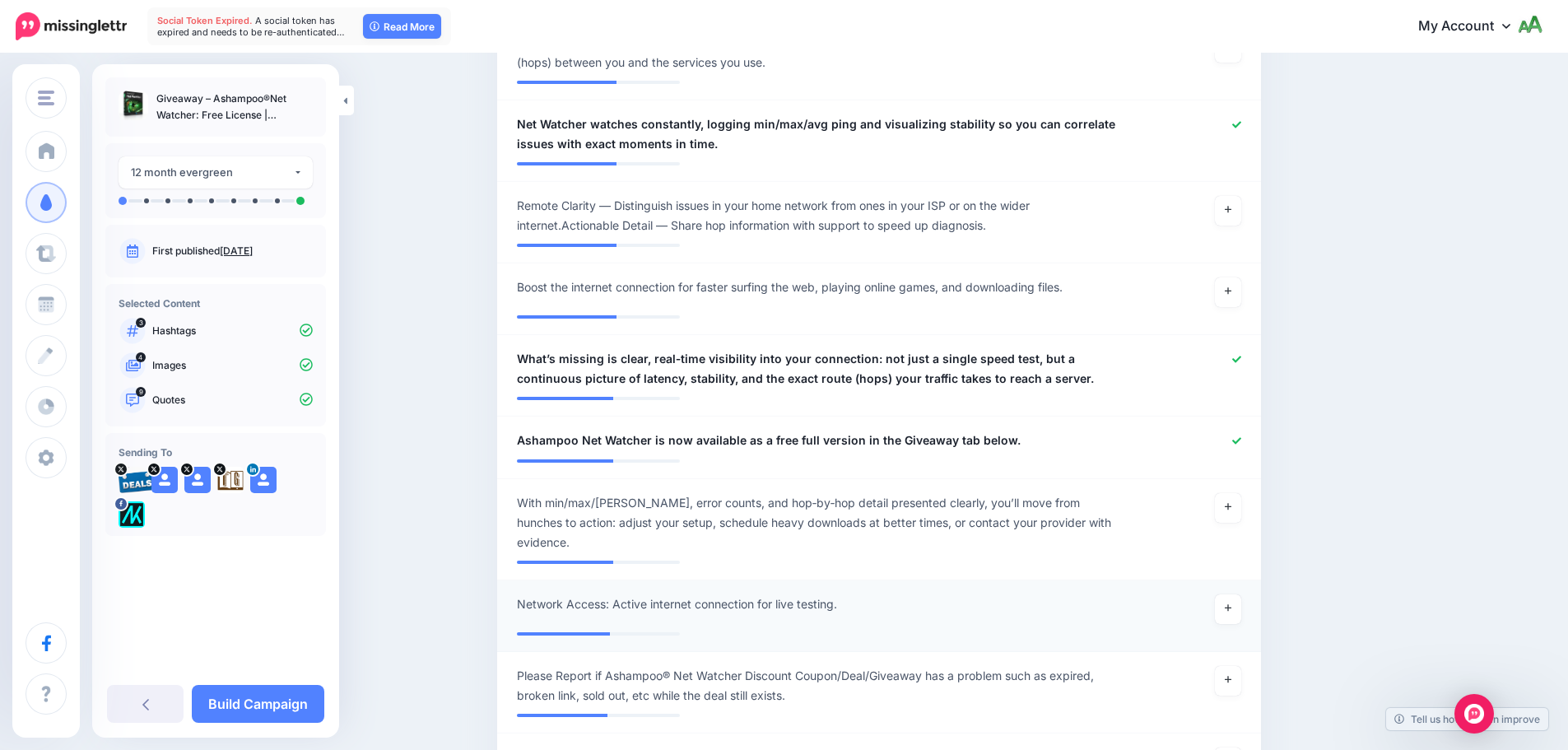
scroll to position [962, 0]
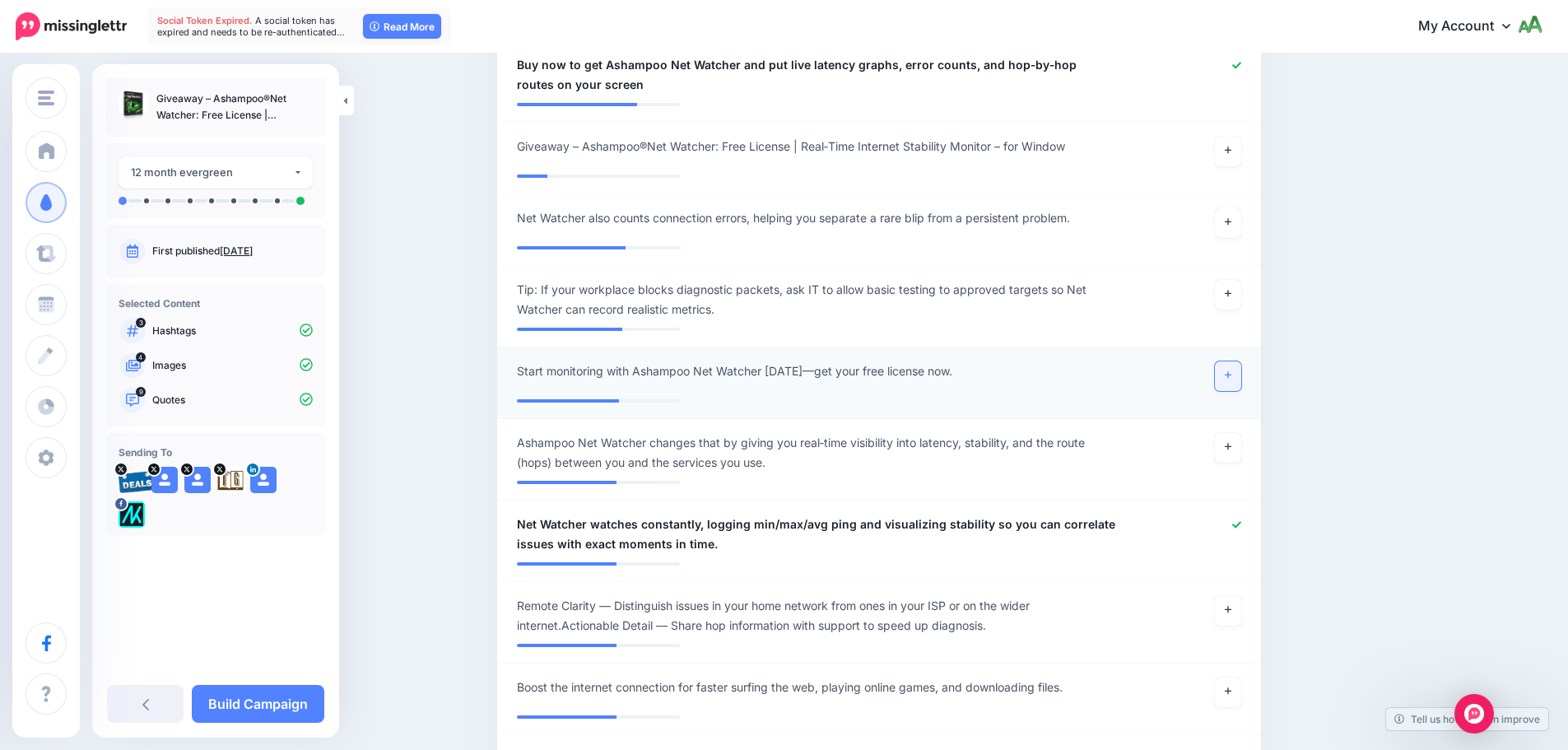
click at [1238, 361] on link at bounding box center [1228, 375] width 26 height 29
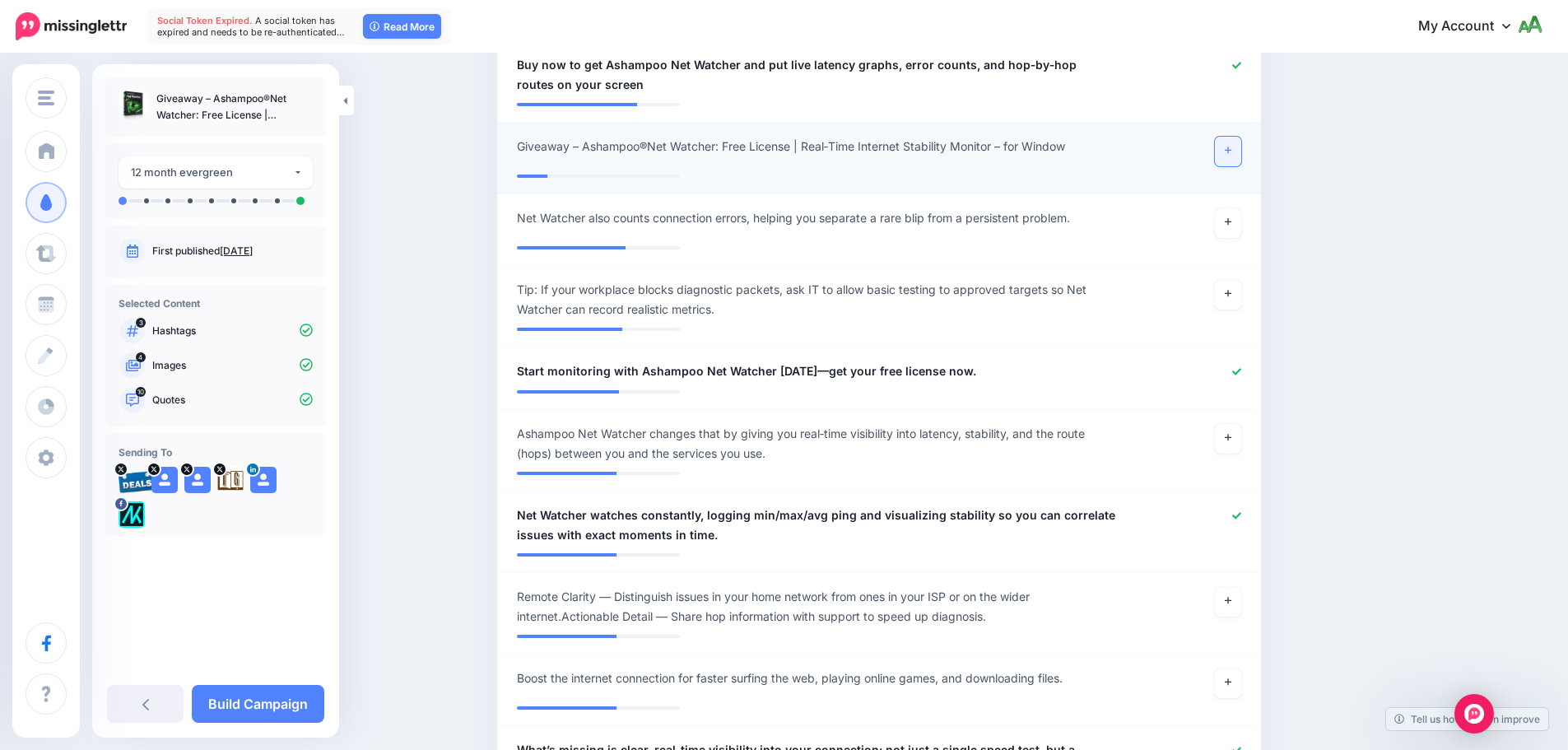
click at [1229, 160] on link at bounding box center [1228, 151] width 26 height 29
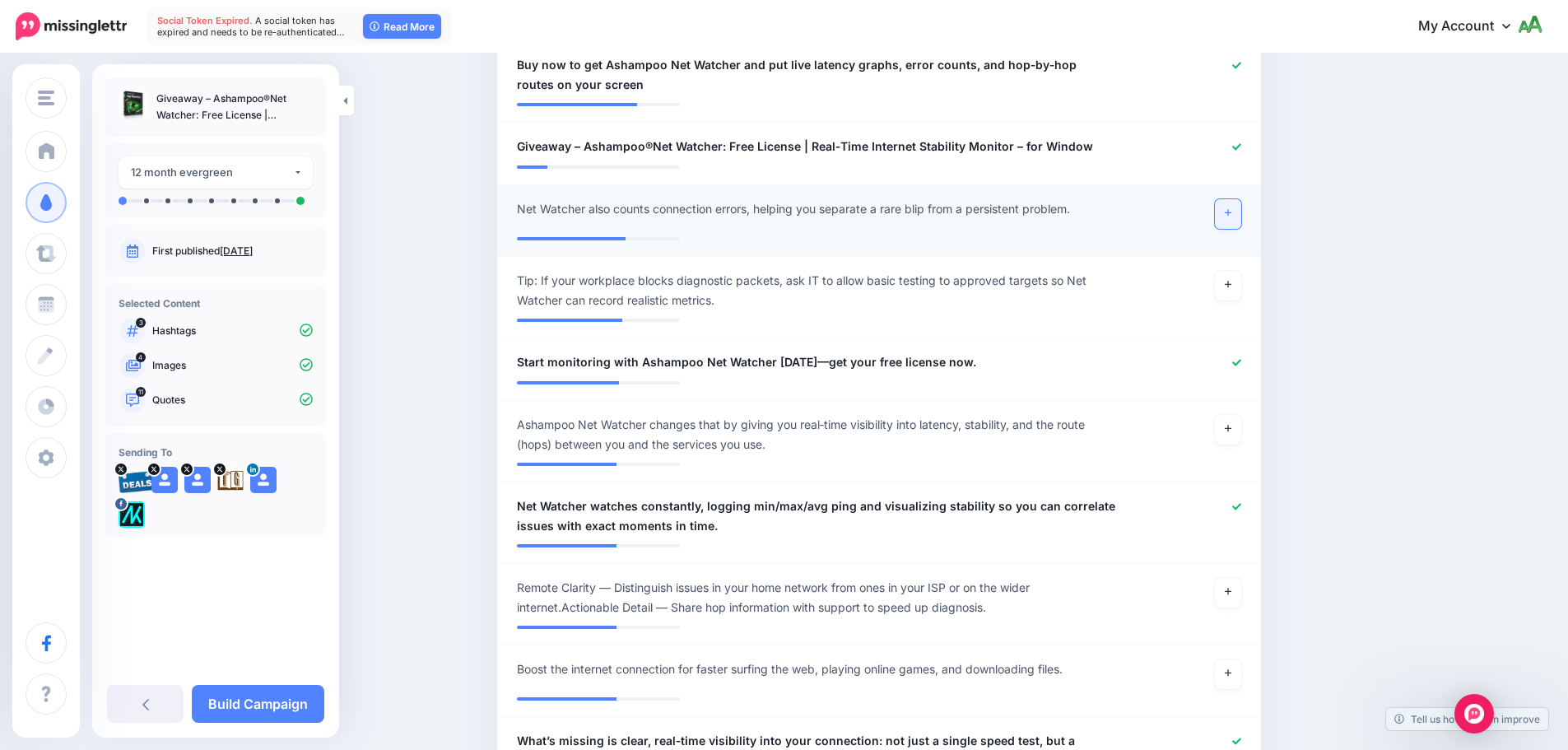
click at [1240, 209] on link at bounding box center [1228, 213] width 26 height 29
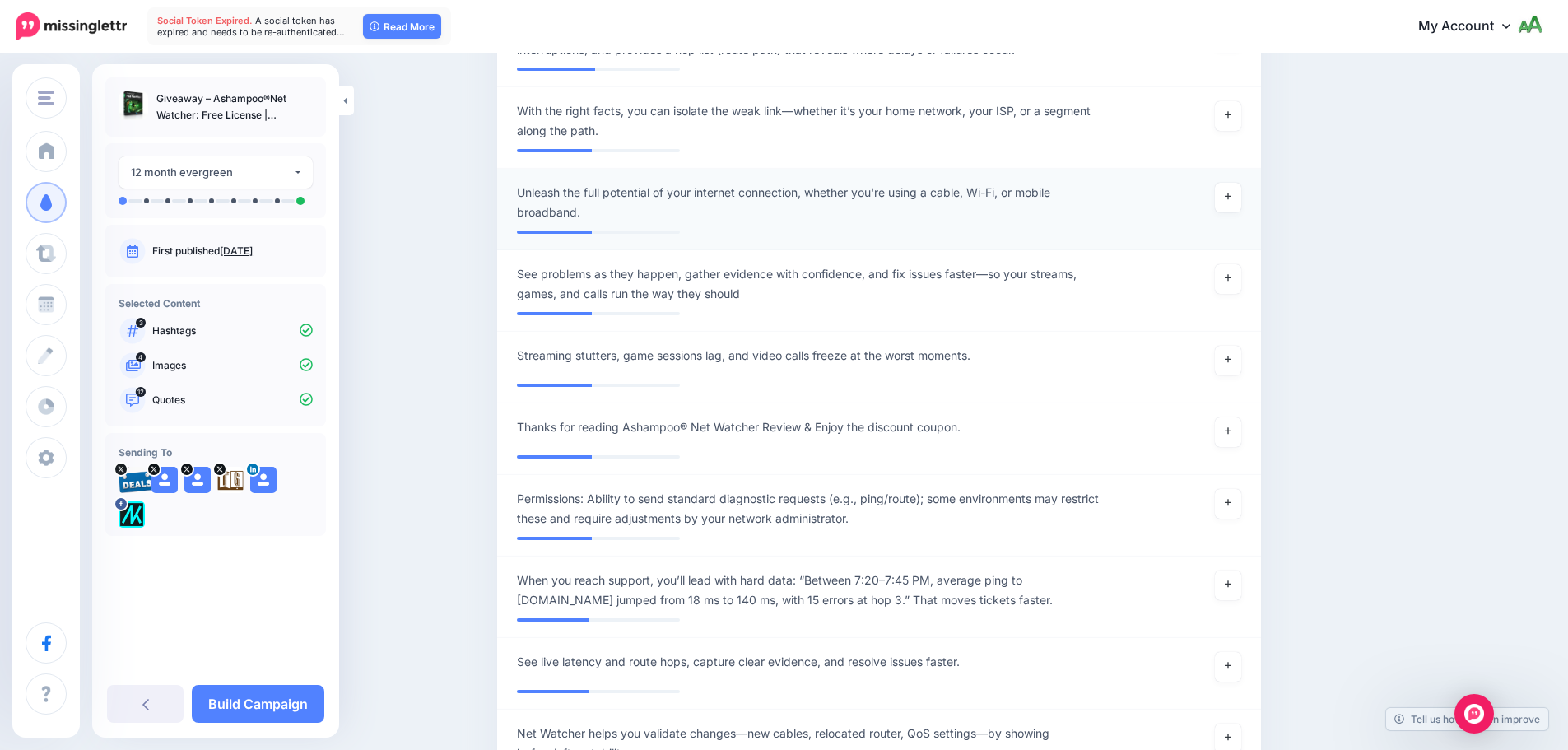
scroll to position [2278, 0]
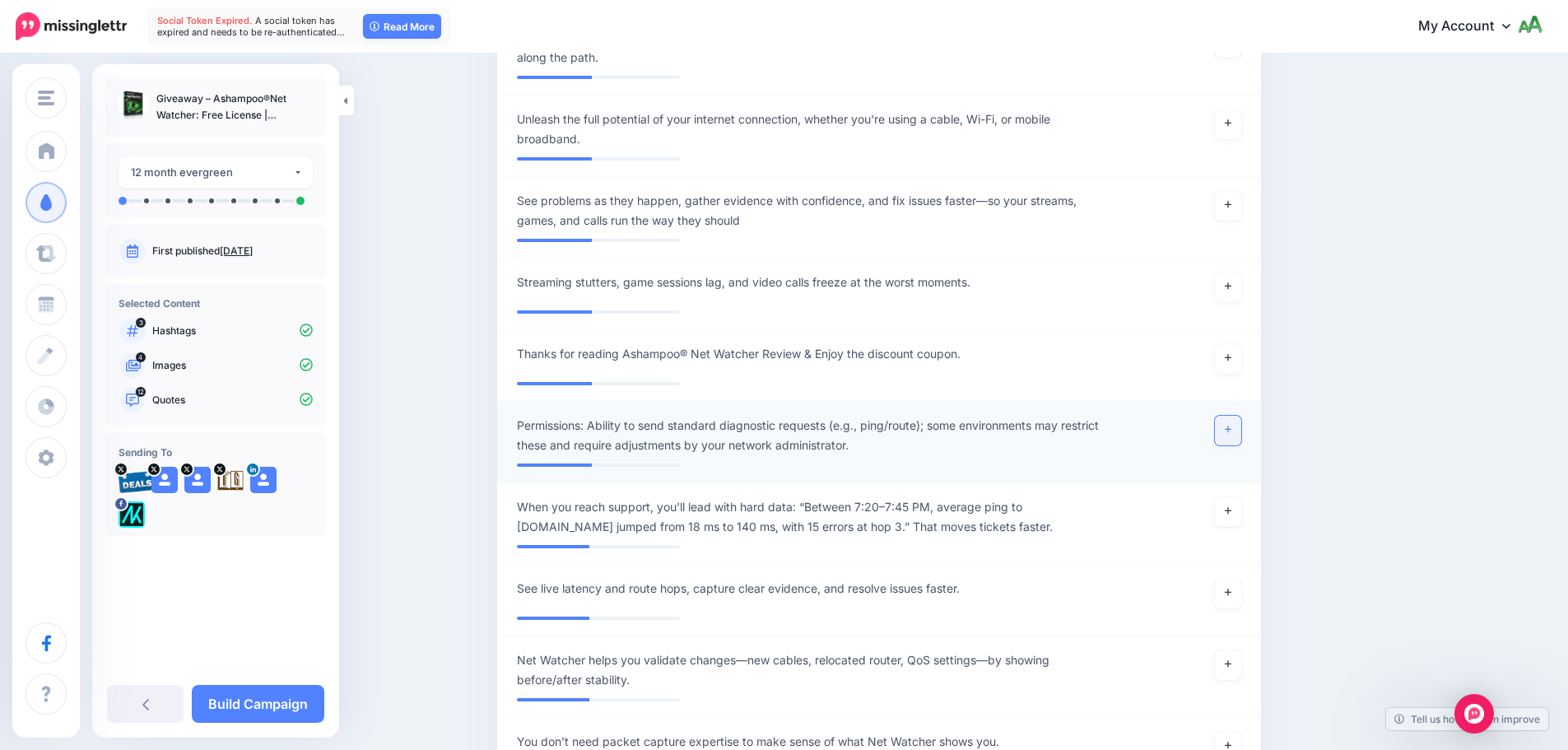
click at [1232, 426] on icon at bounding box center [1228, 429] width 7 height 7
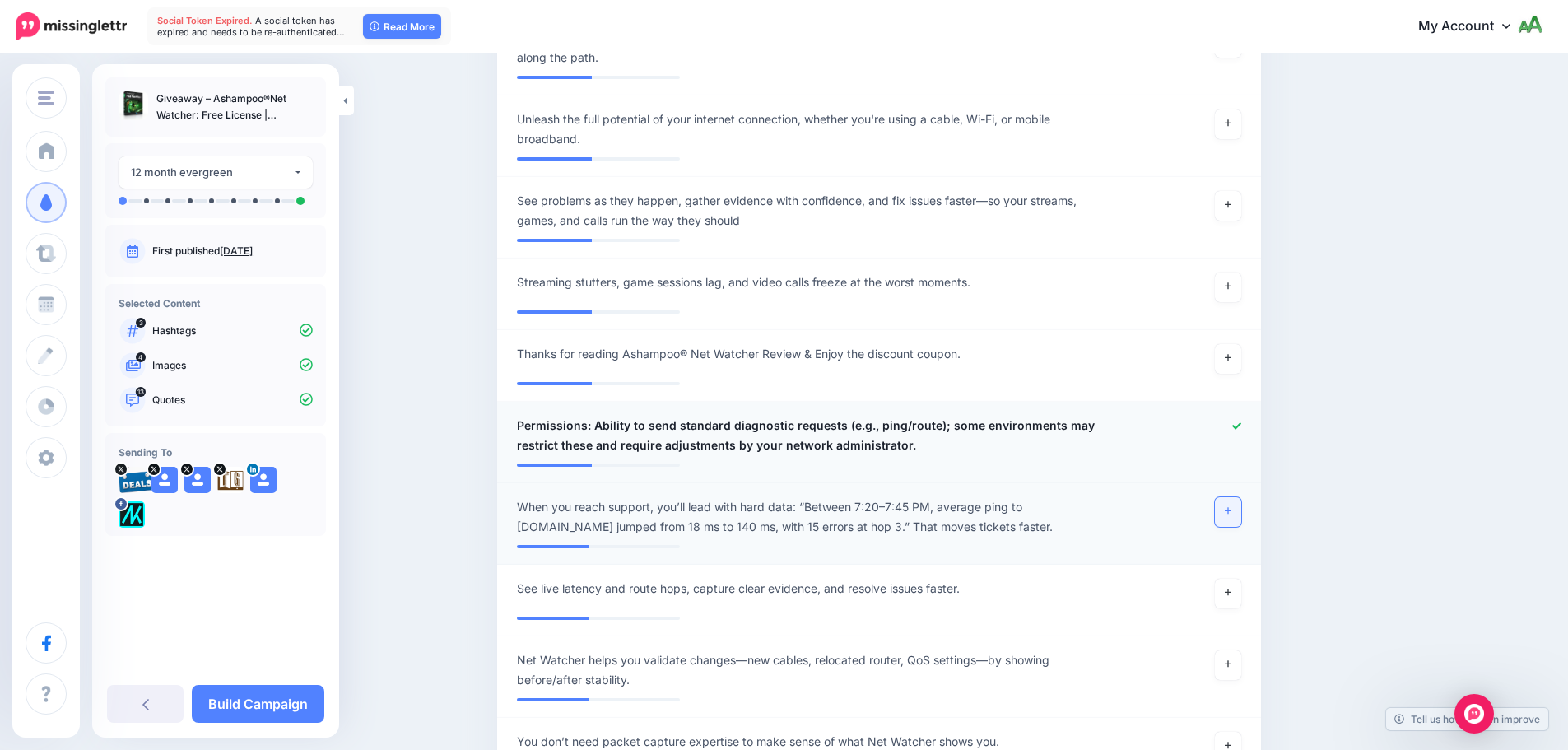
click at [1241, 497] on link at bounding box center [1228, 512] width 26 height 29
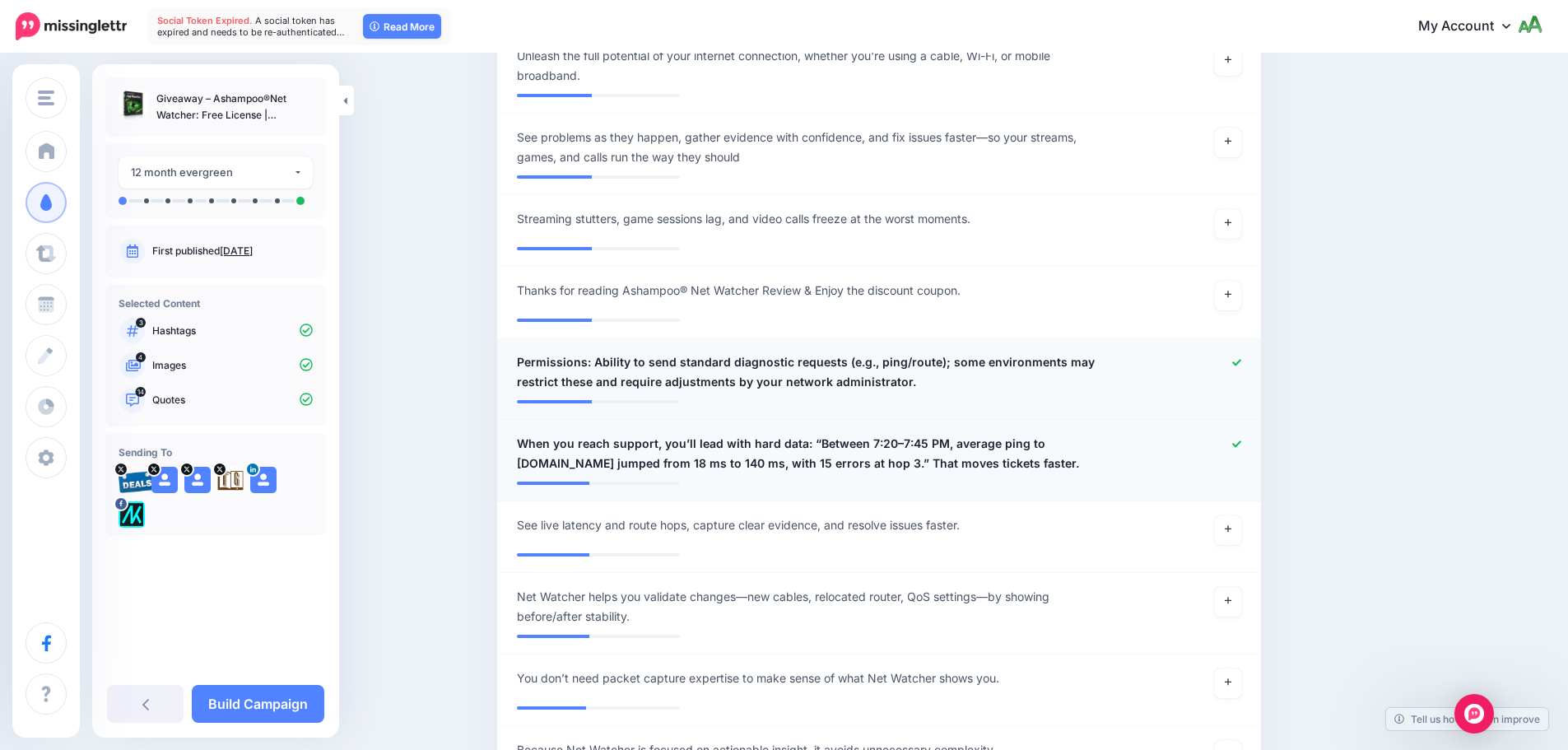
scroll to position [2525, 0]
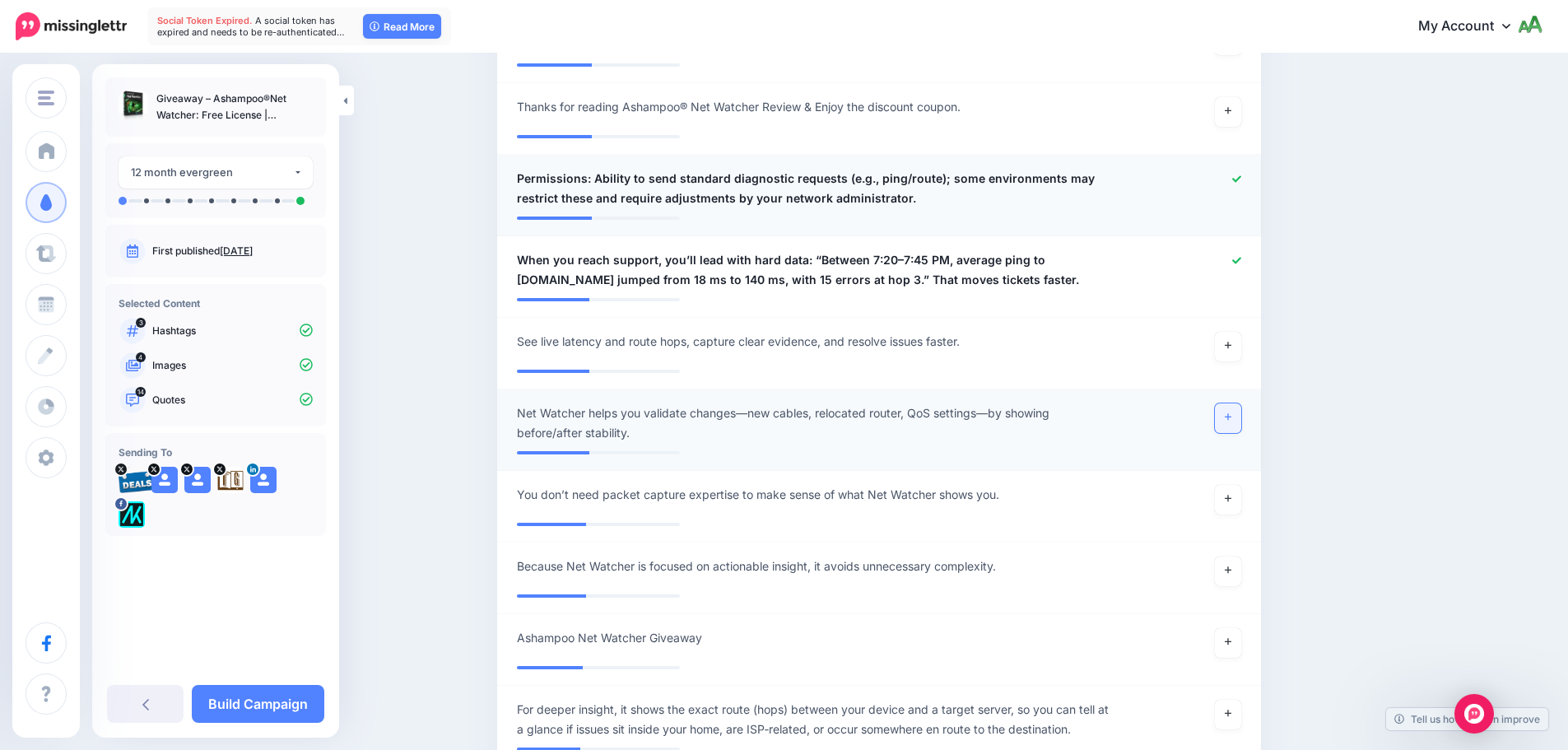
click at [1241, 403] on link at bounding box center [1228, 417] width 26 height 29
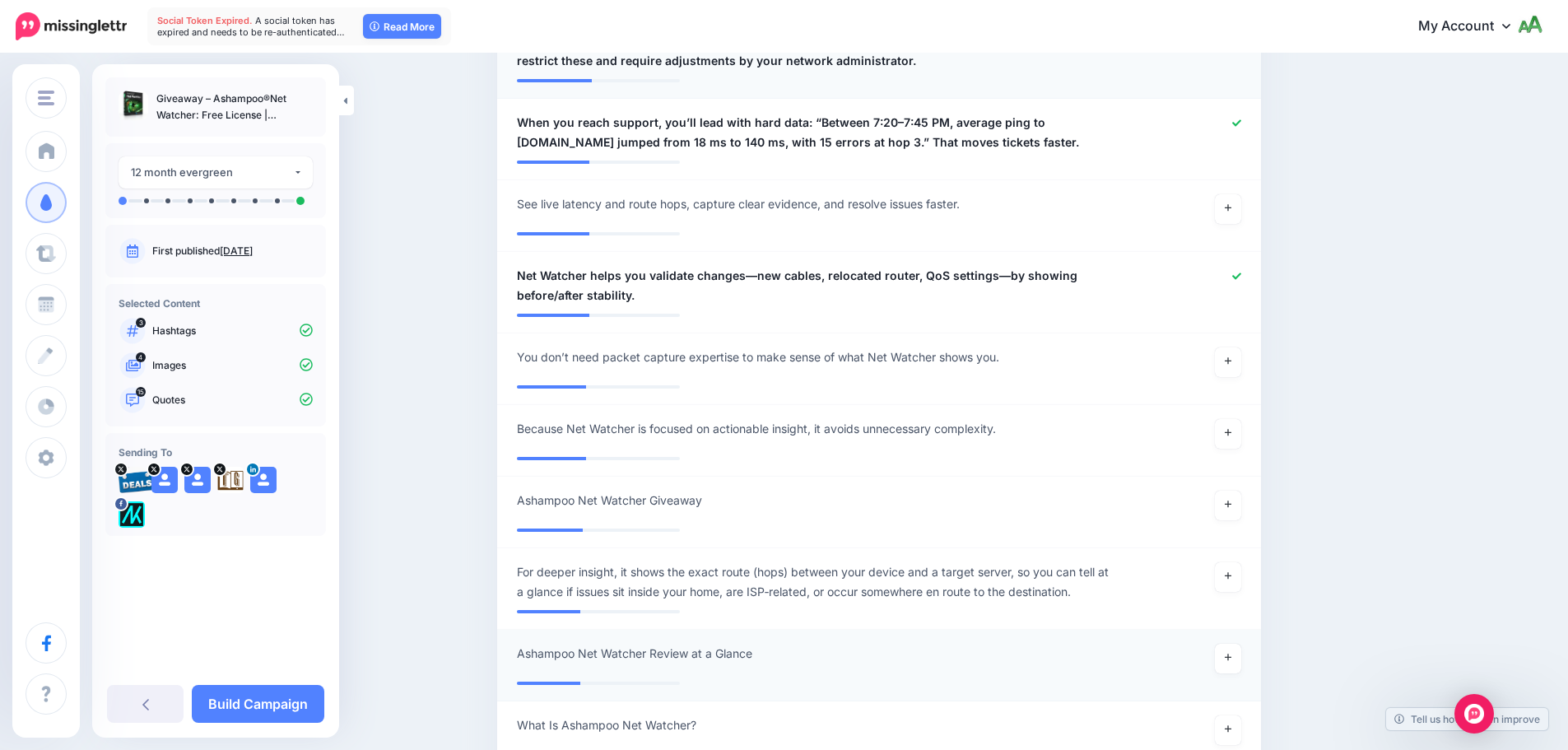
scroll to position [2690, 0]
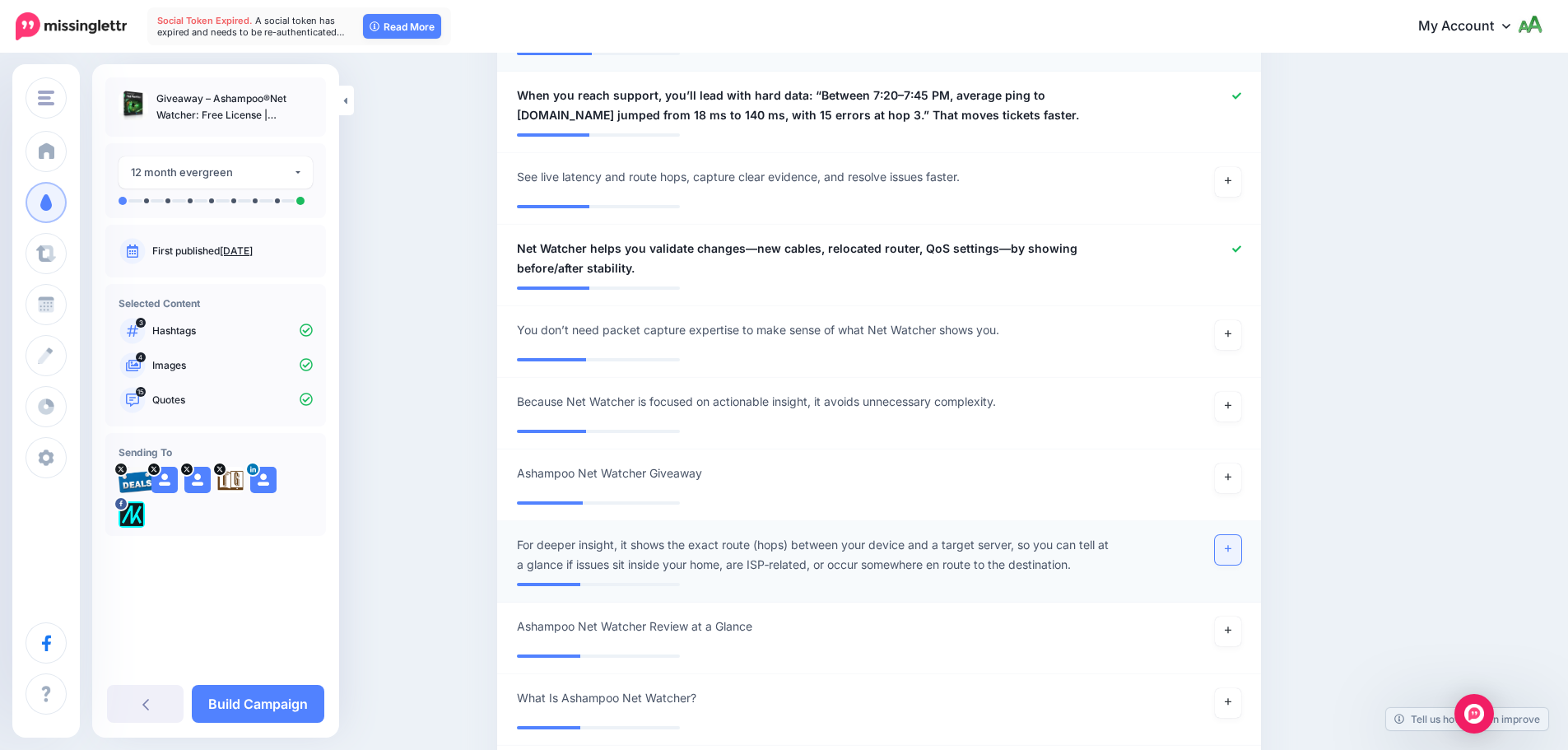
click at [1227, 535] on link at bounding box center [1228, 549] width 26 height 29
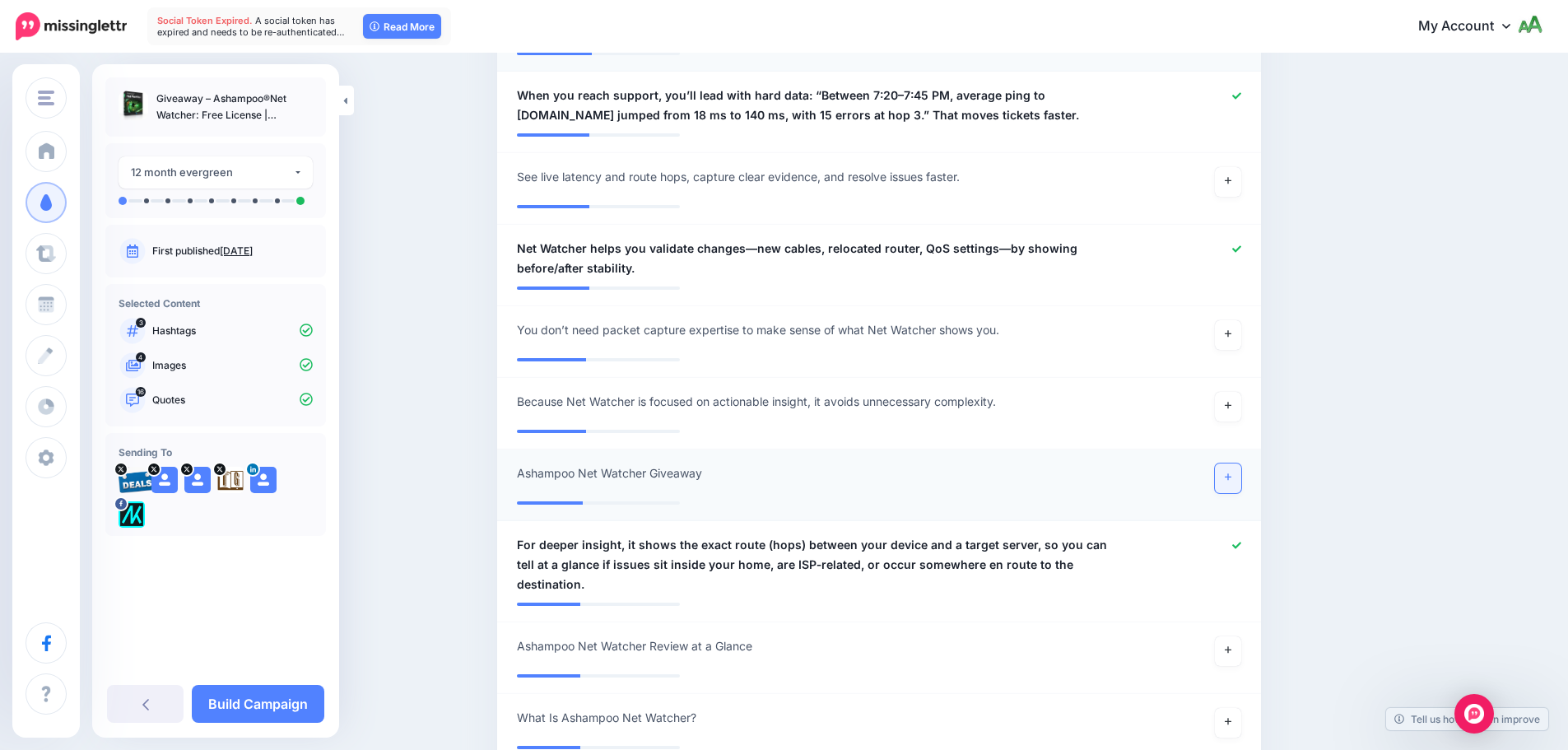
click at [1232, 472] on icon at bounding box center [1228, 477] width 7 height 9
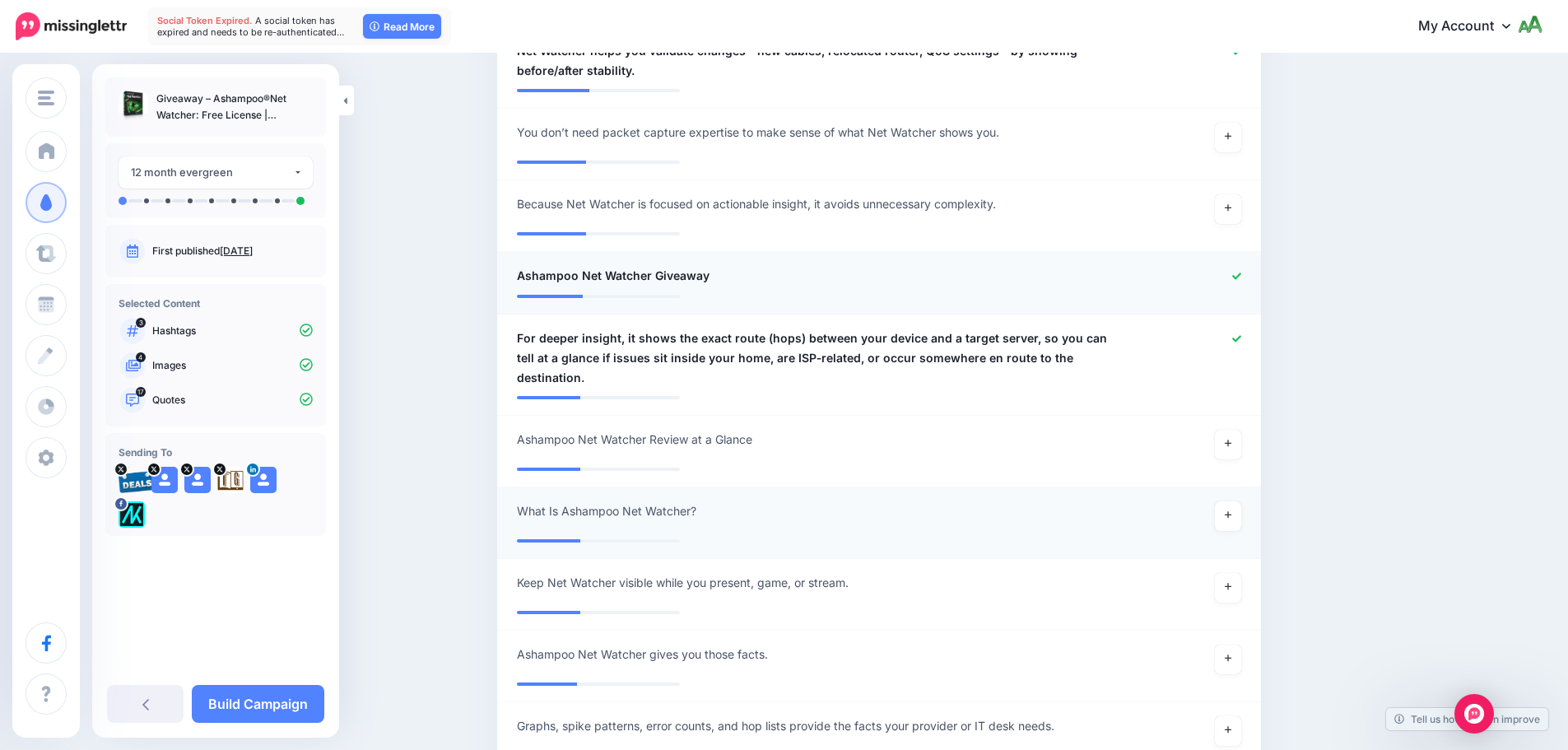
scroll to position [2937, 0]
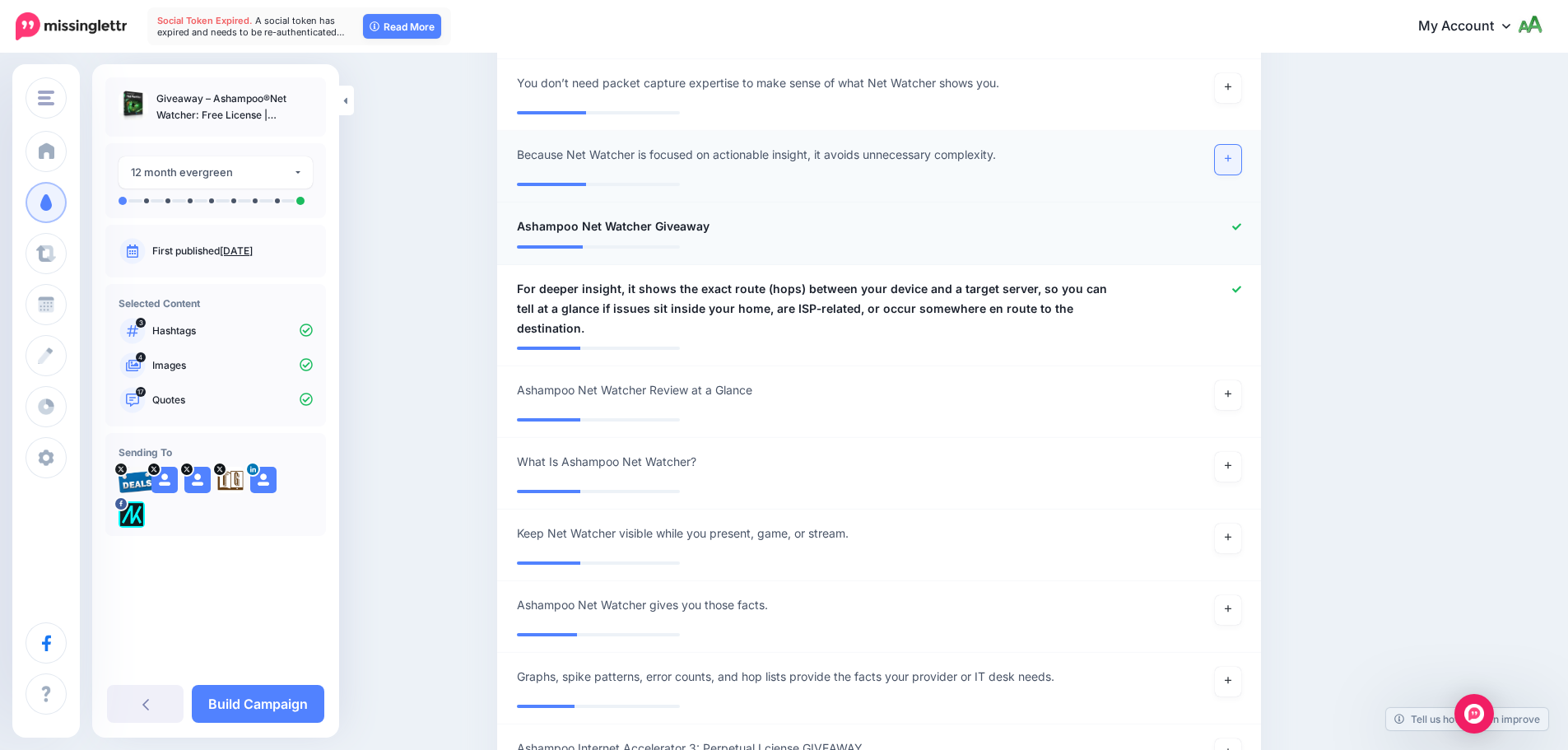
click at [1241, 145] on link at bounding box center [1228, 159] width 26 height 29
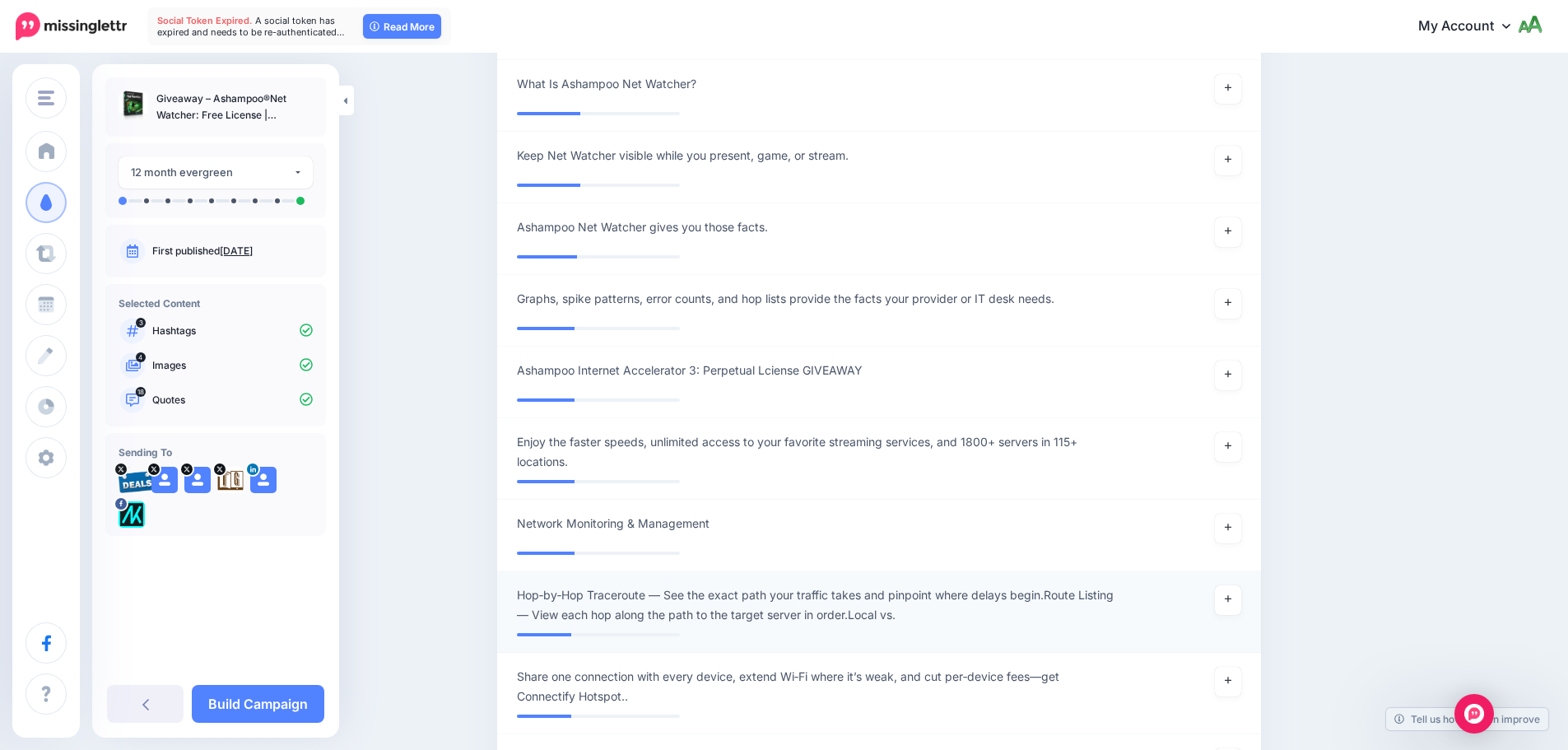
scroll to position [3514, 0]
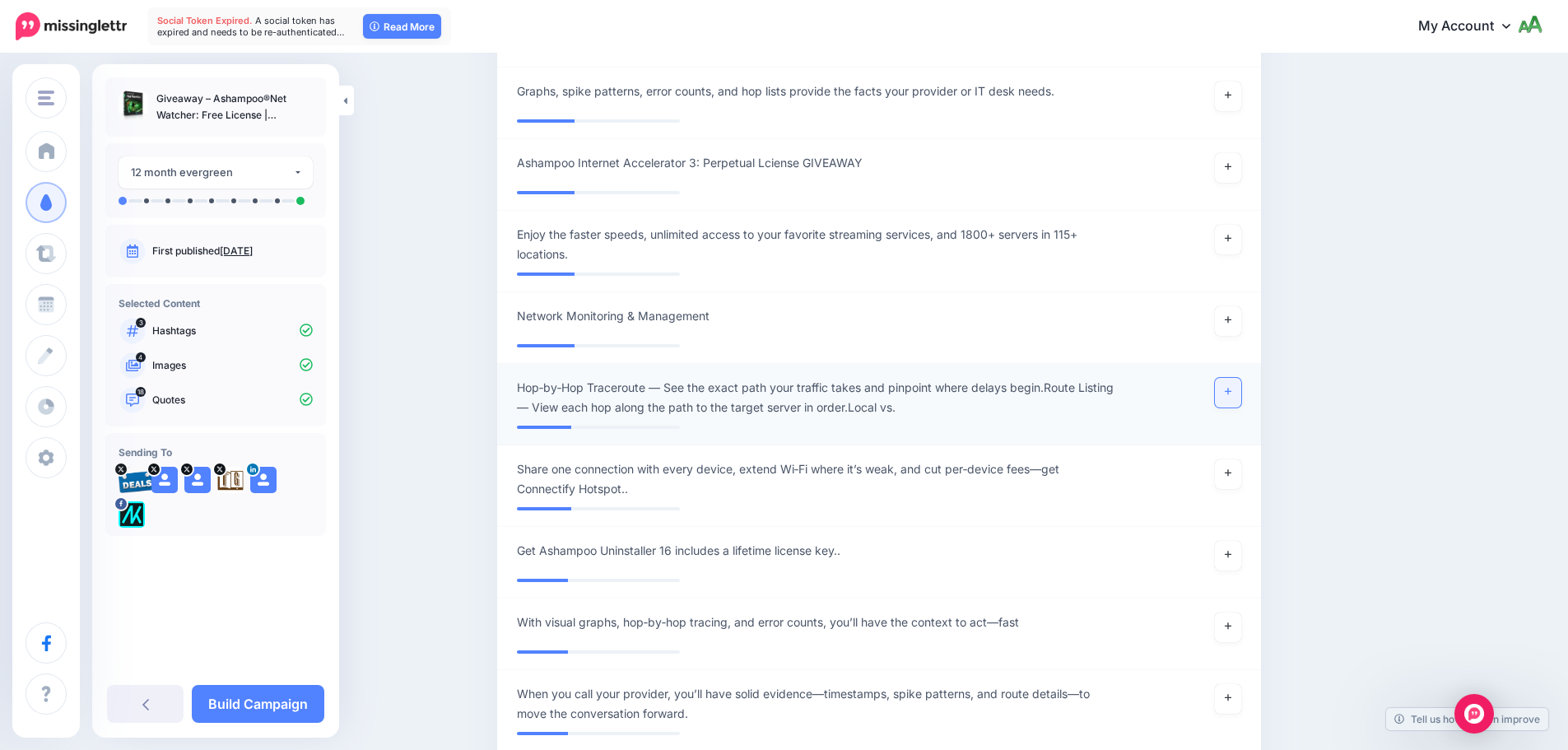
click at [1241, 378] on link at bounding box center [1228, 392] width 26 height 29
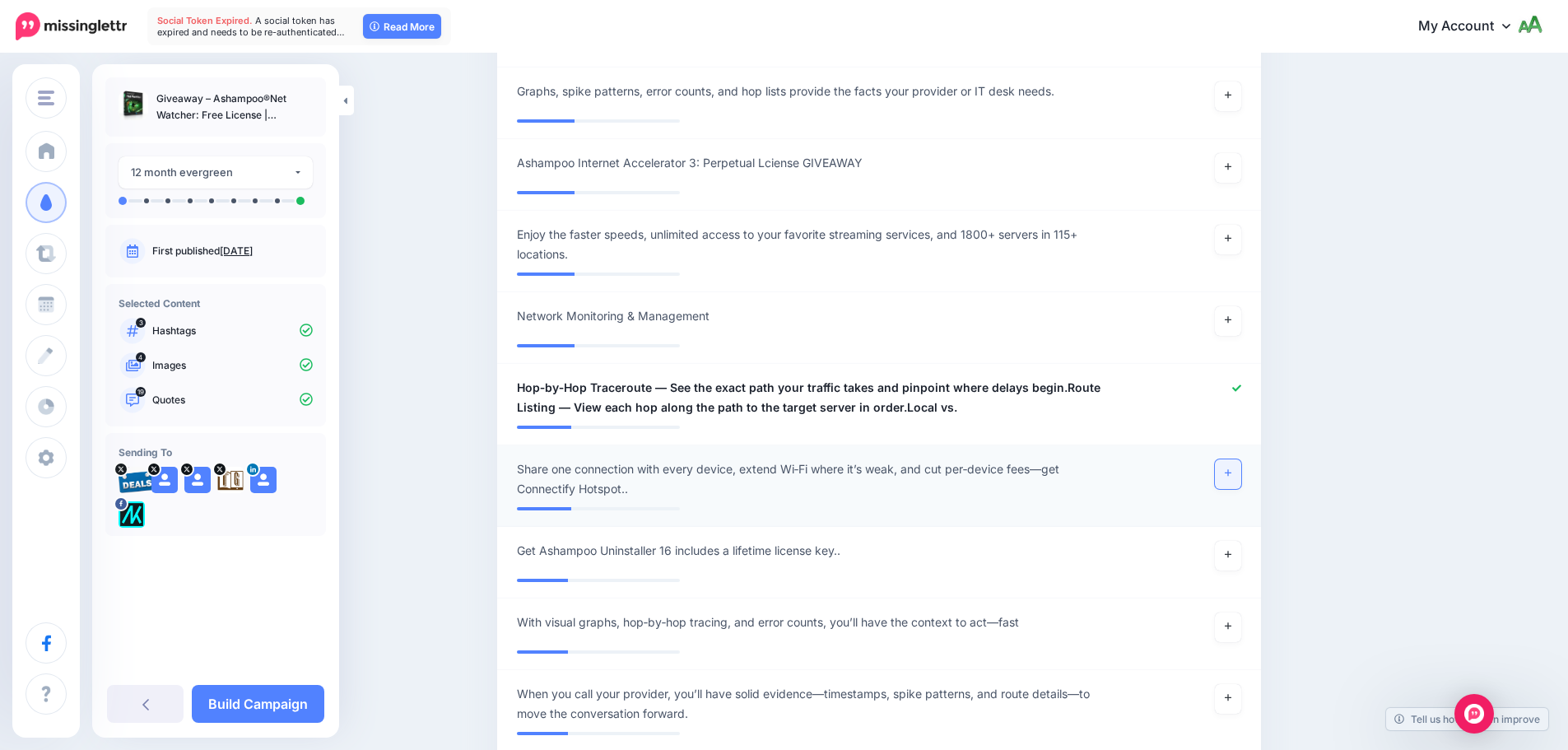
click at [1232, 468] on icon at bounding box center [1228, 473] width 7 height 9
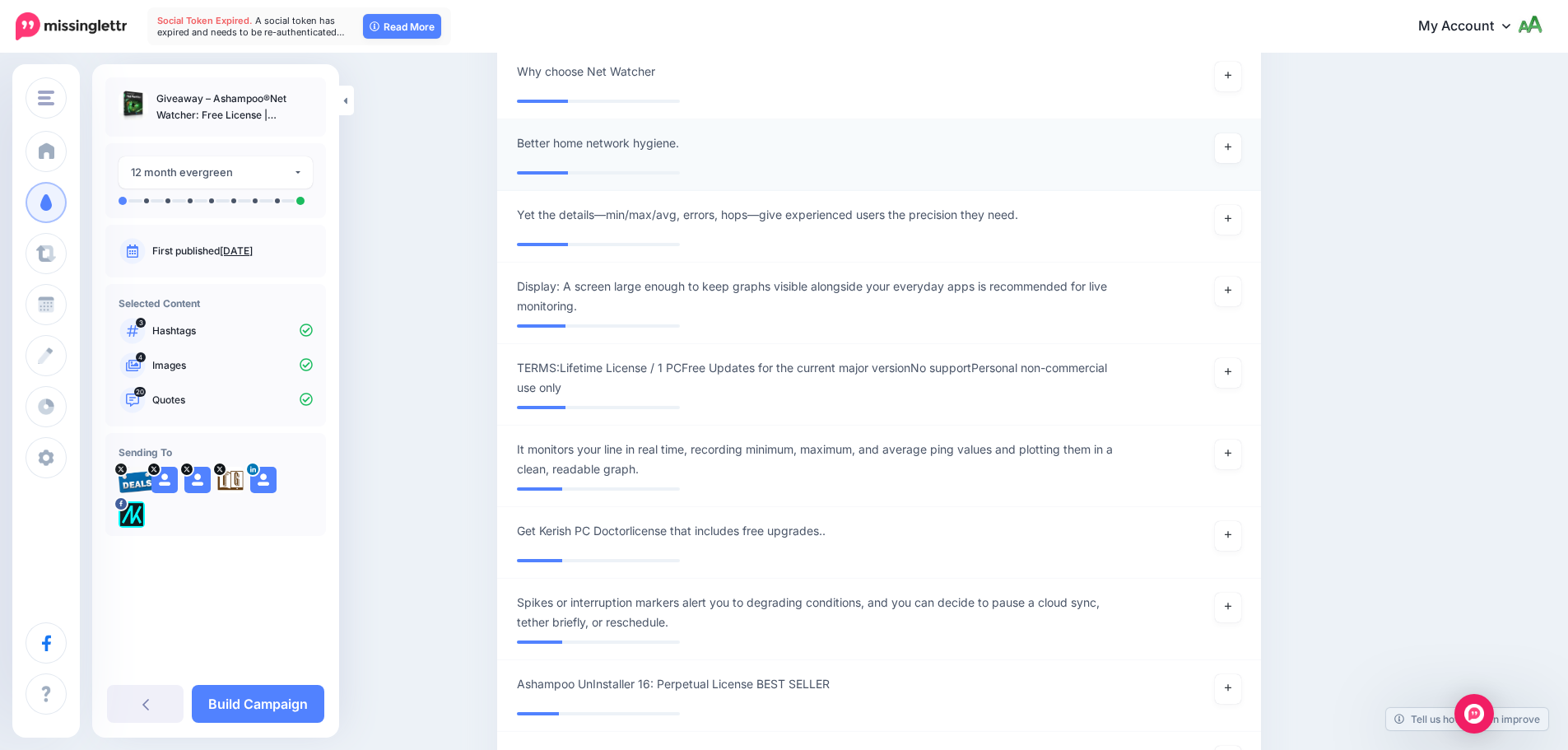
scroll to position [4336, 0]
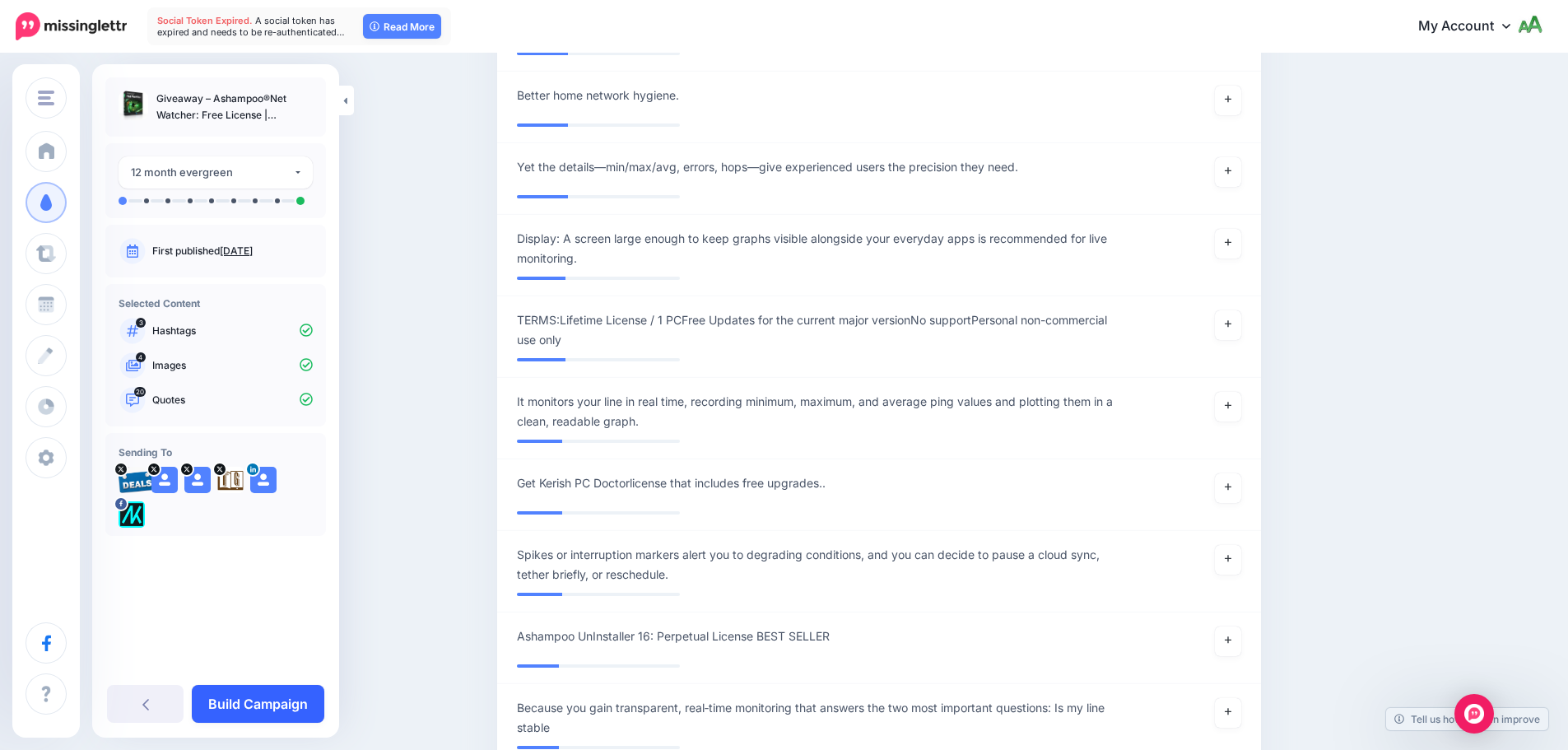
click at [287, 707] on link "Build Campaign" at bounding box center [258, 704] width 133 height 38
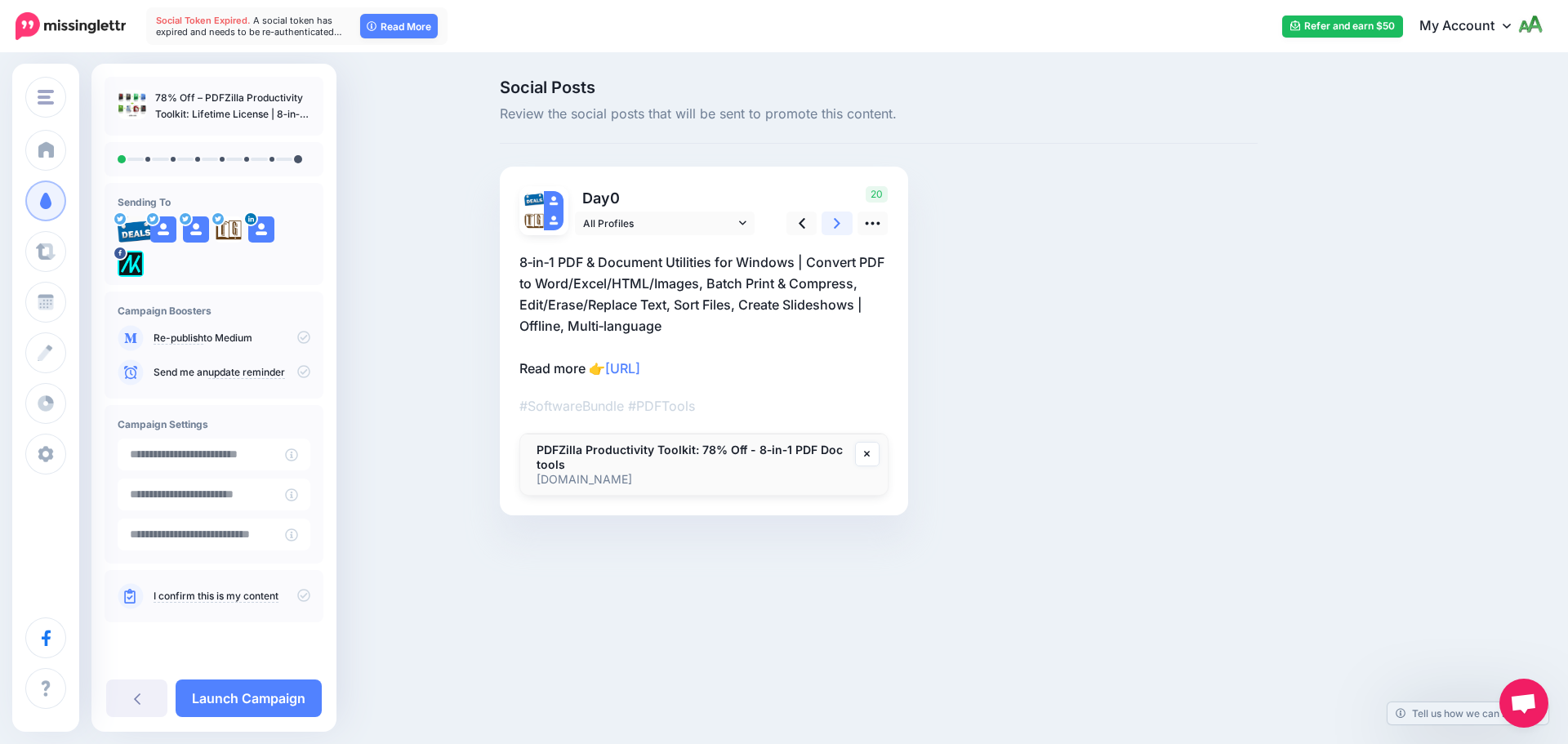
click at [842, 226] on link at bounding box center [837, 222] width 31 height 23
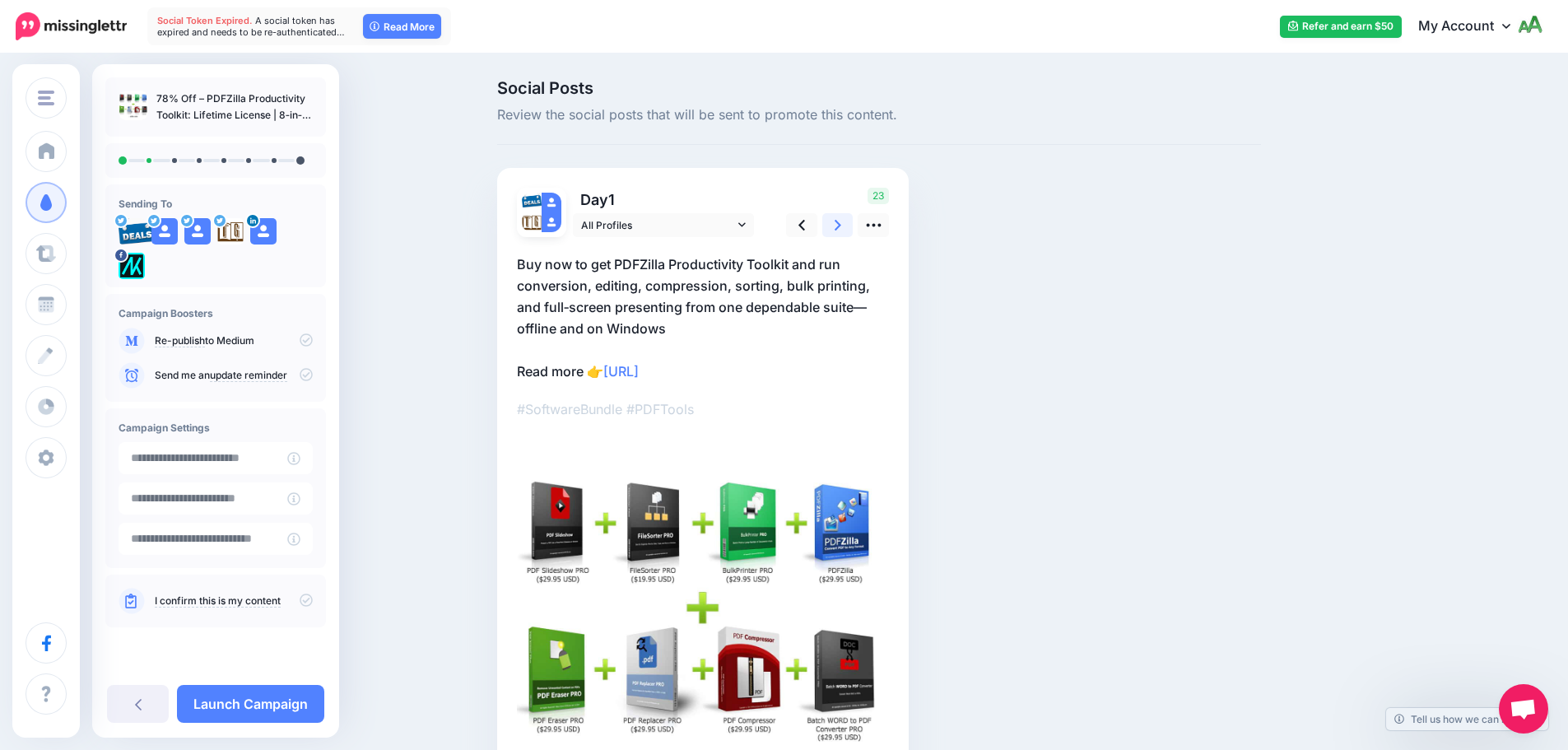
click at [849, 224] on link at bounding box center [838, 224] width 31 height 24
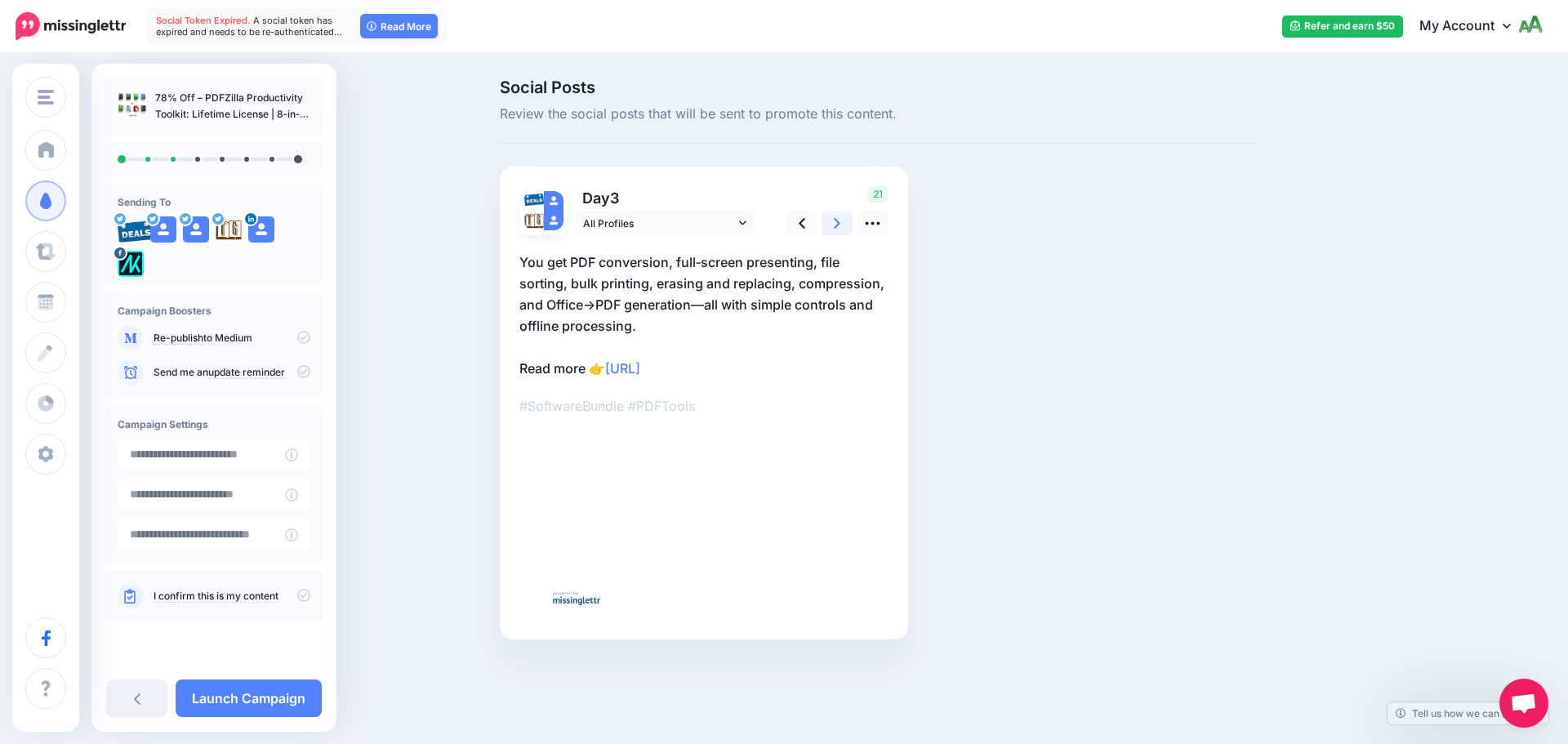
click at [842, 222] on link at bounding box center [837, 222] width 31 height 23
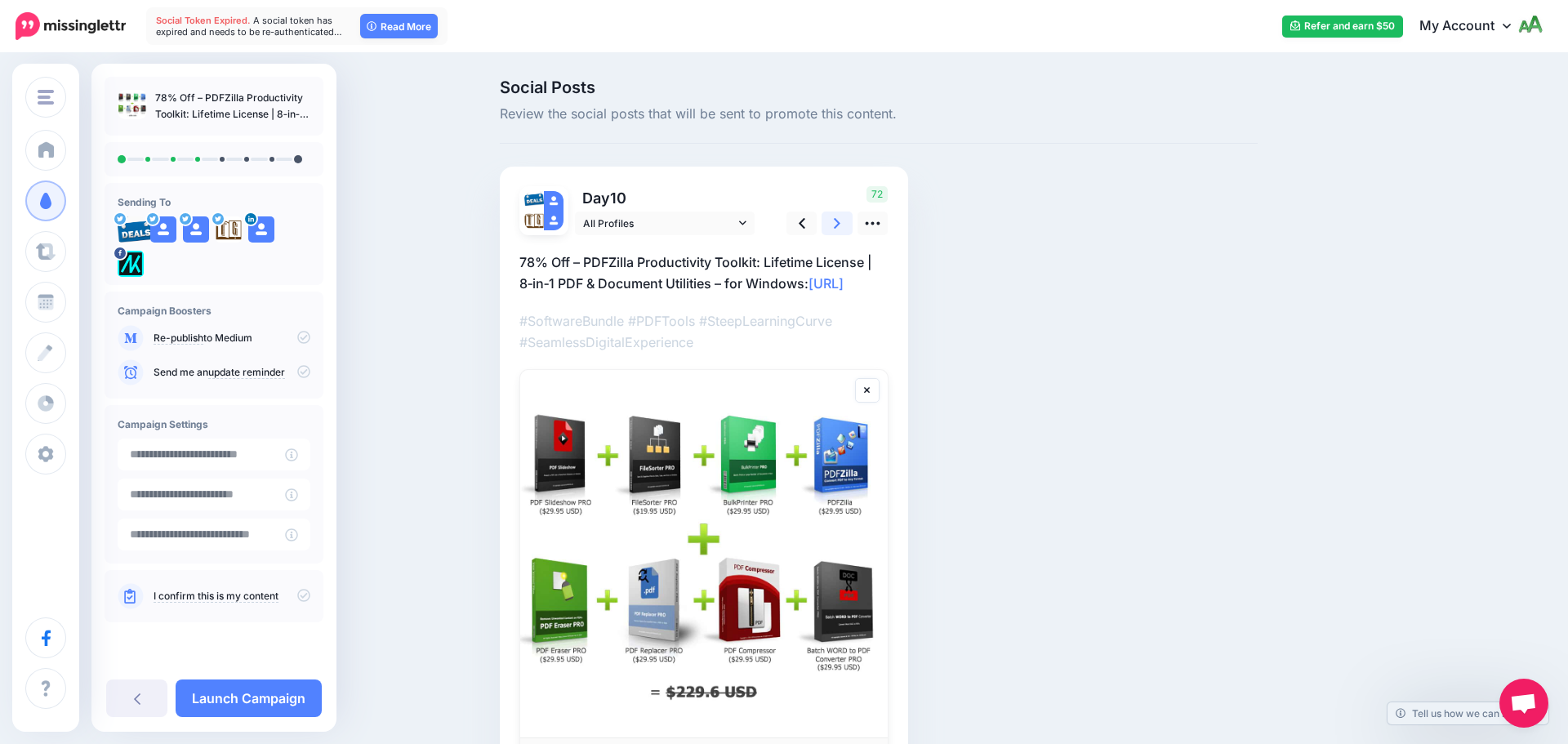
click at [842, 218] on link at bounding box center [837, 222] width 31 height 23
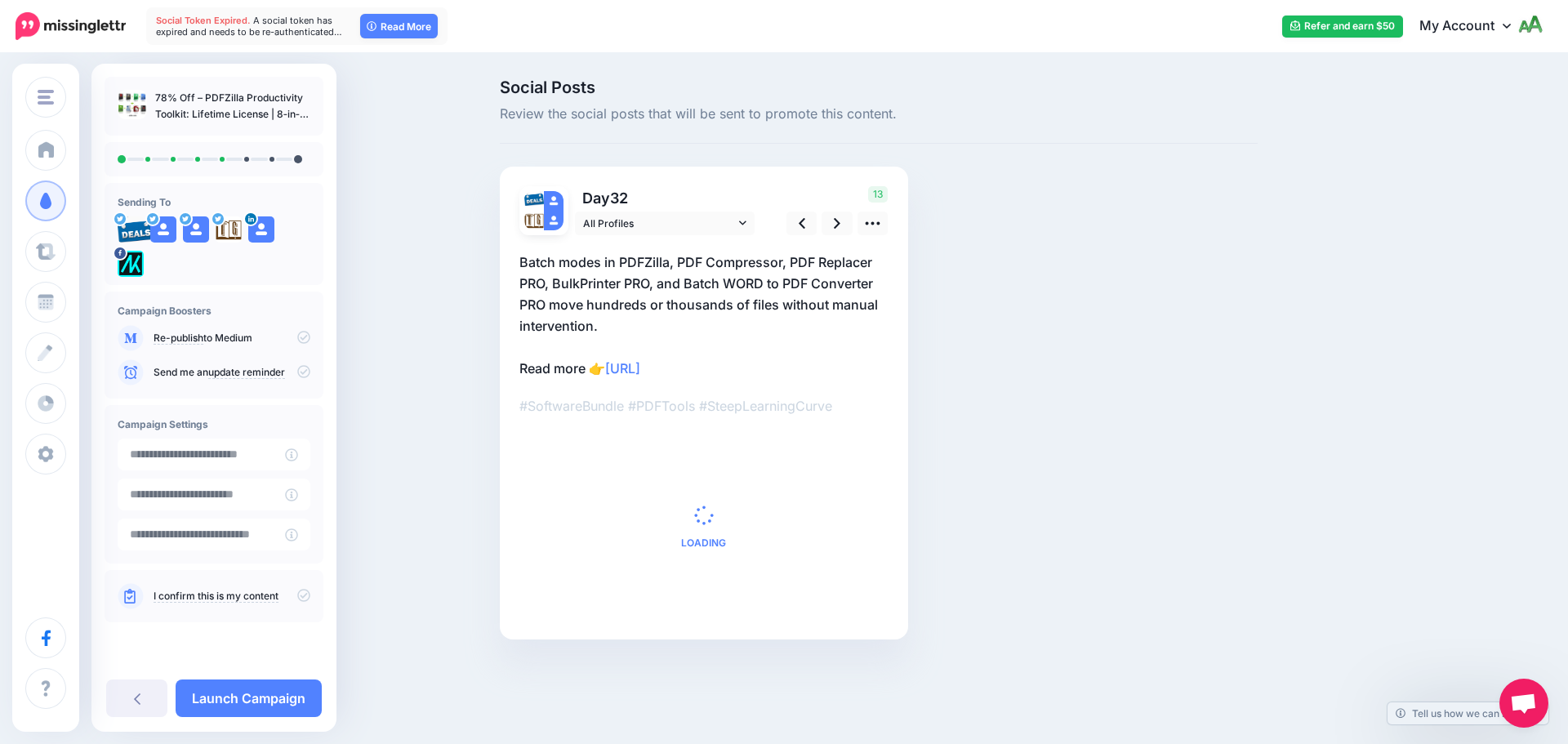
click at [838, 207] on div "13" at bounding box center [835, 210] width 132 height 49
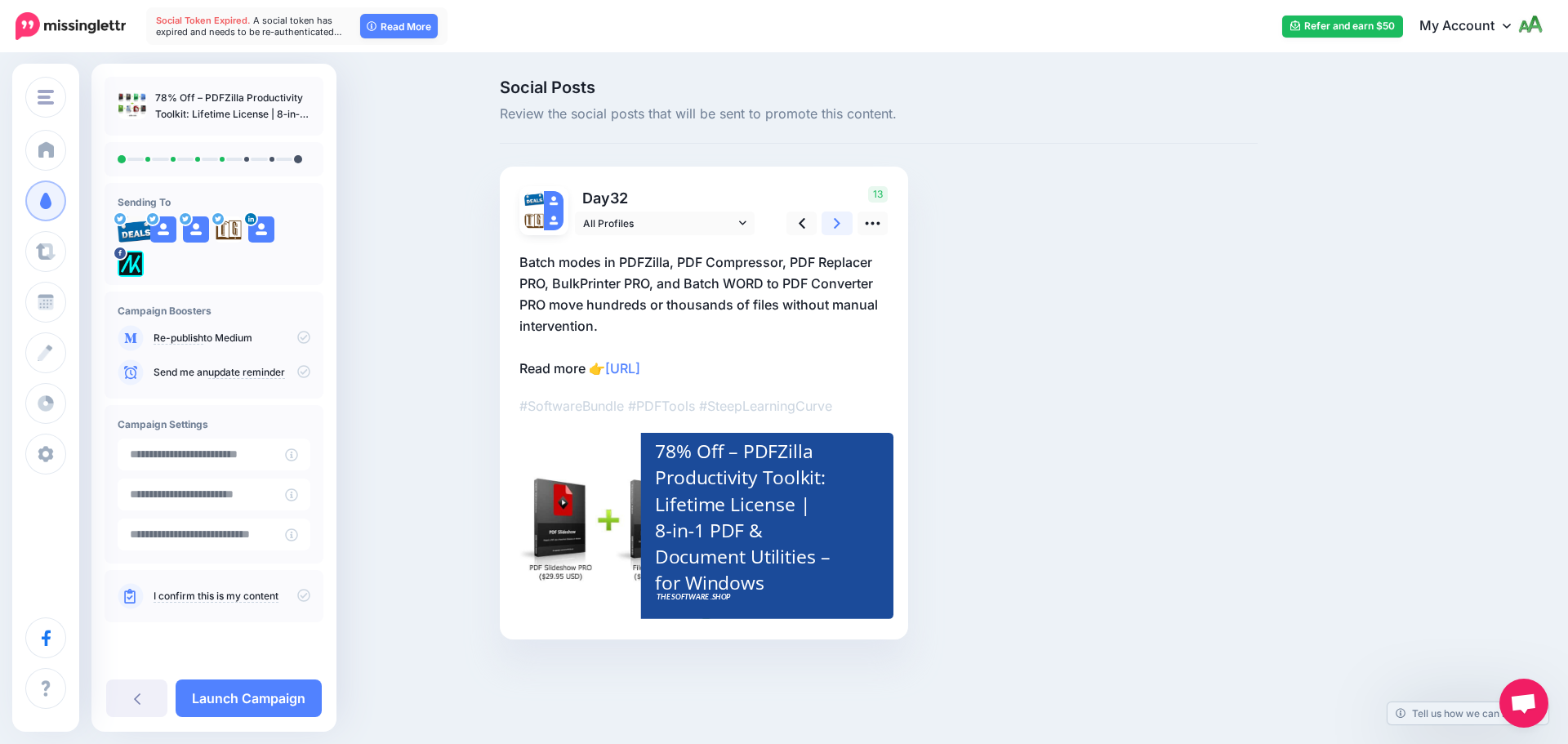
click at [829, 220] on link at bounding box center [837, 222] width 31 height 23
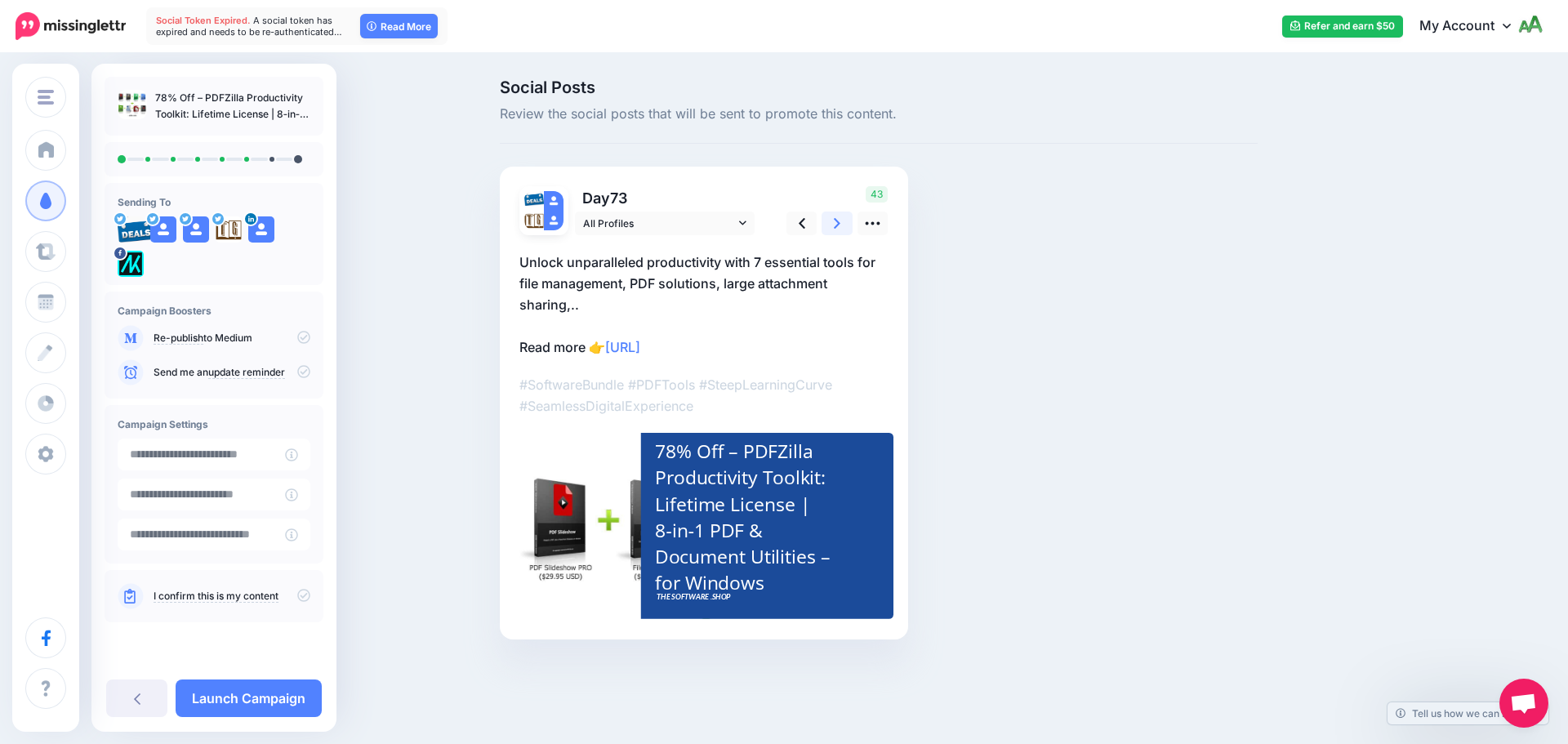
click at [827, 216] on link at bounding box center [837, 222] width 31 height 23
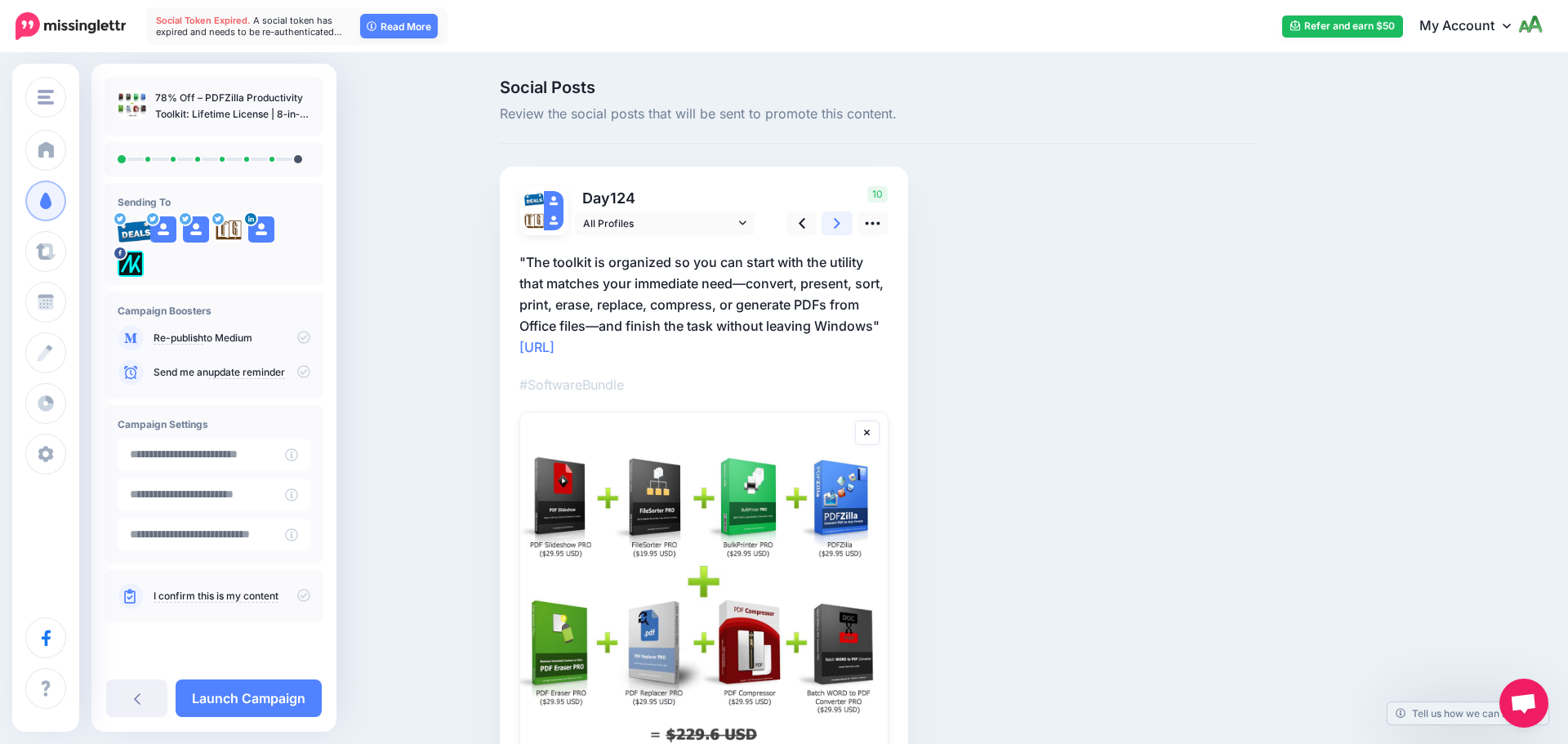
click at [833, 224] on link at bounding box center [837, 222] width 31 height 23
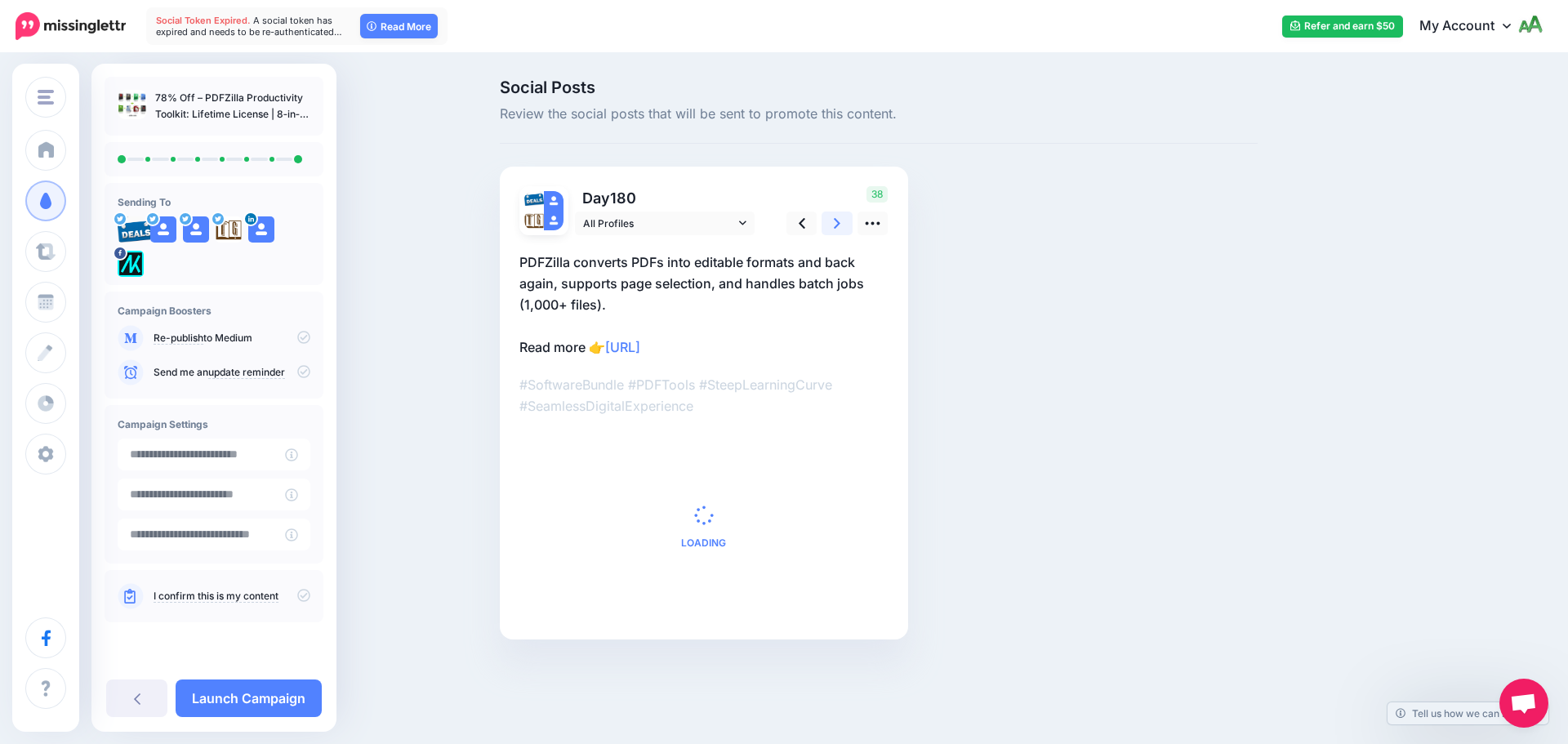
click at [833, 222] on link at bounding box center [837, 222] width 31 height 23
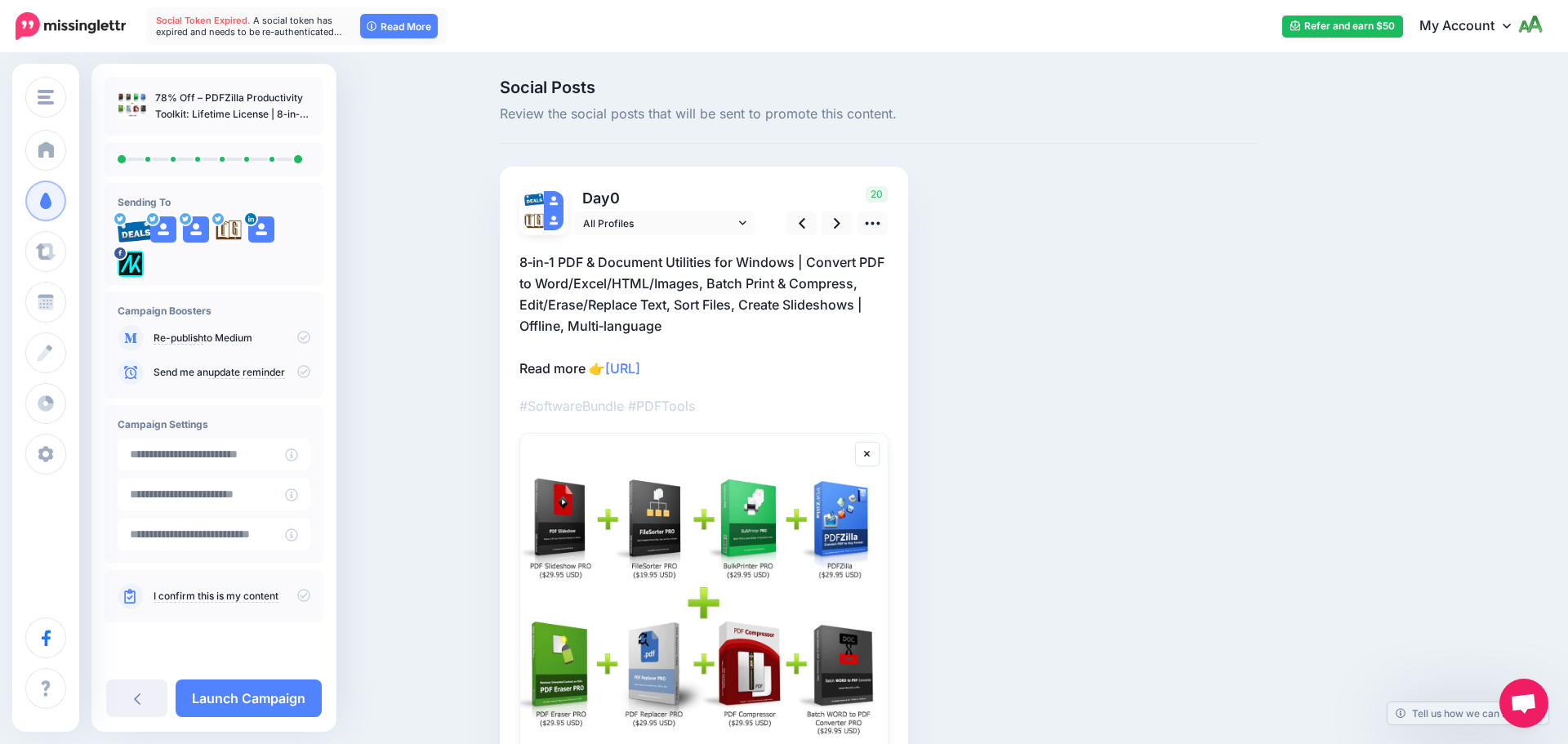
click at [298, 376] on icon at bounding box center [304, 371] width 13 height 13
click at [299, 375] on icon at bounding box center [304, 371] width 13 height 13
click at [301, 591] on icon at bounding box center [304, 595] width 13 height 13
click at [288, 706] on link "Launch Campaign" at bounding box center [249, 698] width 146 height 37
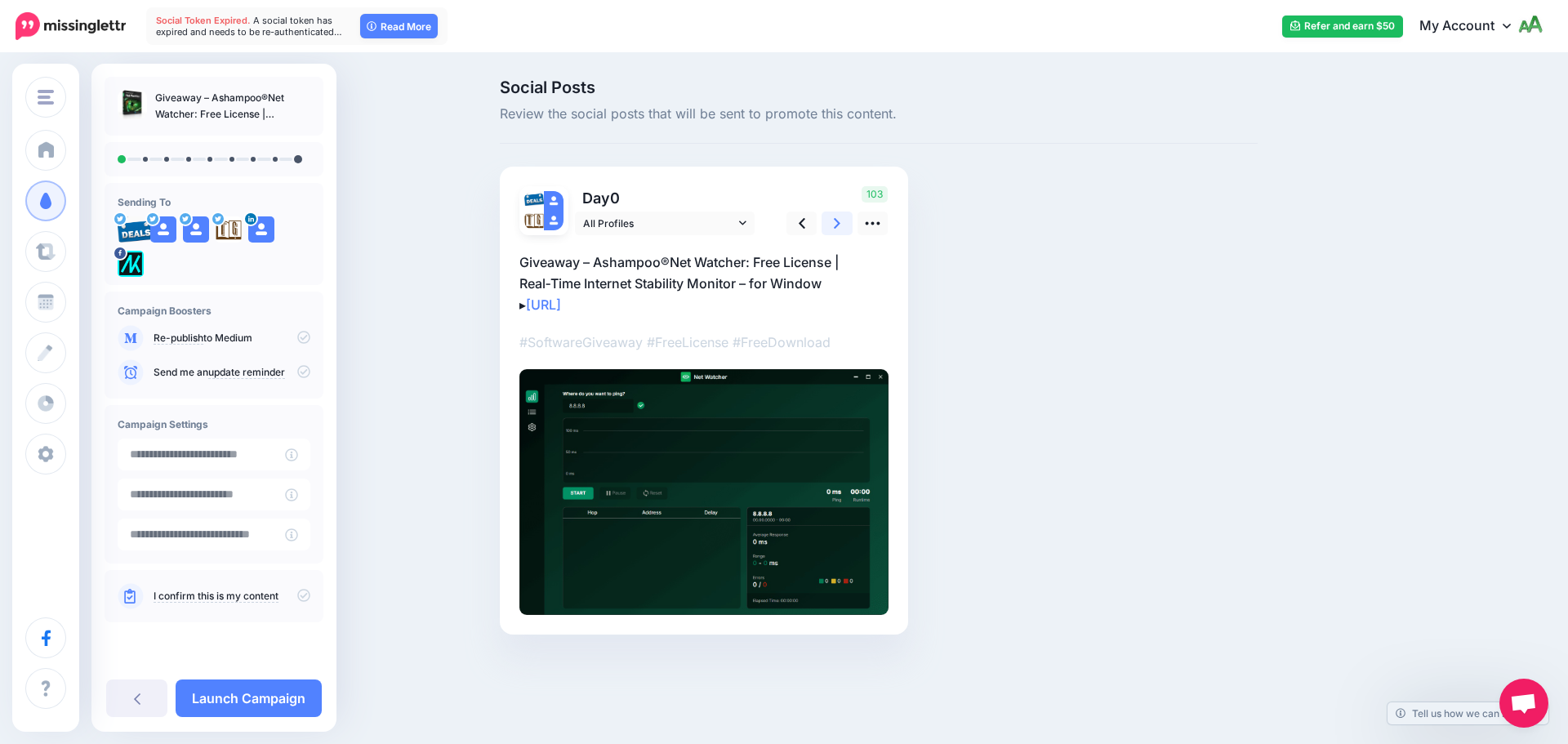
click at [836, 225] on icon at bounding box center [837, 222] width 7 height 10
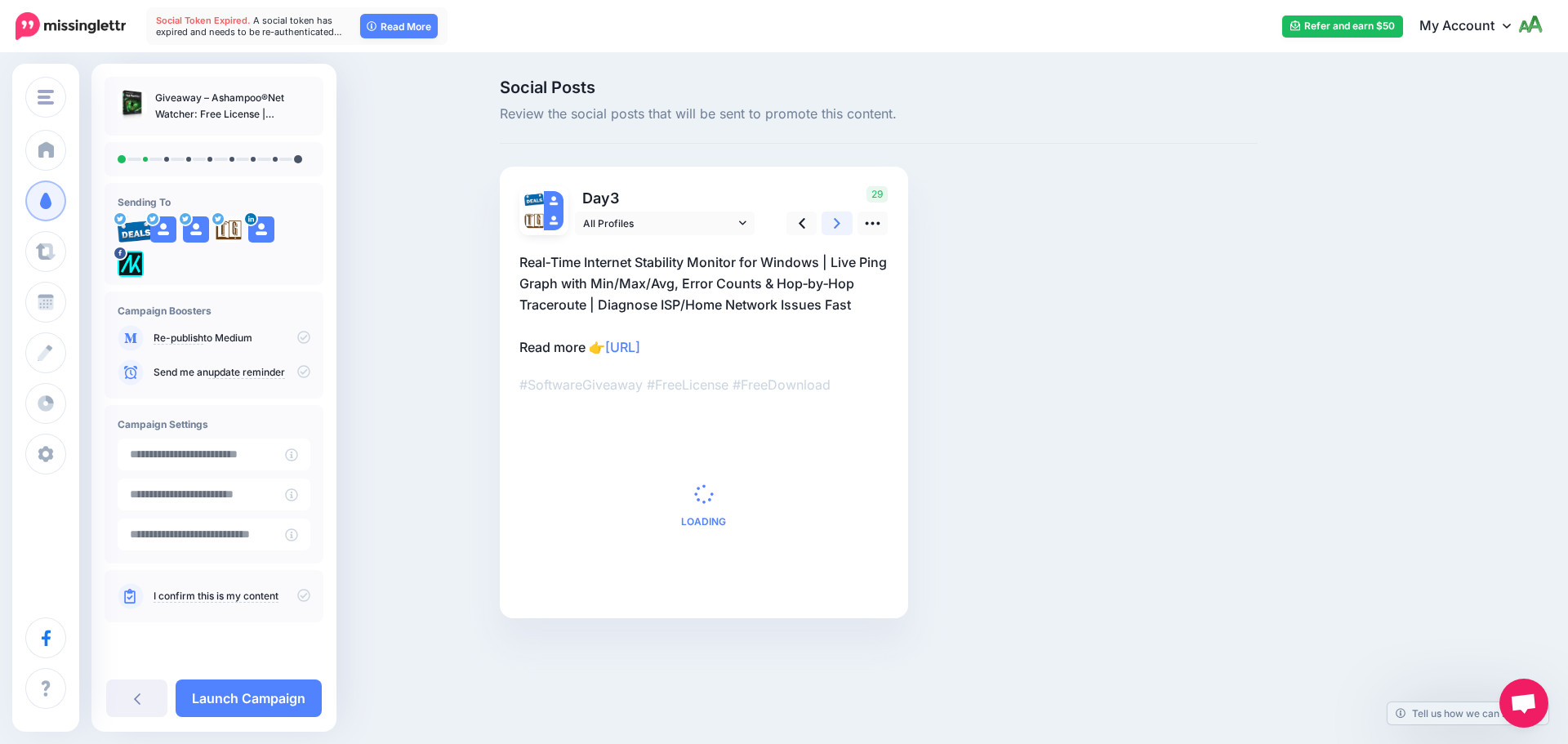
click at [837, 224] on icon at bounding box center [837, 222] width 7 height 10
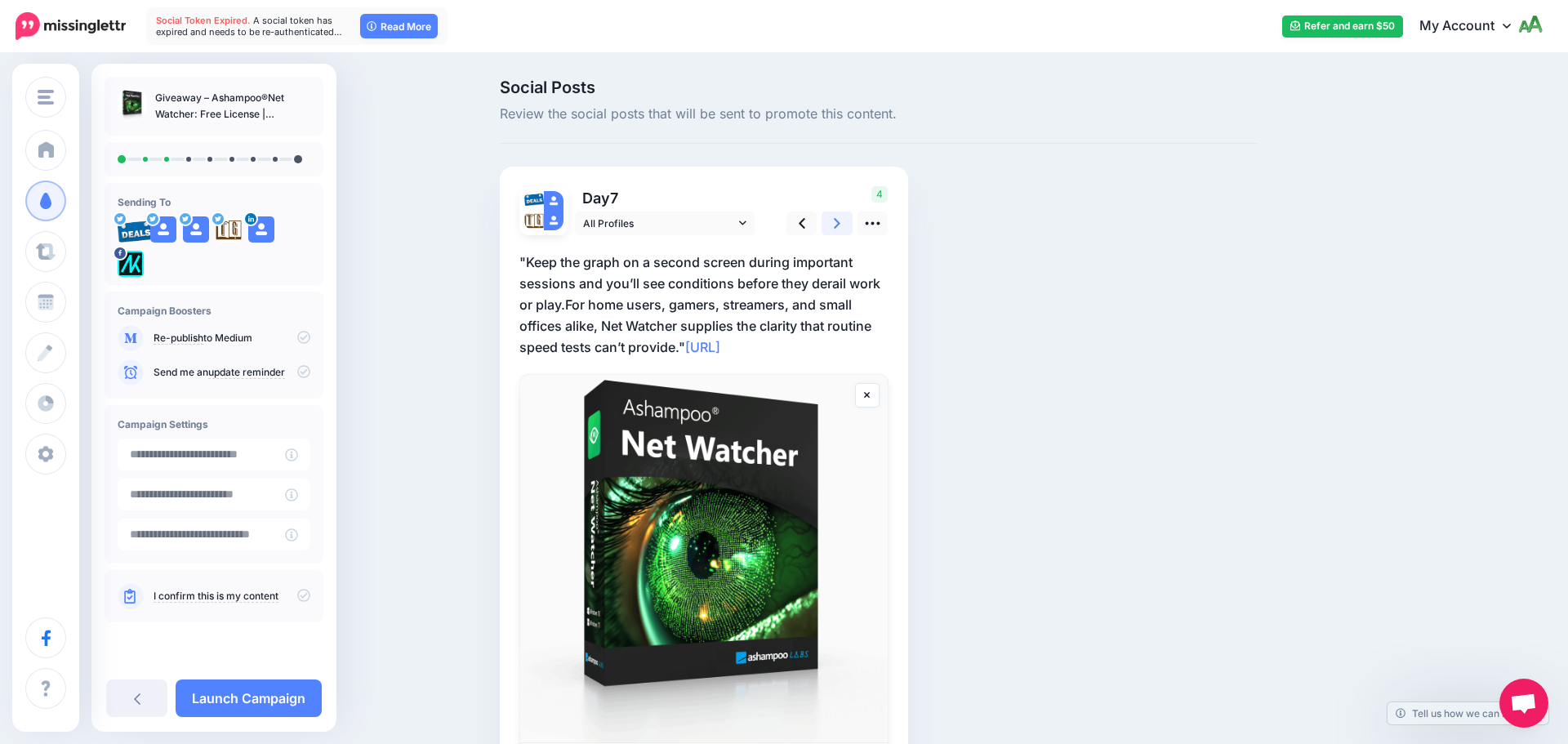
click at [837, 224] on icon at bounding box center [837, 222] width 7 height 10
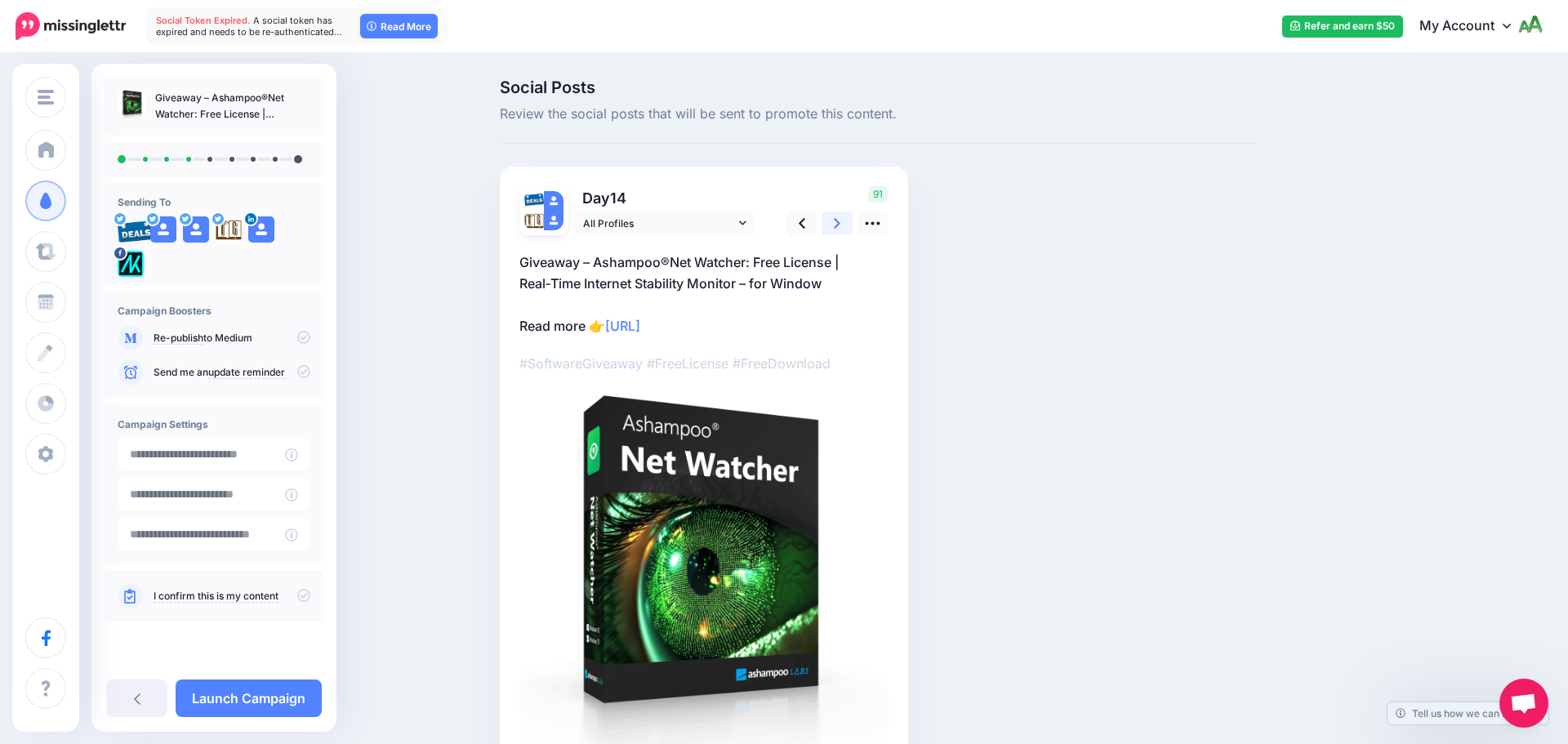
click at [837, 222] on icon at bounding box center [837, 223] width 7 height 17
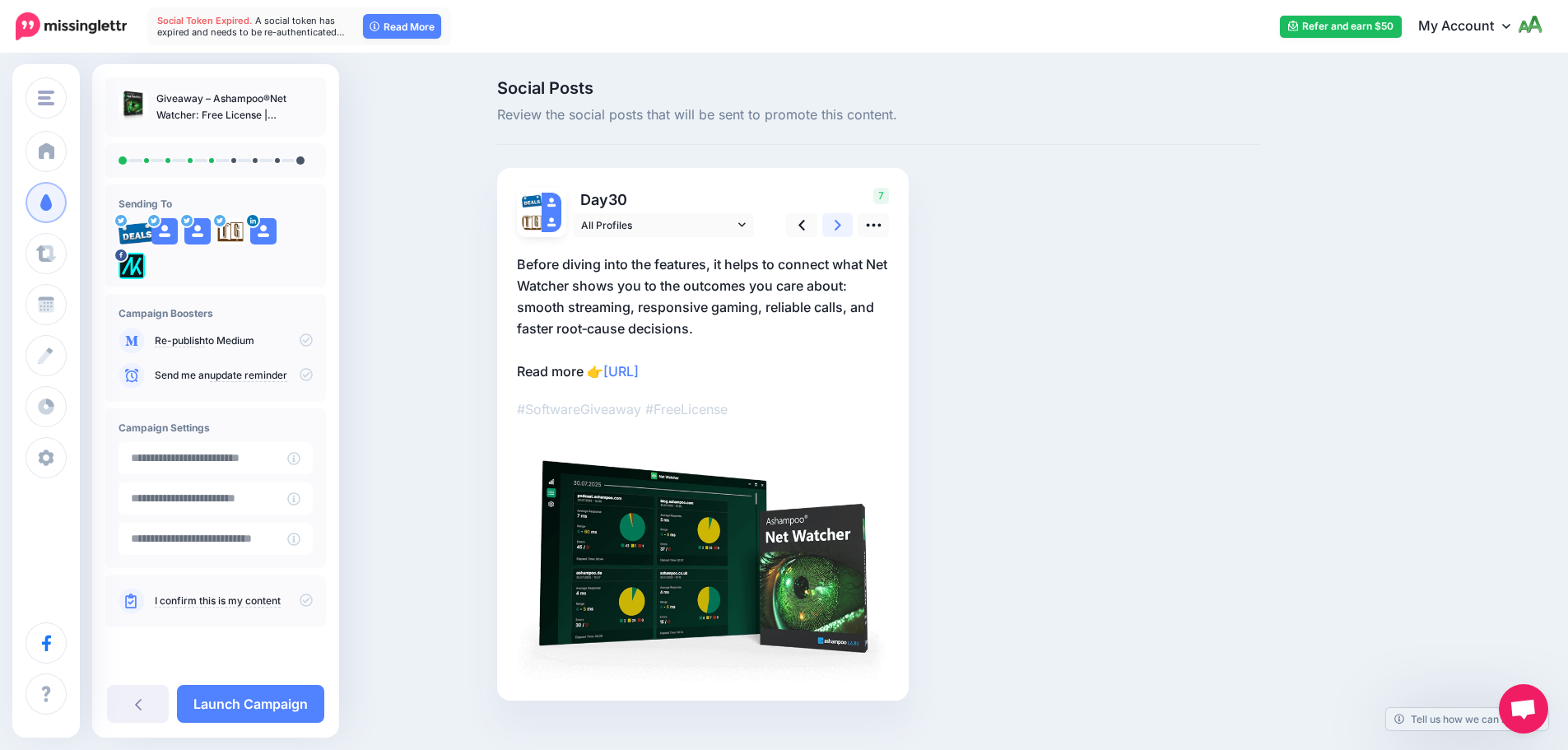
click at [841, 224] on icon at bounding box center [838, 225] width 7 height 17
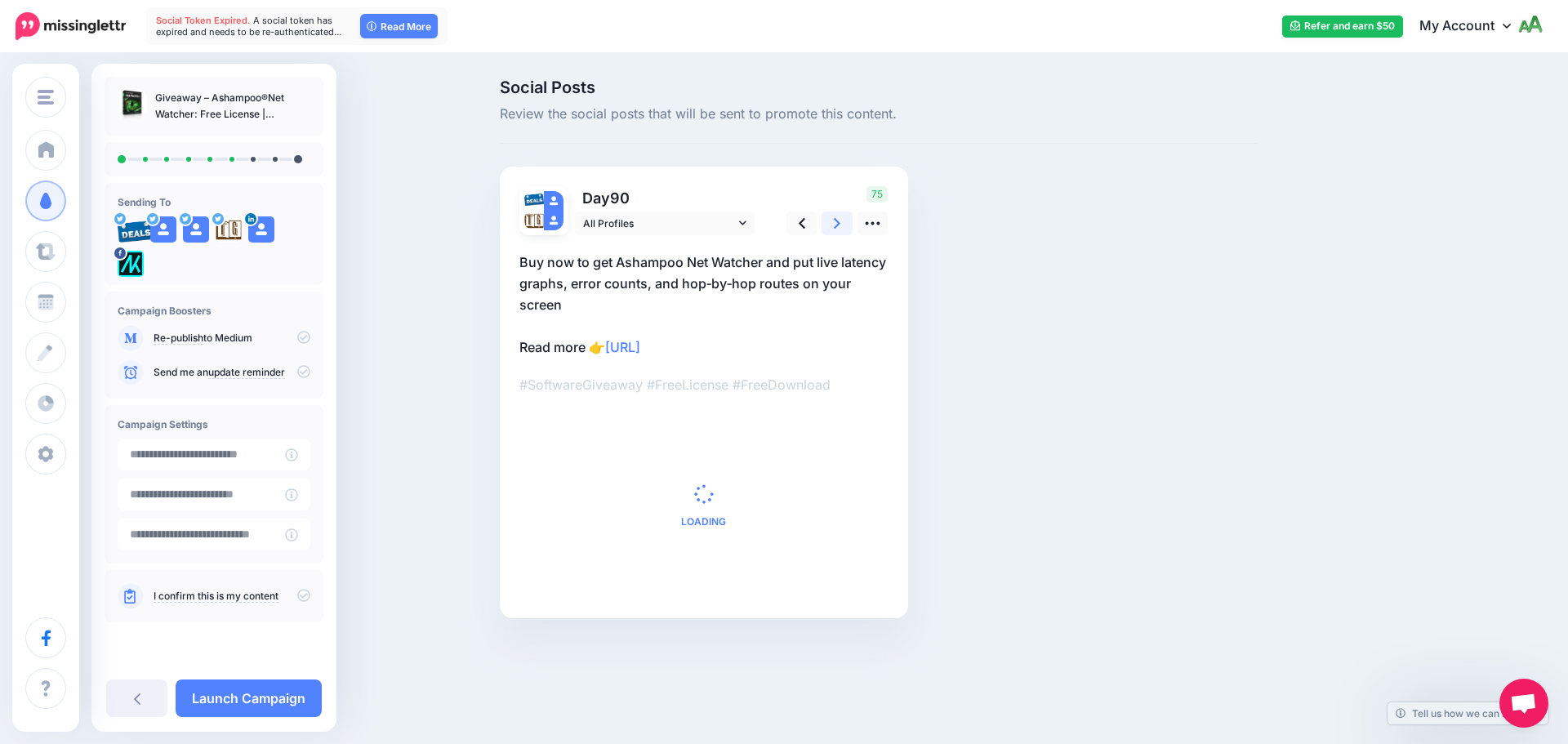
click at [837, 222] on icon at bounding box center [837, 223] width 7 height 17
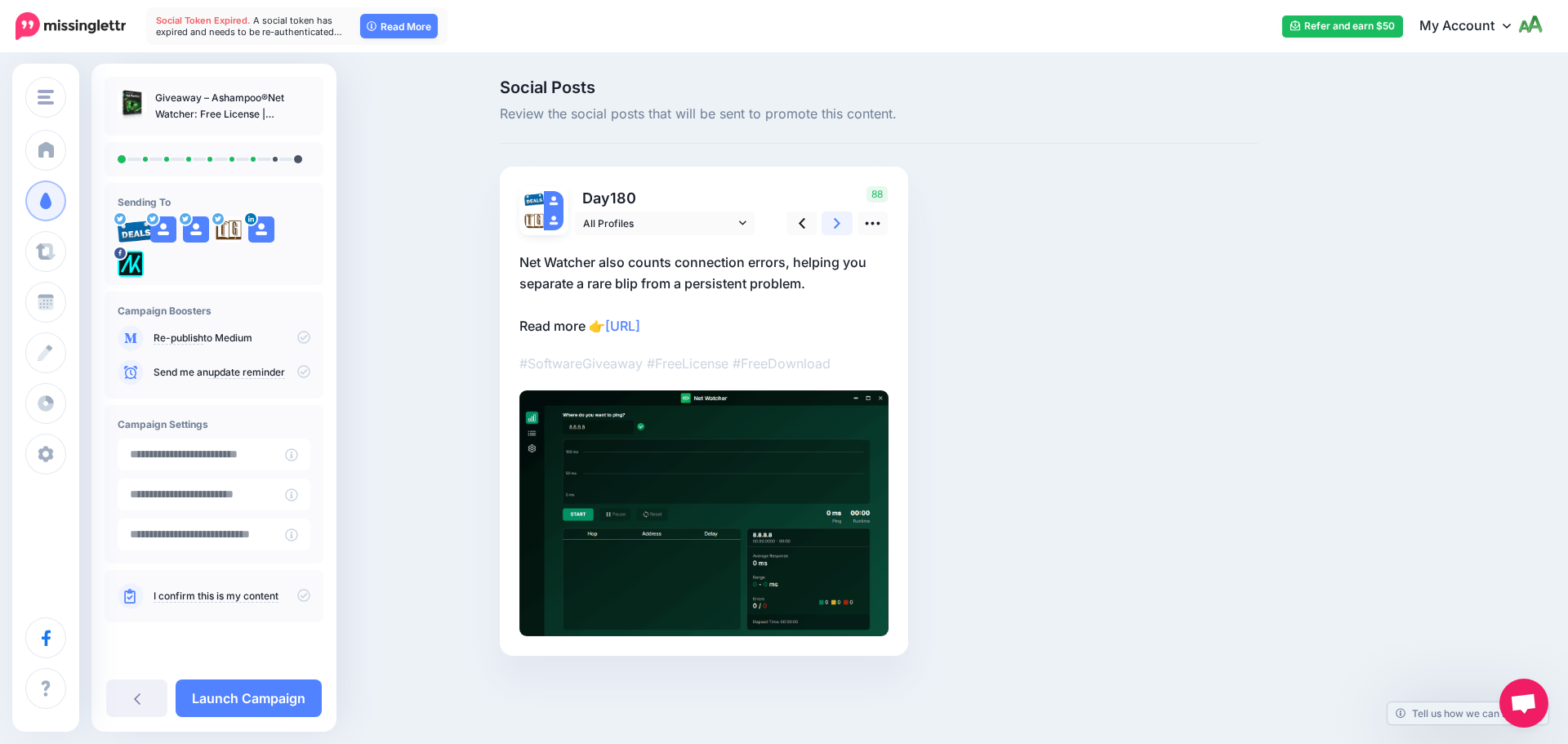
click at [837, 222] on icon at bounding box center [837, 223] width 7 height 17
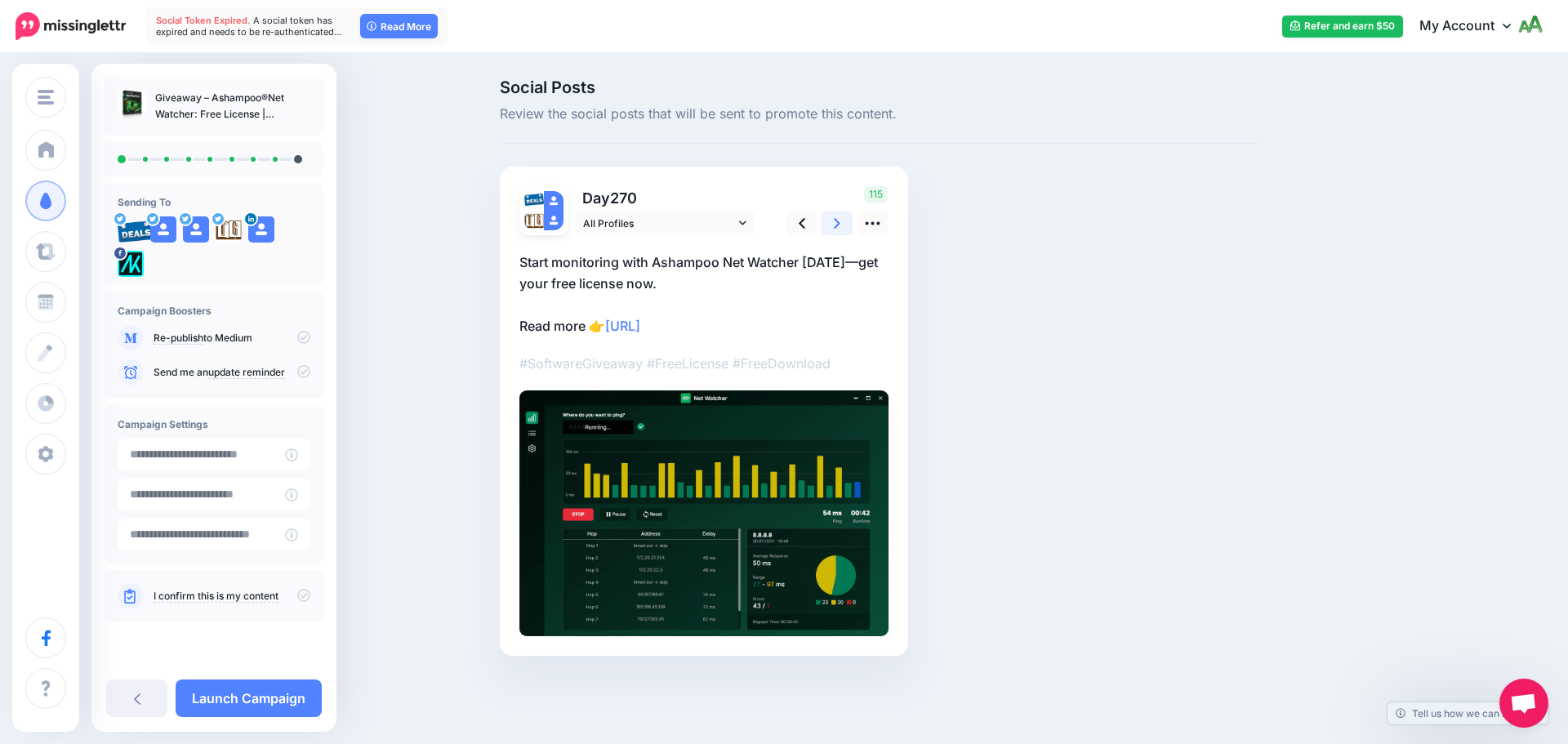
click at [837, 222] on icon at bounding box center [837, 223] width 7 height 17
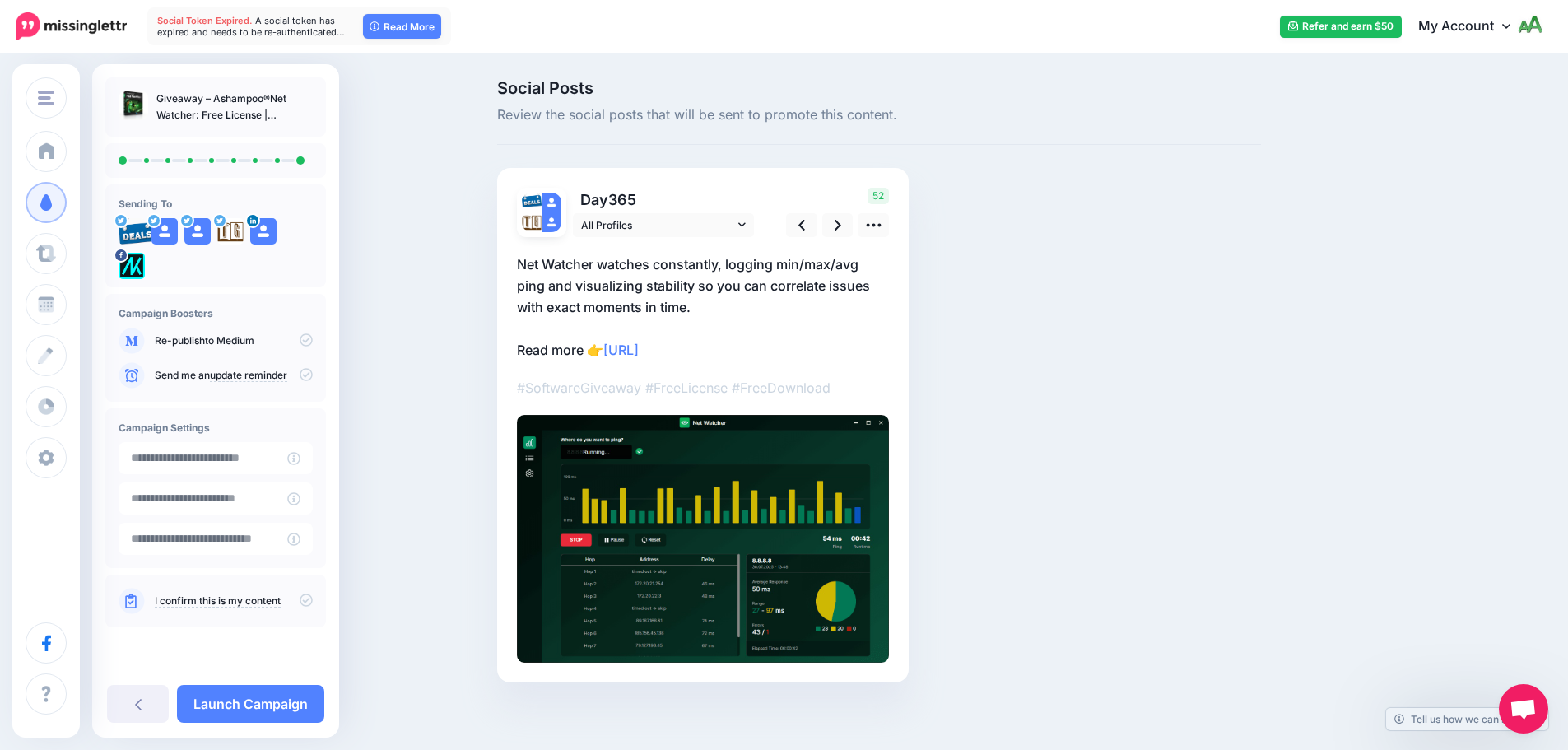
click at [304, 375] on icon at bounding box center [306, 374] width 13 height 13
click at [303, 601] on icon at bounding box center [306, 600] width 13 height 13
click at [286, 691] on link "Launch Campaign" at bounding box center [251, 704] width 147 height 38
